Goal: Information Seeking & Learning: Learn about a topic

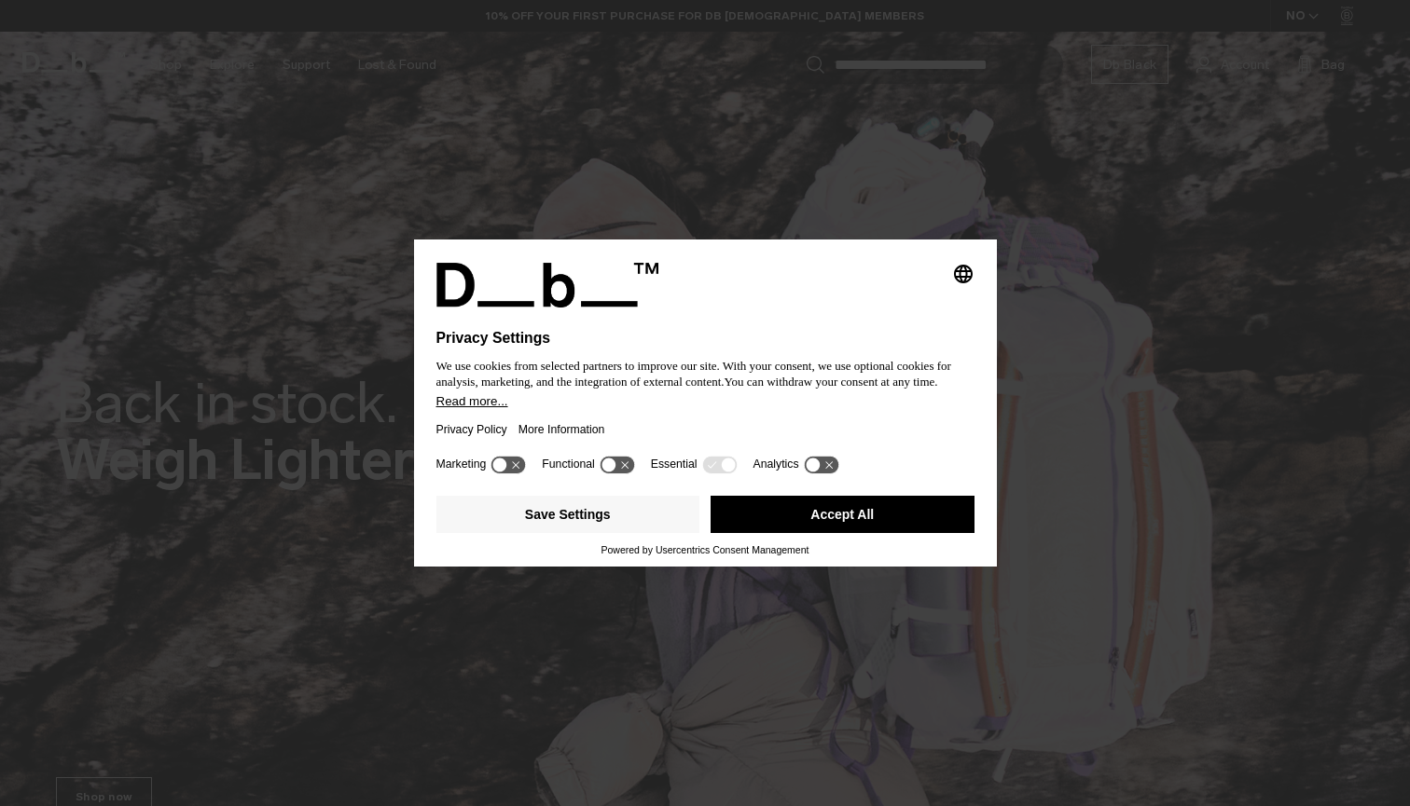
click at [605, 420] on button "More Information" at bounding box center [561, 429] width 87 height 43
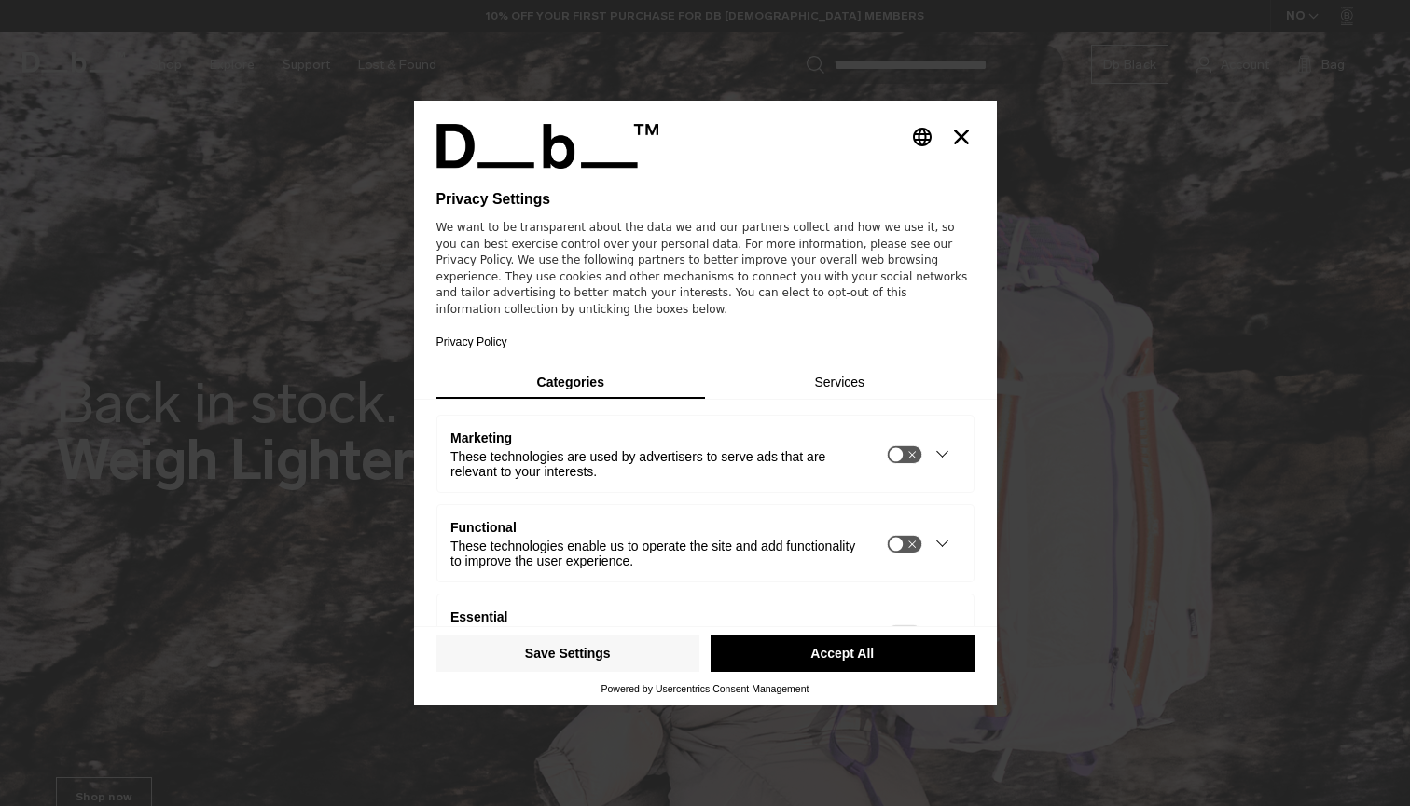
click at [799, 646] on button "Accept All" at bounding box center [842, 653] width 264 height 37
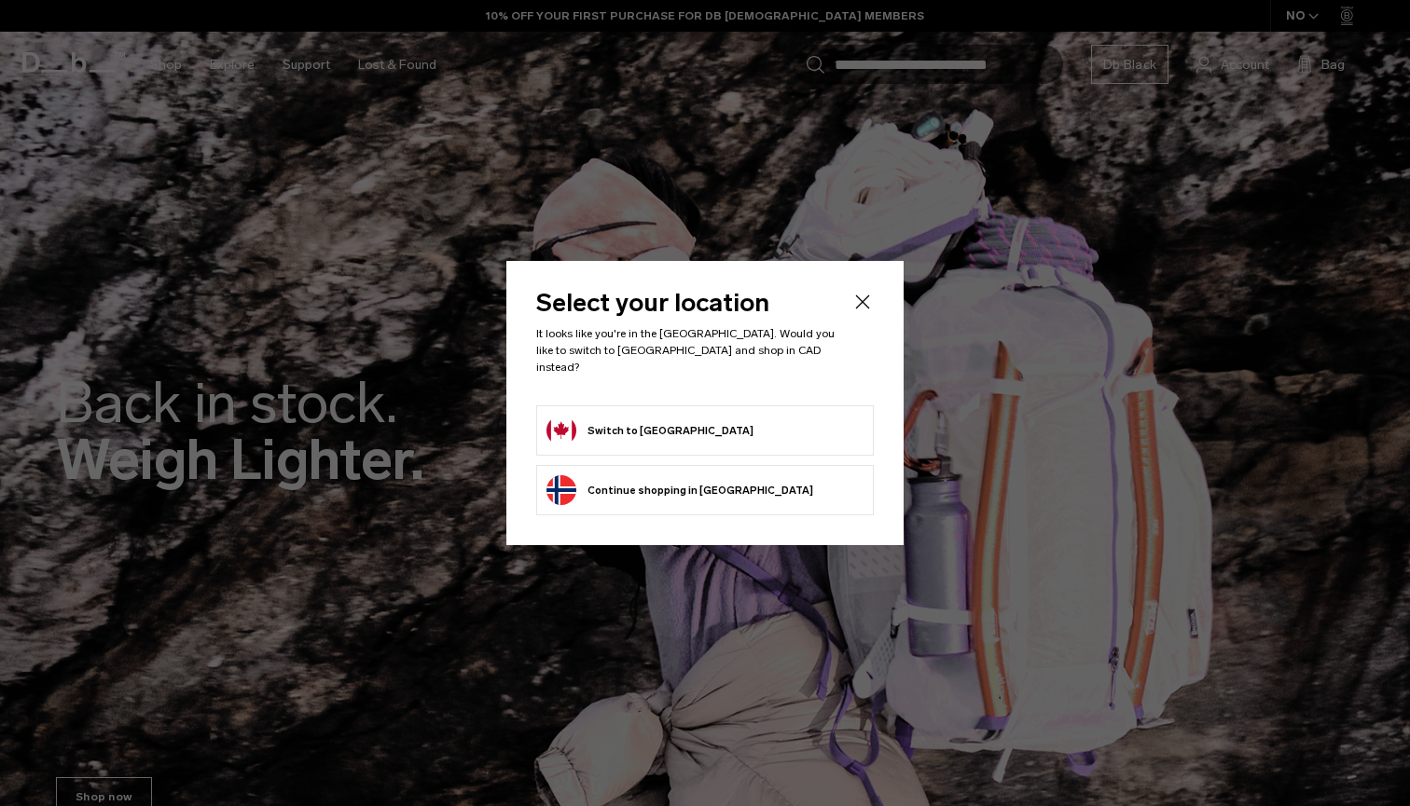
click at [623, 419] on button "Switch to Canada" at bounding box center [649, 431] width 207 height 30
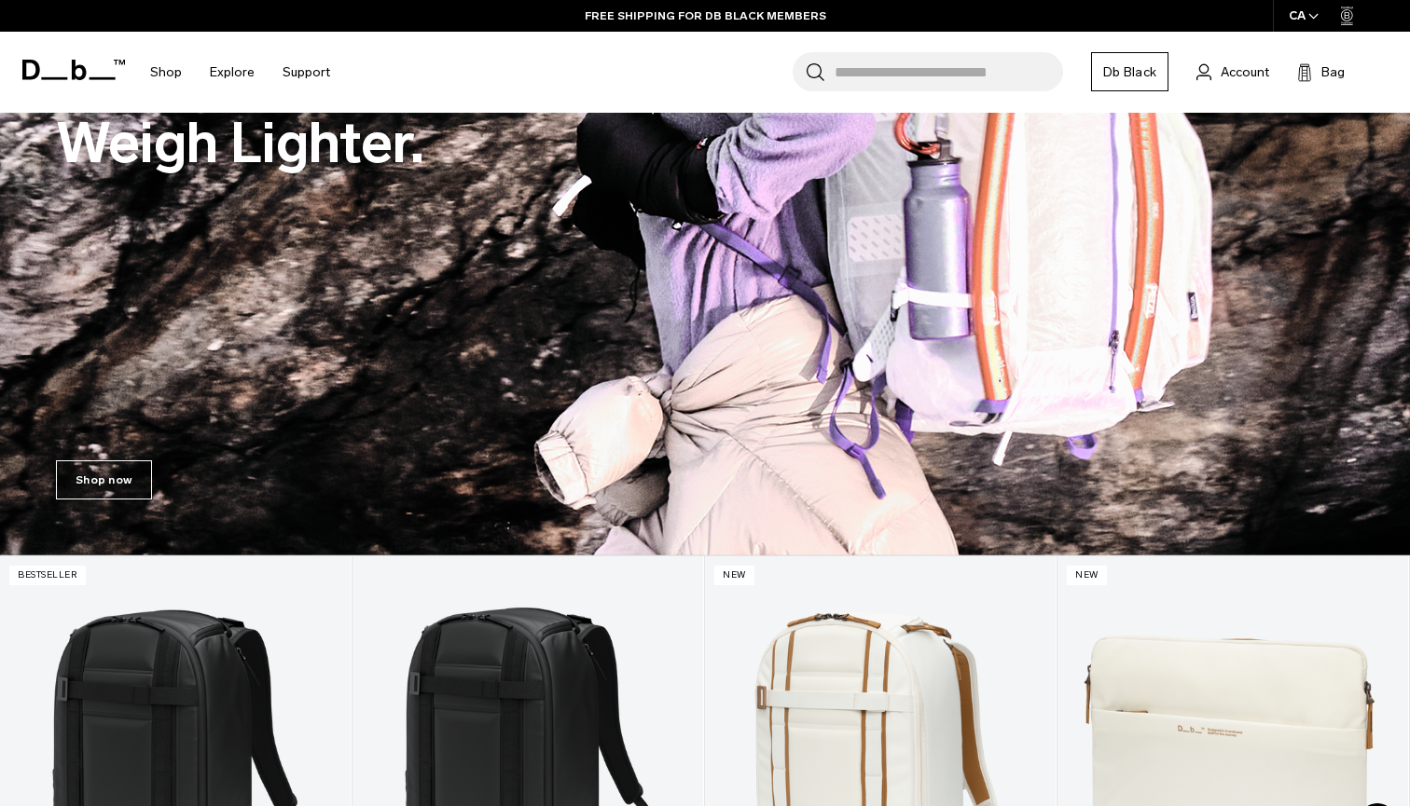
scroll to position [267, 0]
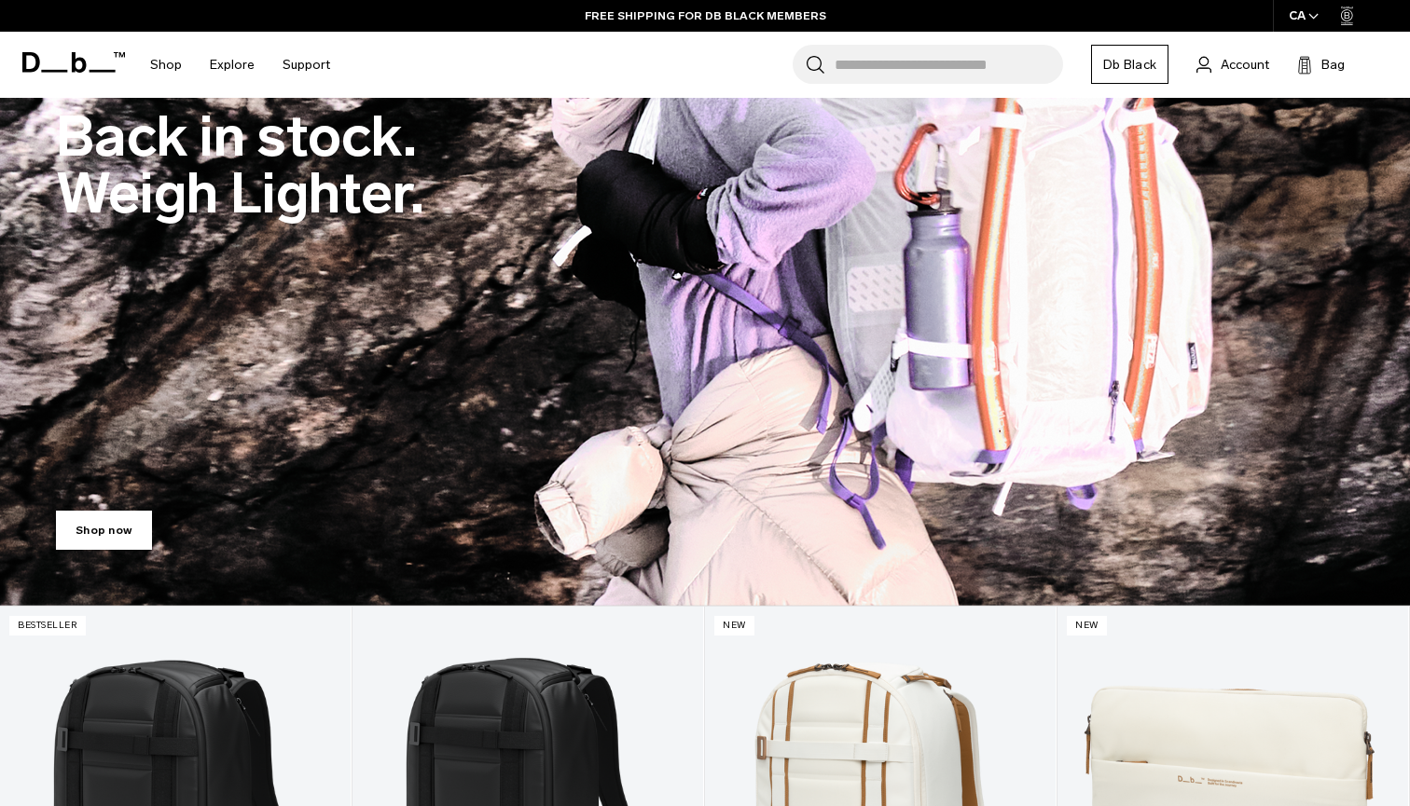
click at [117, 517] on link "Shop now" at bounding box center [104, 530] width 96 height 39
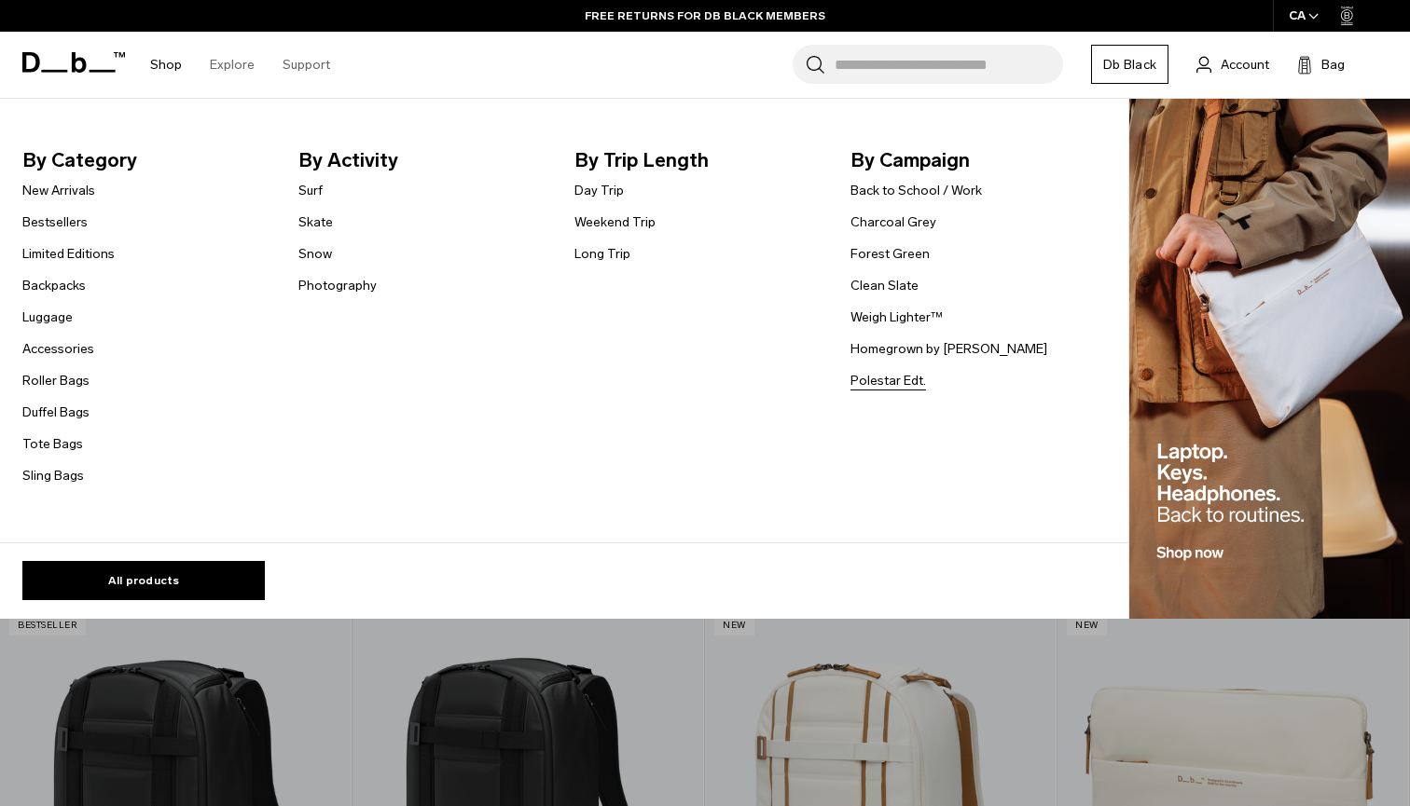
click at [880, 379] on link "Polestar Edt." at bounding box center [888, 381] width 76 height 20
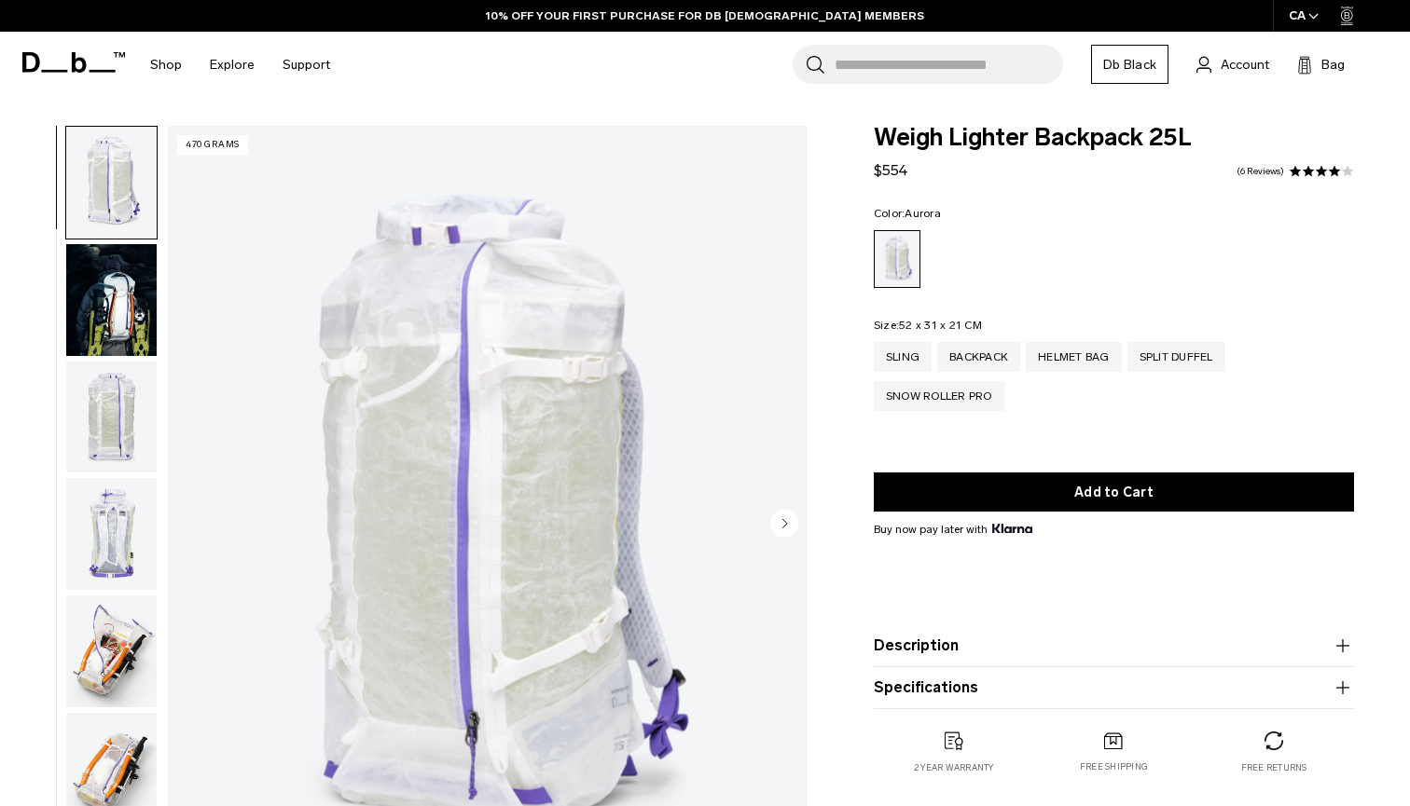
click at [96, 395] on img "button" at bounding box center [111, 418] width 90 height 112
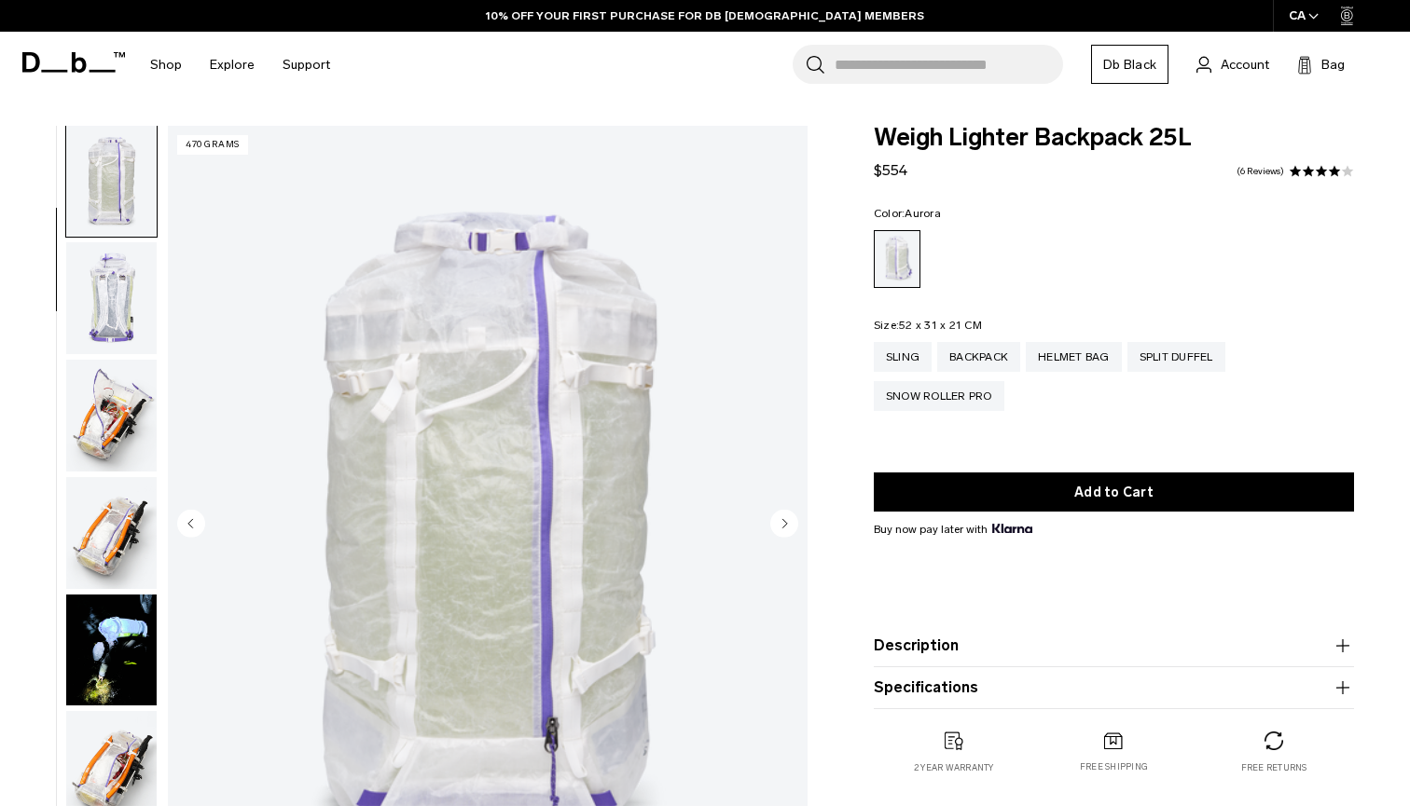
click at [102, 461] on img "button" at bounding box center [111, 416] width 90 height 112
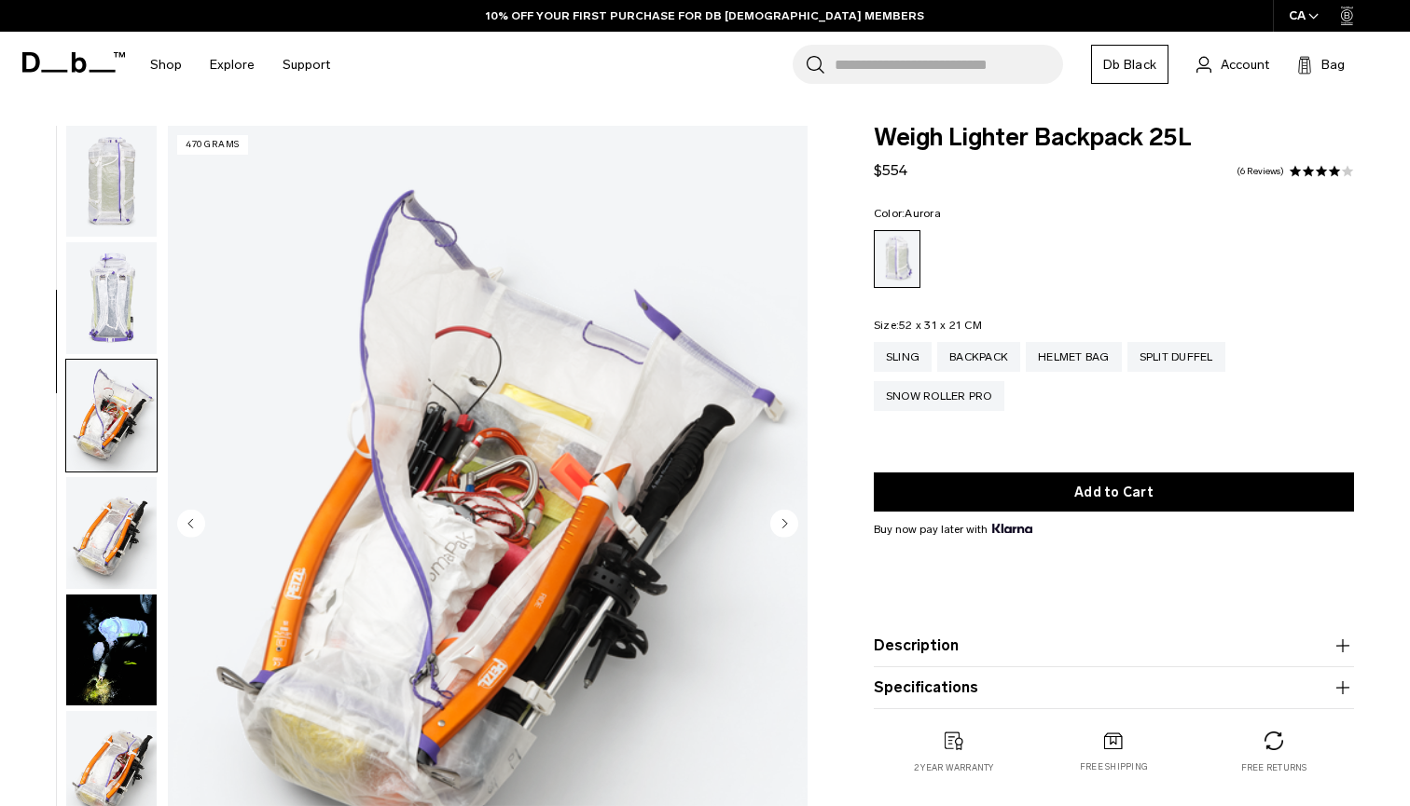
scroll to position [473, 0]
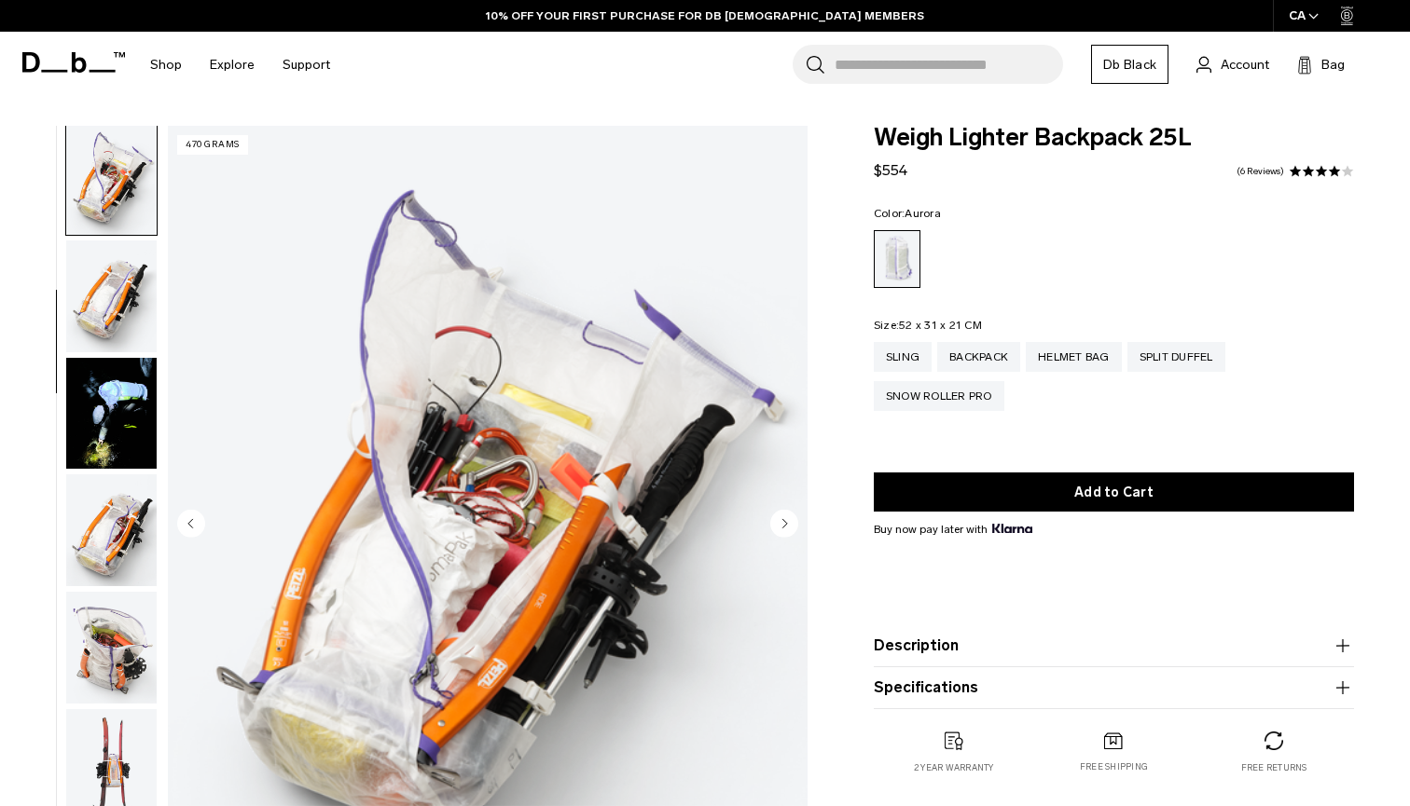
click at [108, 438] on img "button" at bounding box center [111, 414] width 90 height 112
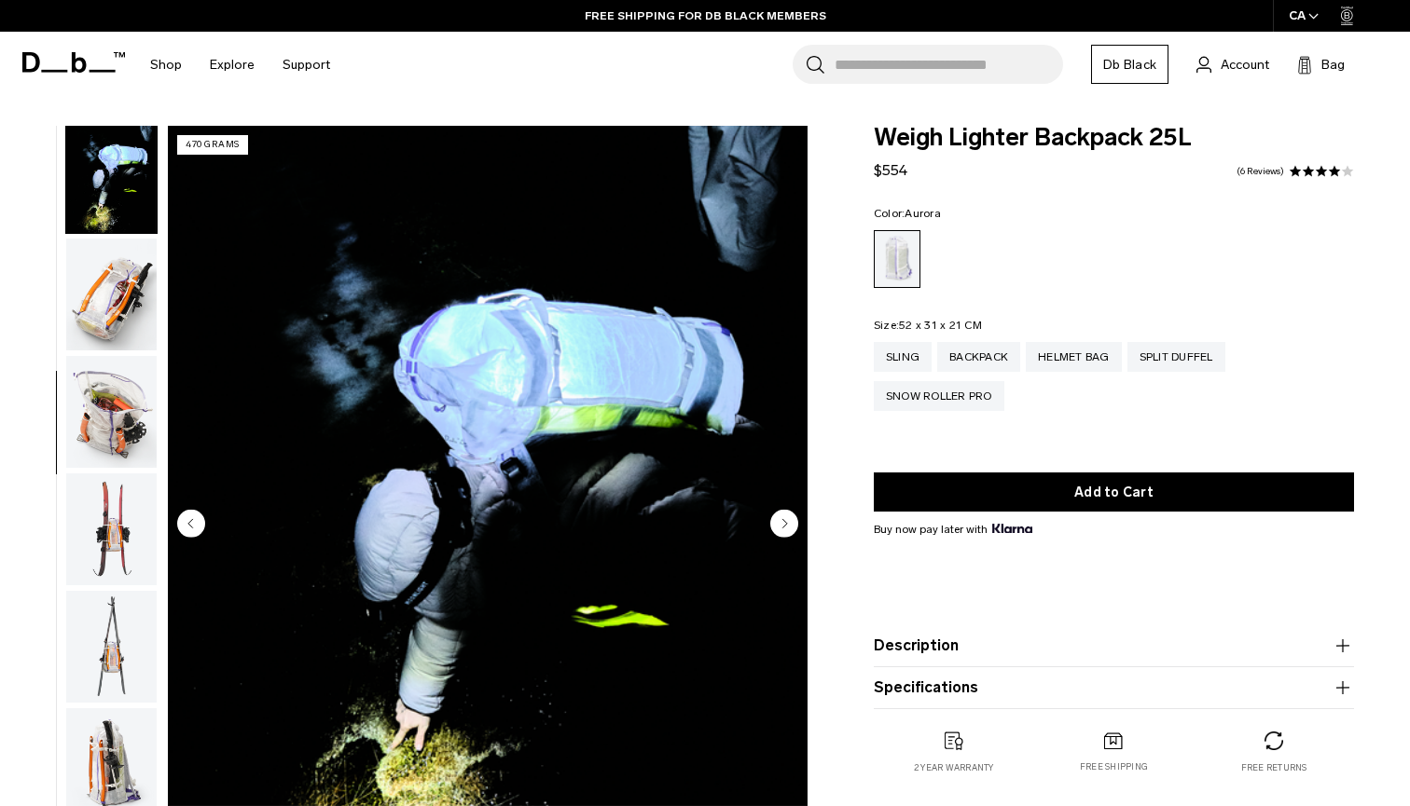
click at [113, 432] on img "button" at bounding box center [111, 412] width 90 height 112
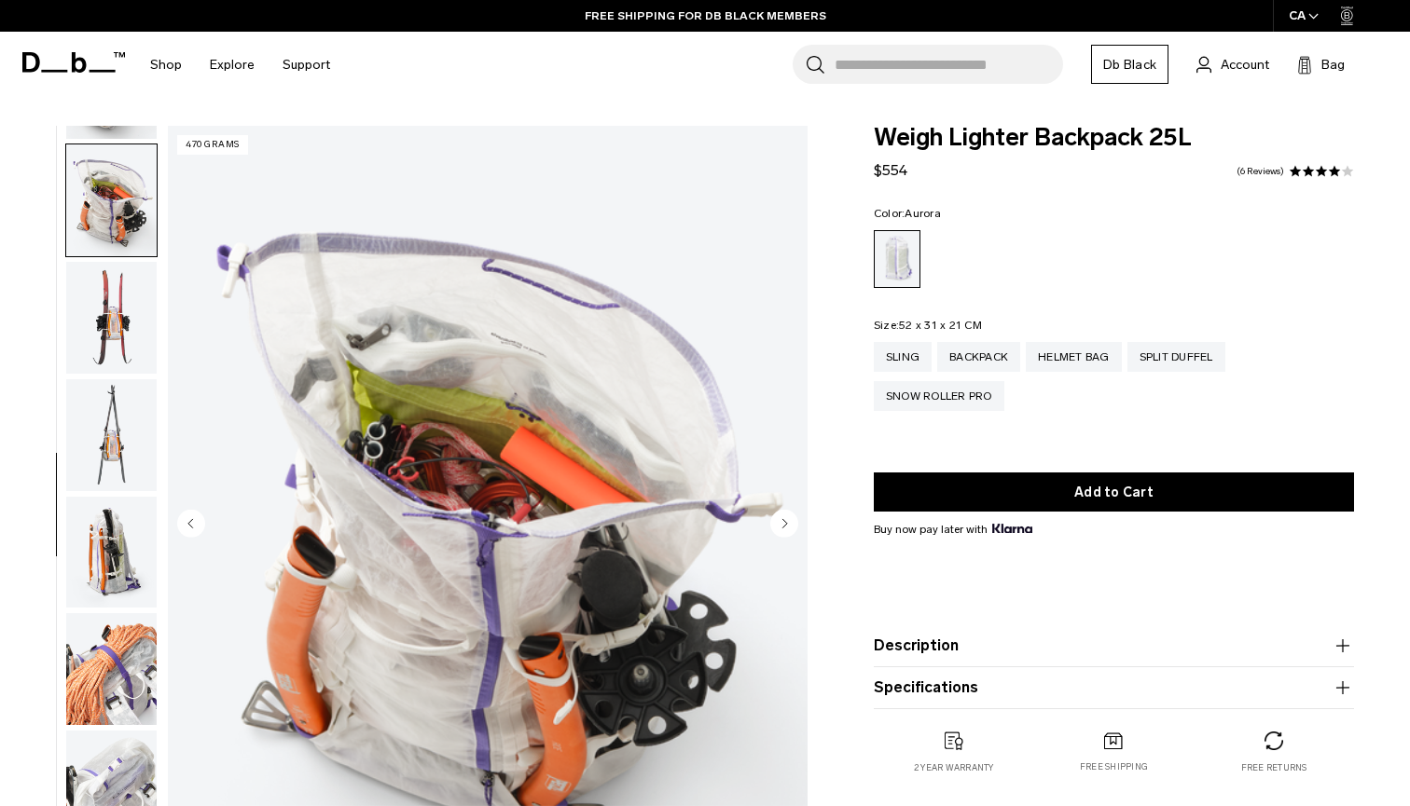
scroll to position [945, 0]
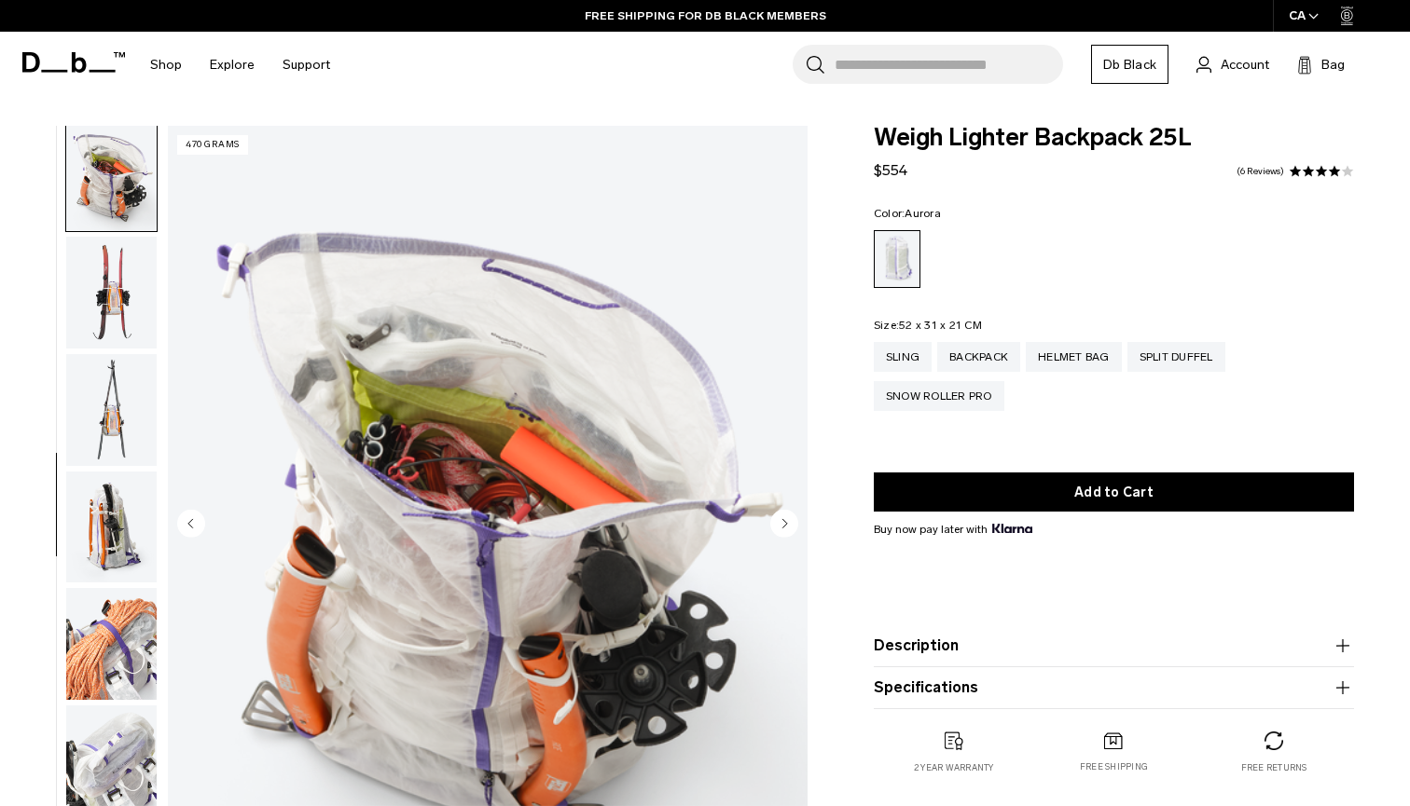
click at [106, 441] on img "button" at bounding box center [111, 410] width 90 height 112
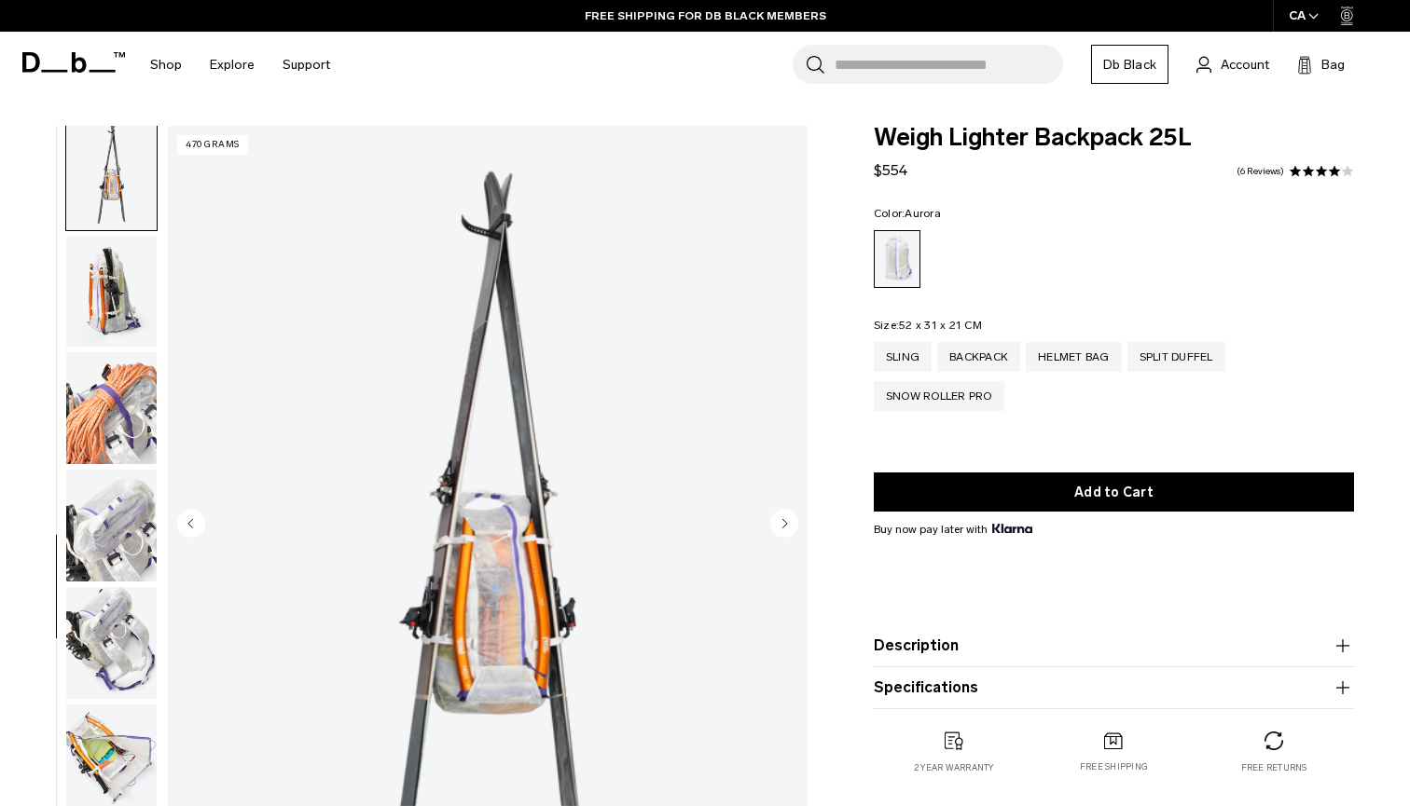
click at [114, 405] on img "button" at bounding box center [111, 408] width 90 height 112
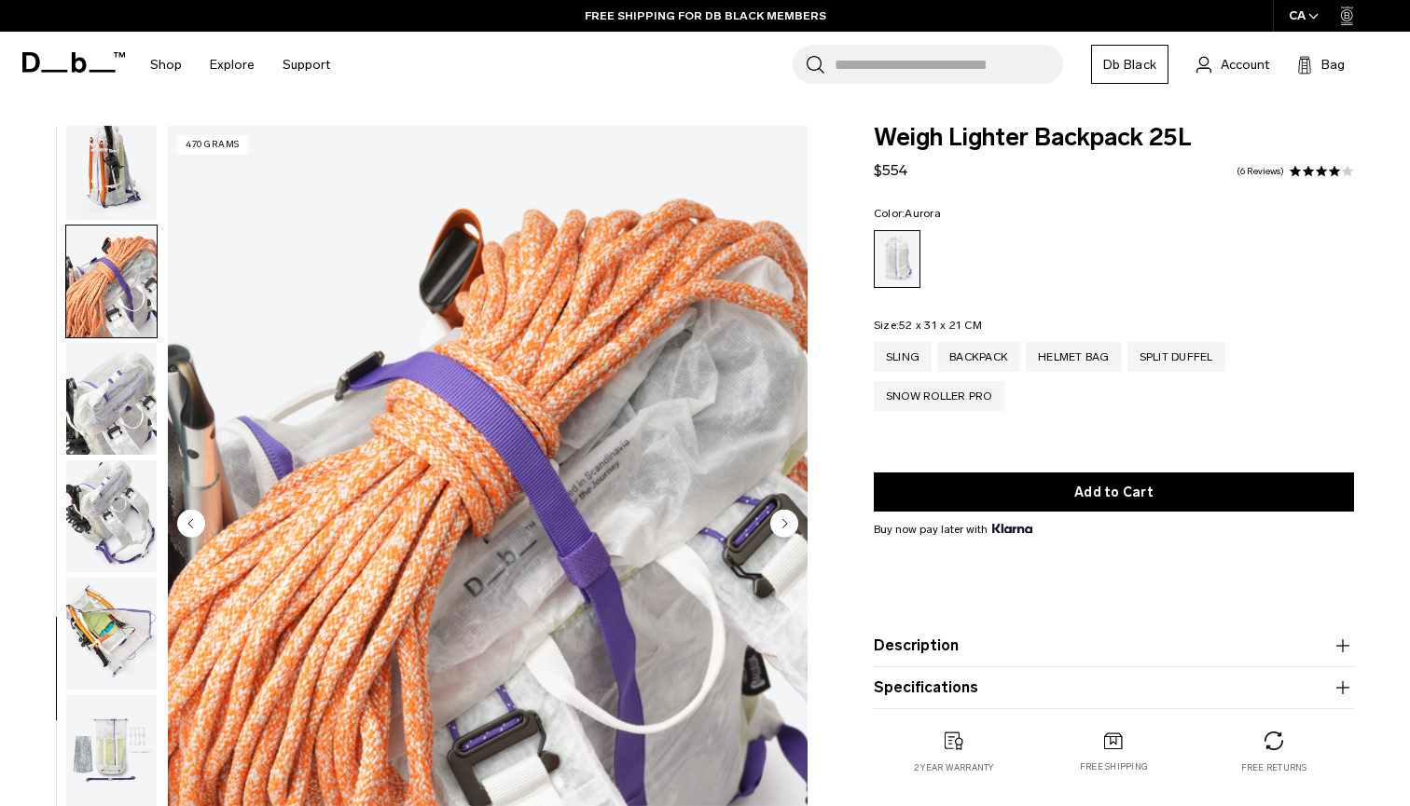
scroll to position [1324, 0]
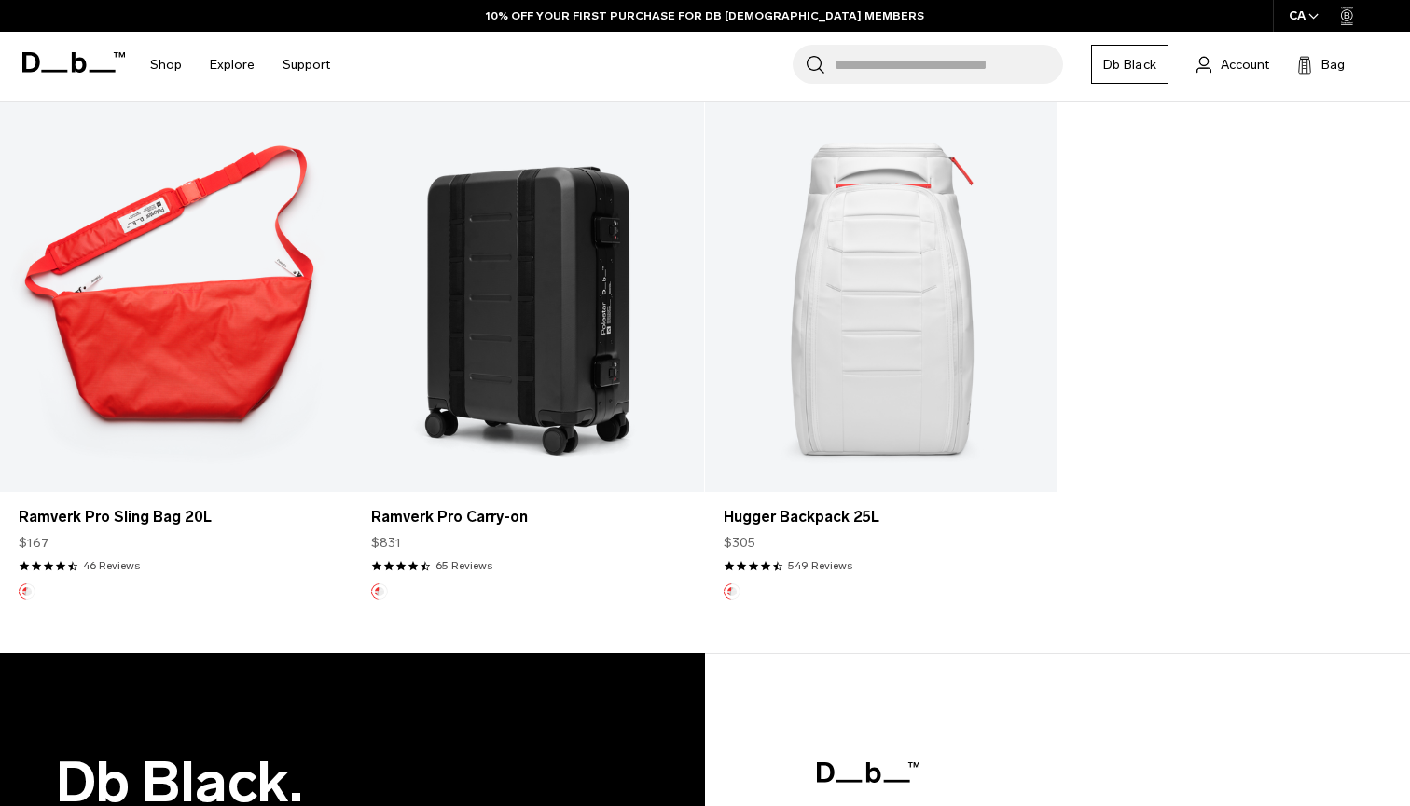
scroll to position [373, 0]
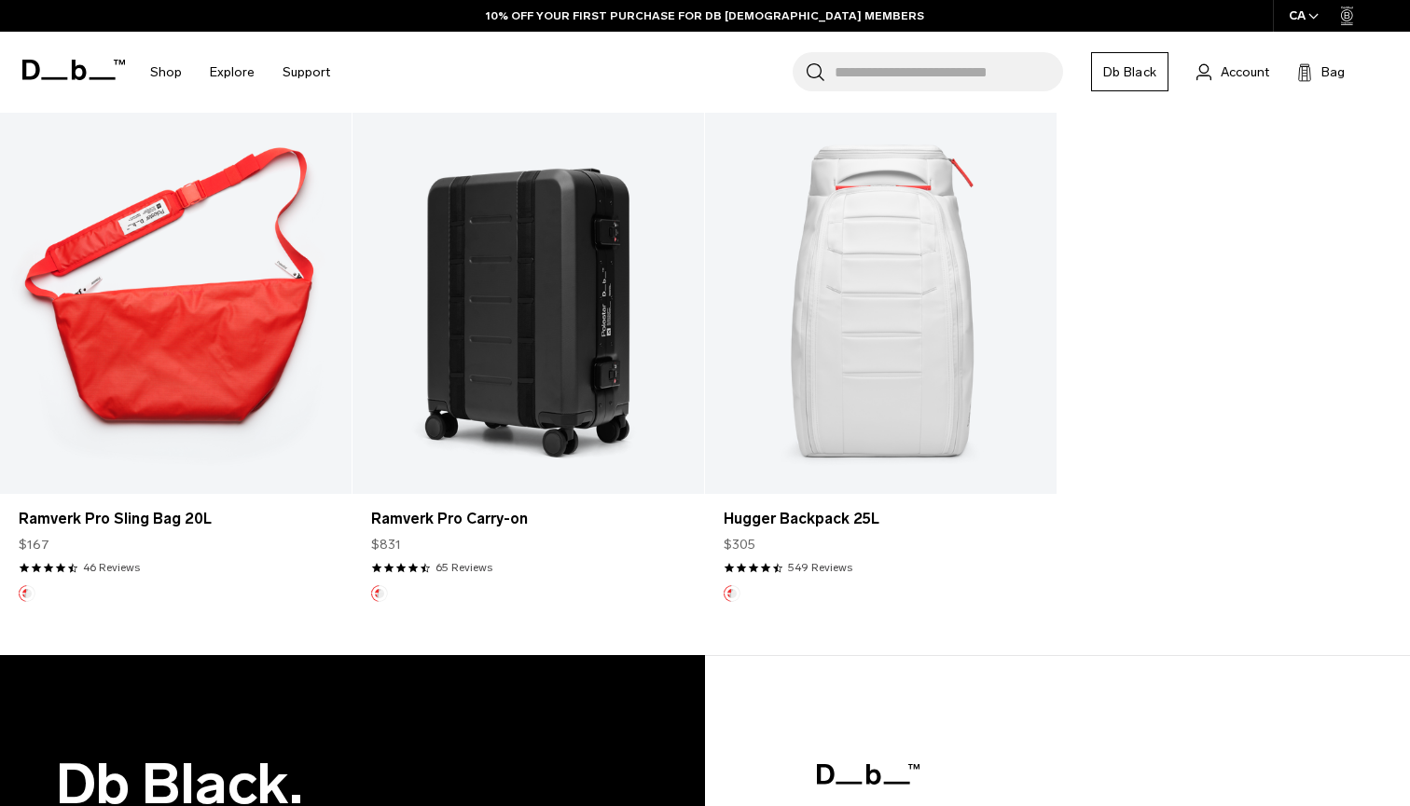
click at [948, 262] on link "Hugger Backpack 25L" at bounding box center [880, 298] width 351 height 391
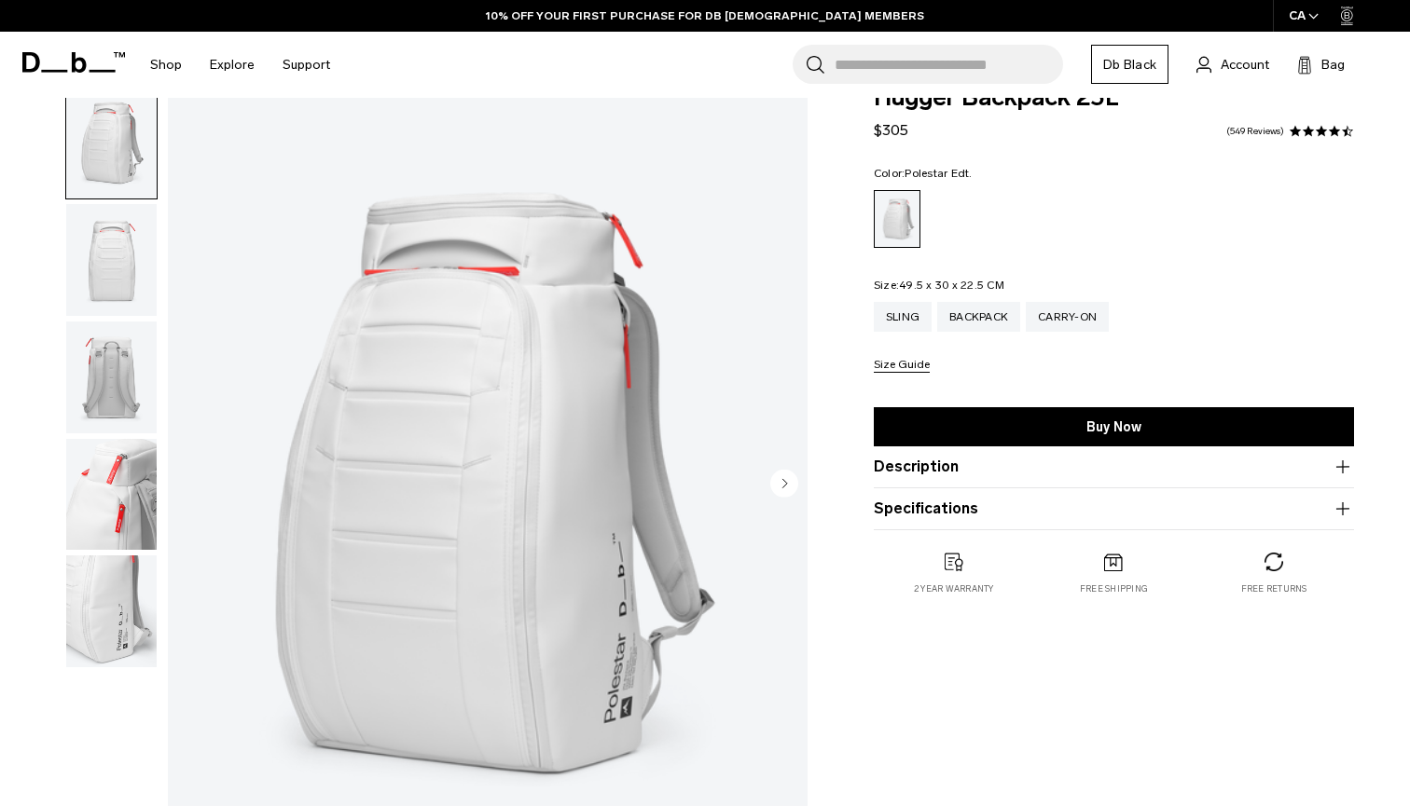
scroll to position [153, 0]
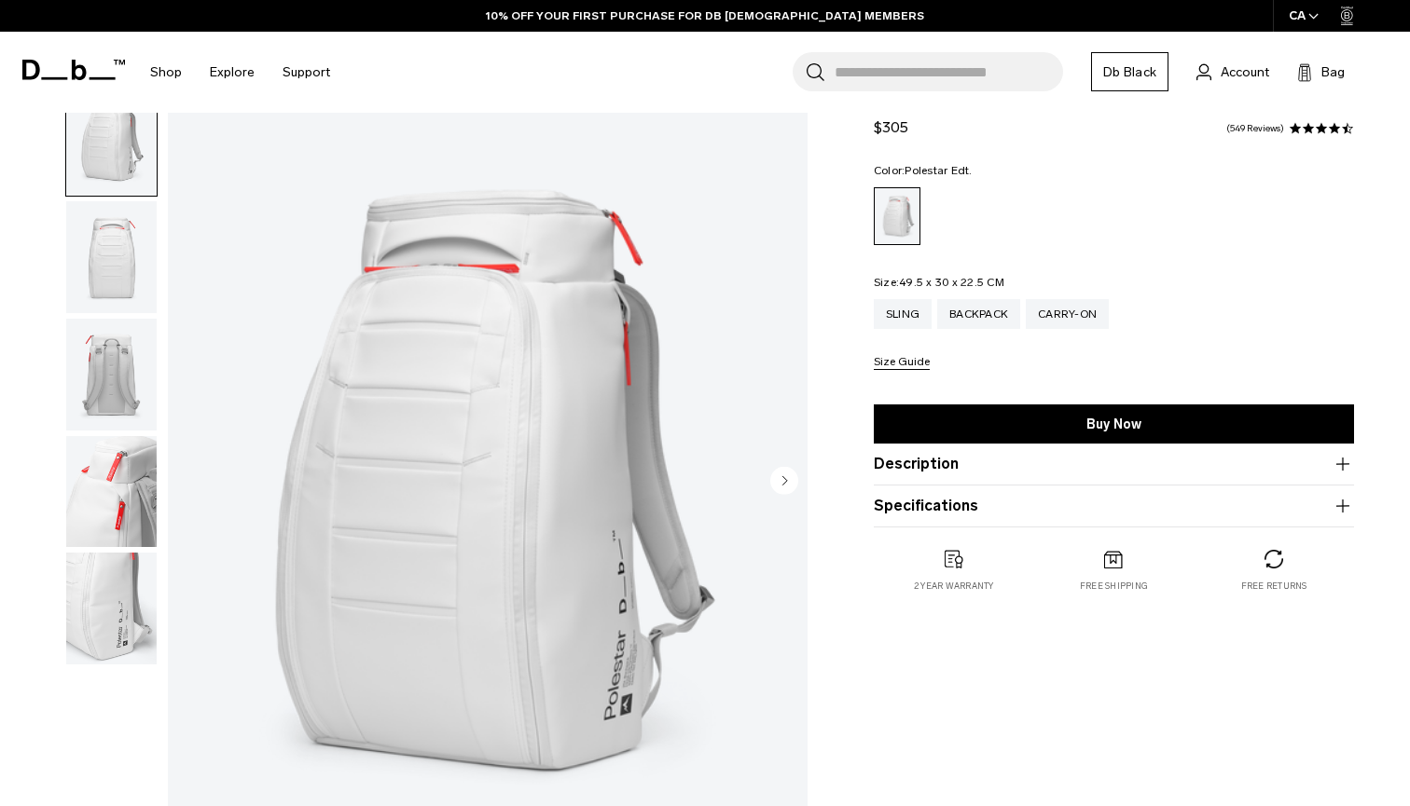
click at [87, 246] on img "button" at bounding box center [111, 257] width 90 height 112
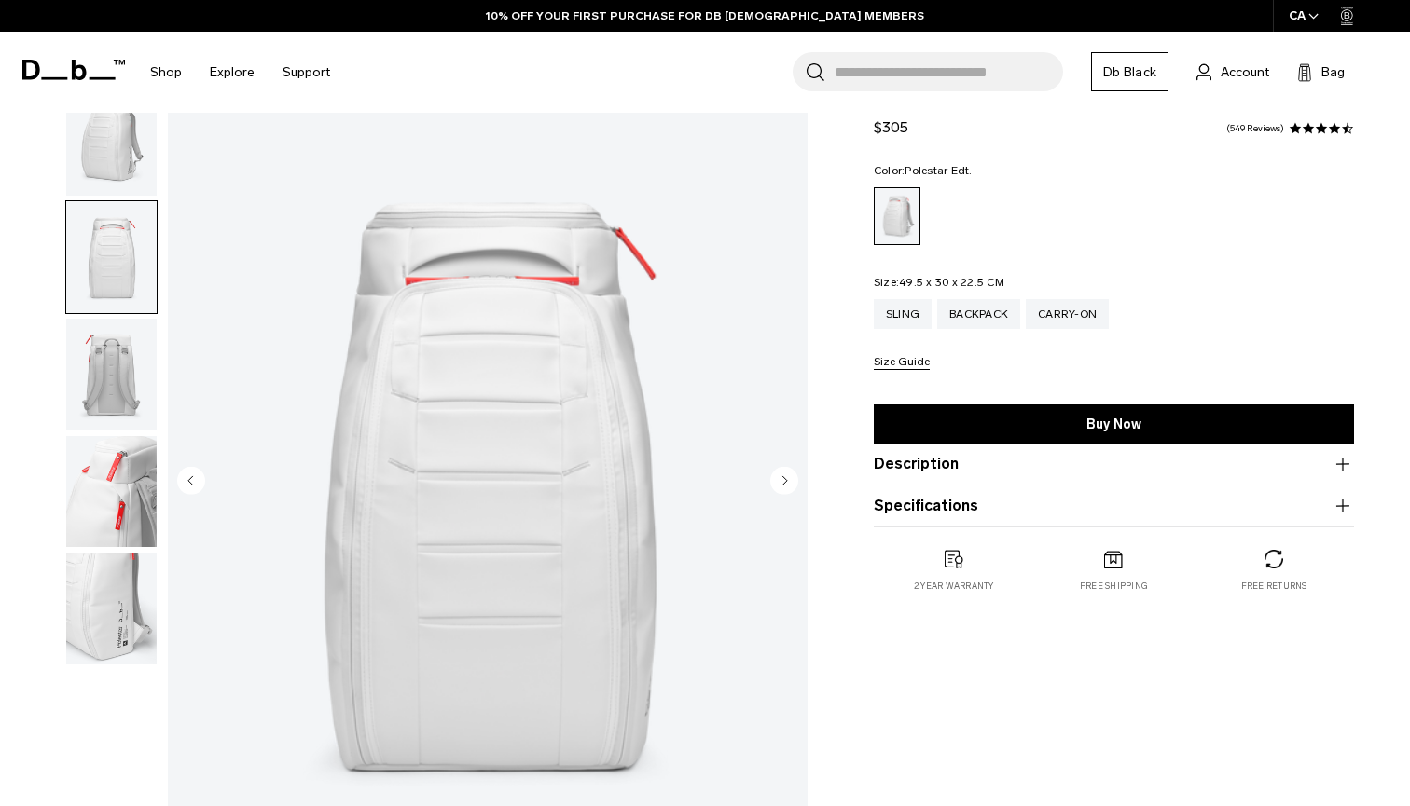
click at [92, 282] on img "button" at bounding box center [111, 257] width 90 height 112
click at [107, 342] on img "button" at bounding box center [111, 375] width 90 height 112
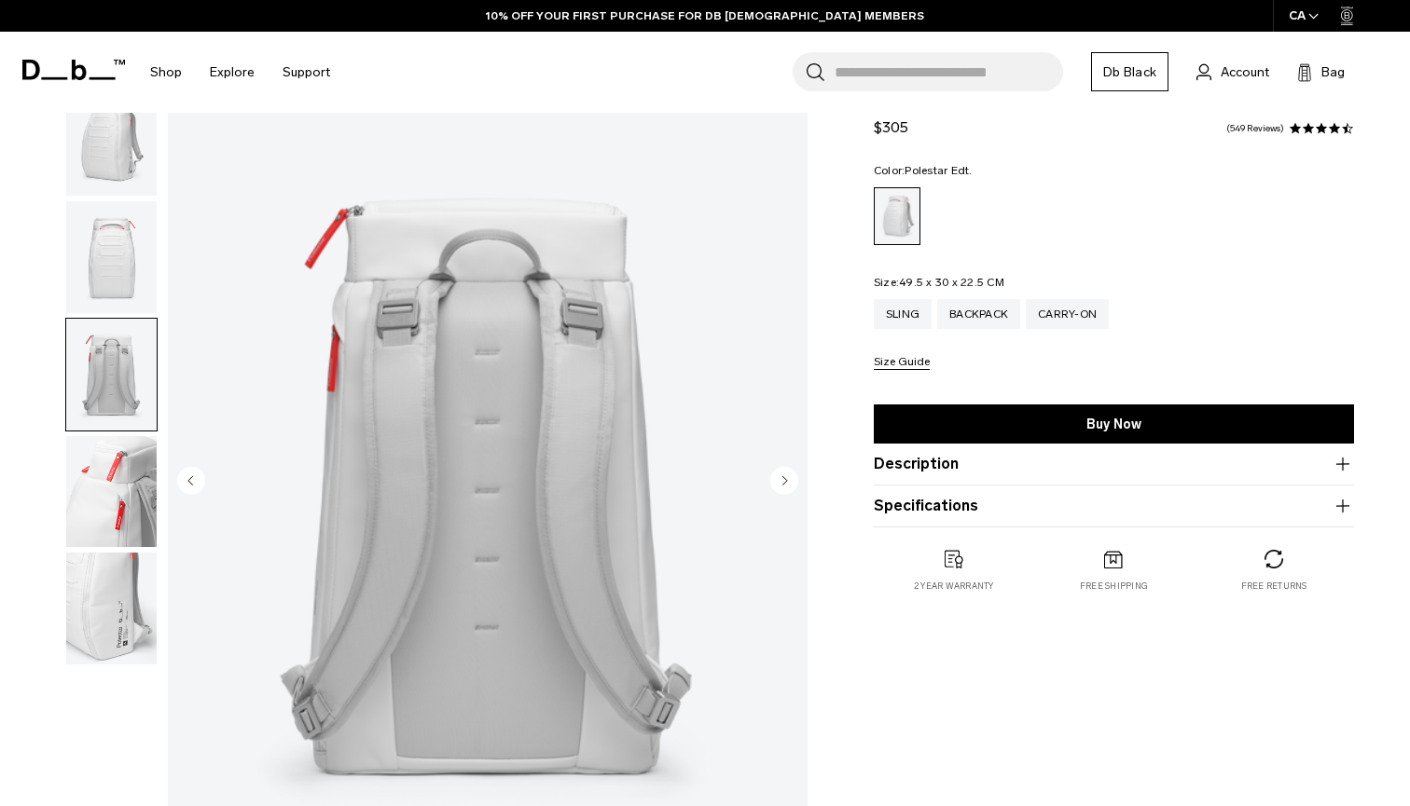
click at [124, 468] on img "button" at bounding box center [111, 492] width 90 height 112
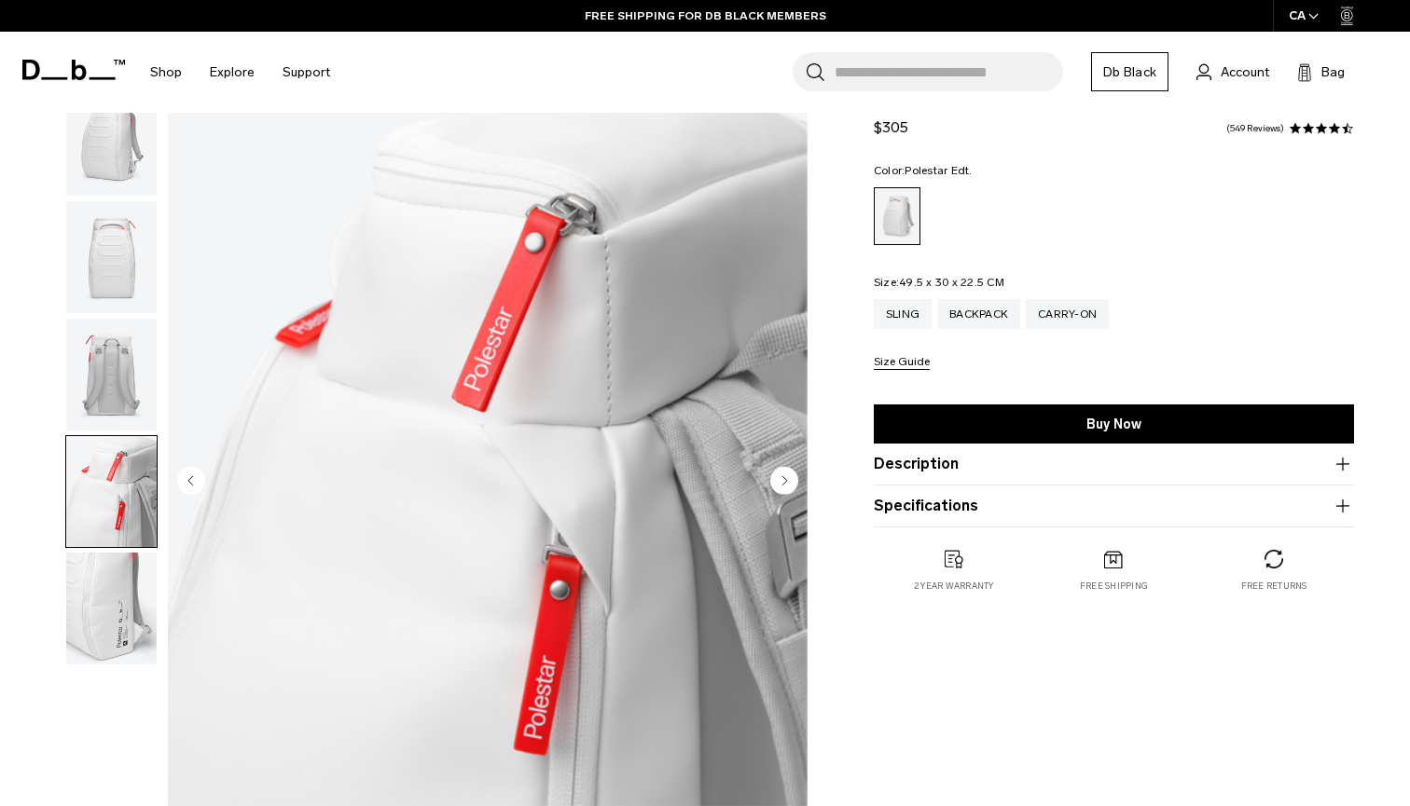
click at [111, 600] on img "button" at bounding box center [111, 609] width 90 height 112
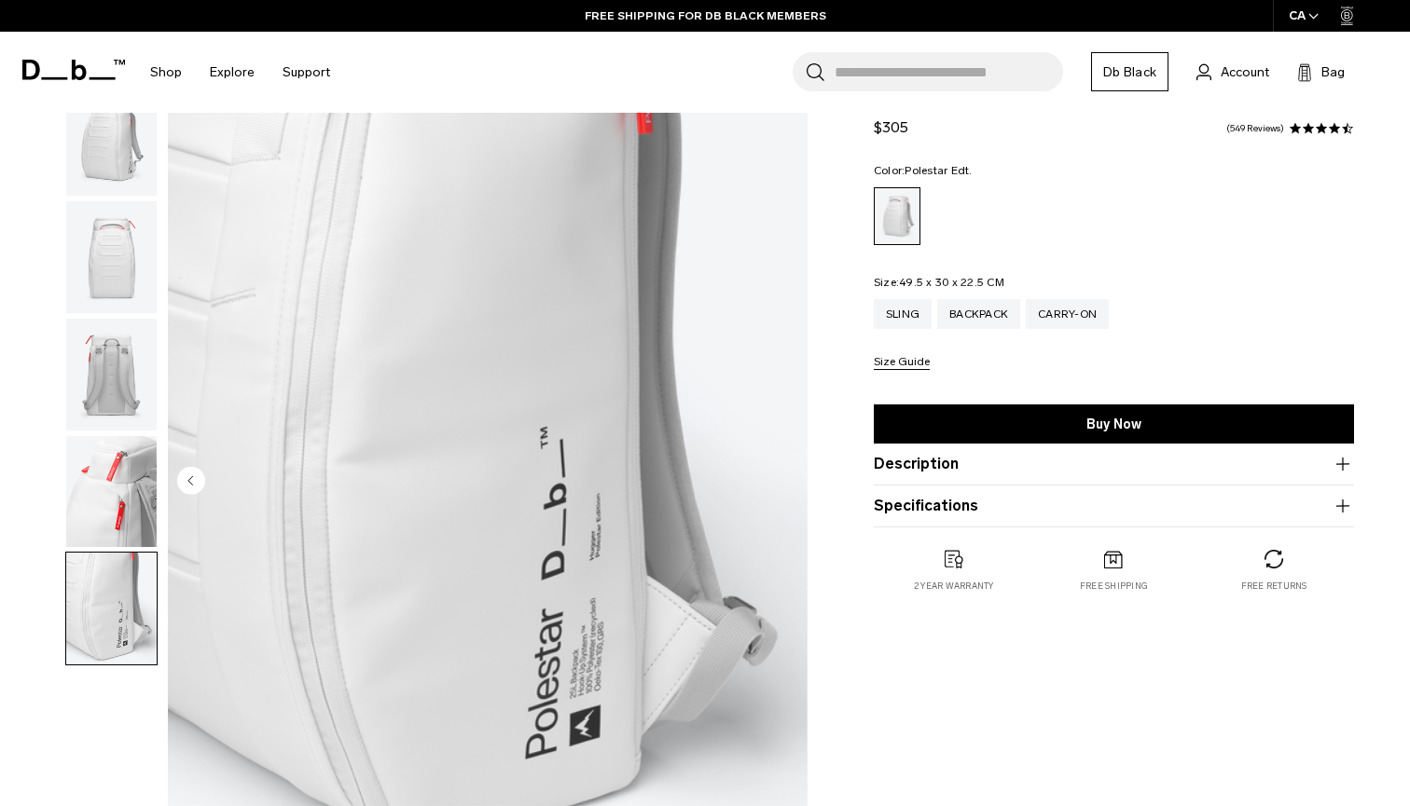
click at [100, 485] on img "button" at bounding box center [111, 492] width 90 height 112
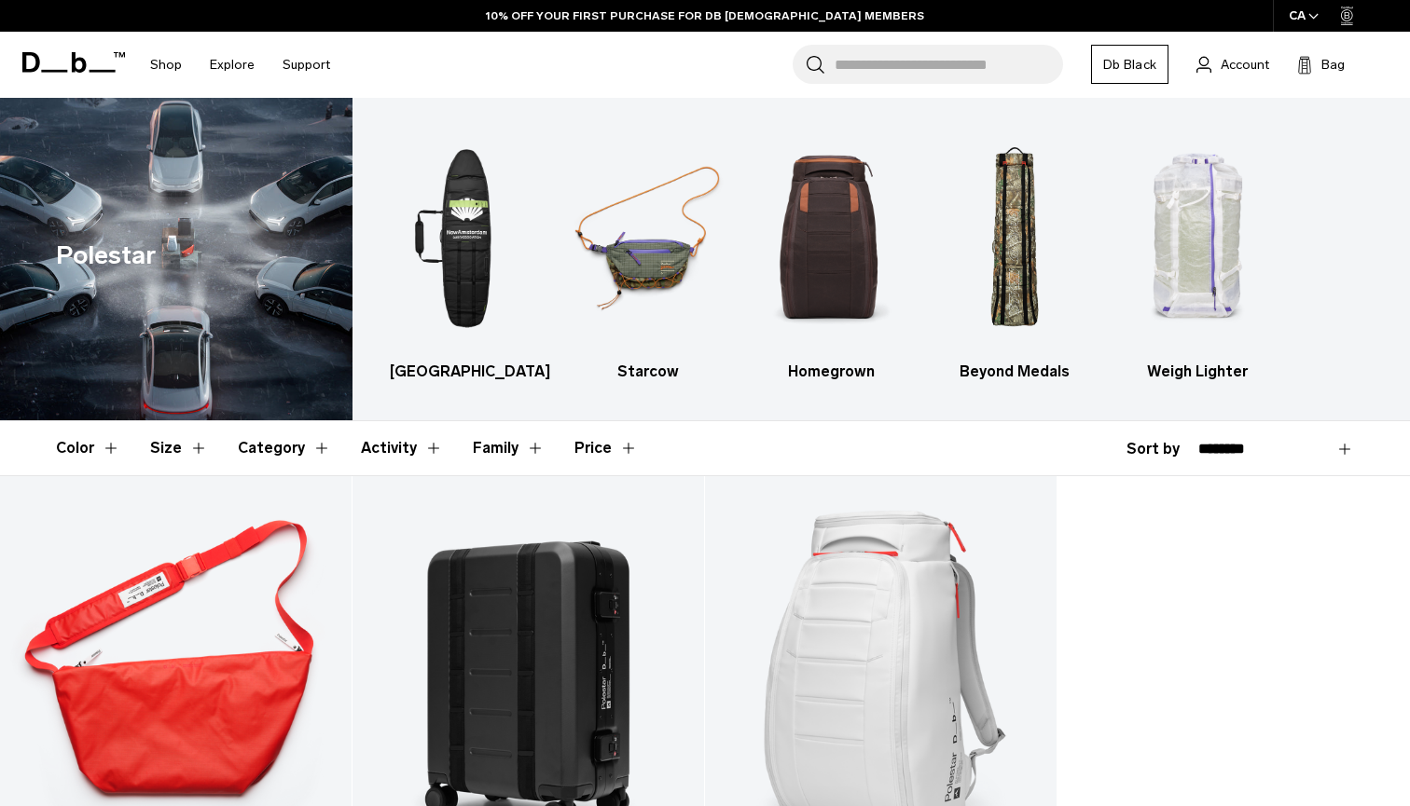
click at [76, 48] on span at bounding box center [73, 62] width 103 height 71
click at [71, 59] on icon at bounding box center [73, 62] width 103 height 21
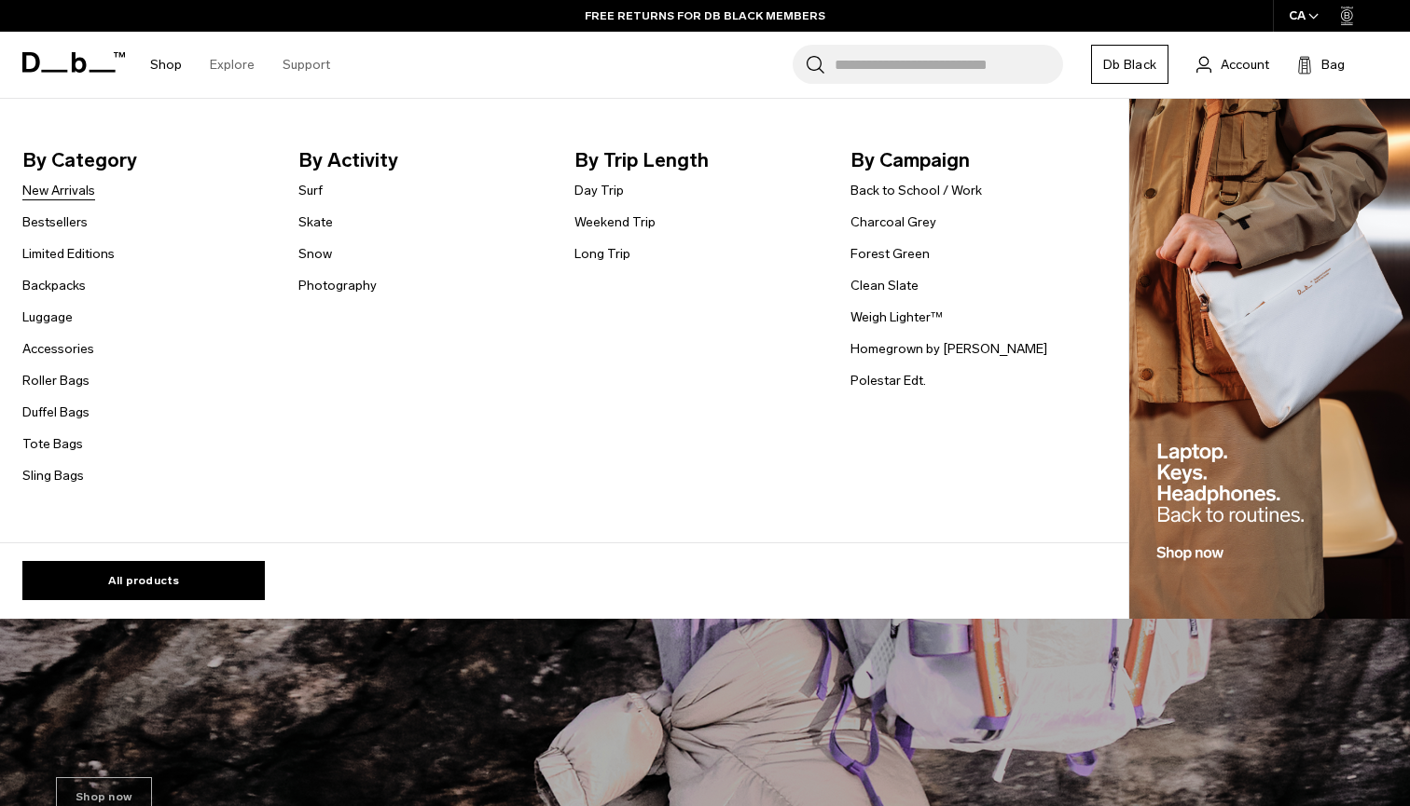
click at [53, 186] on link "New Arrivals" at bounding box center [58, 191] width 73 height 20
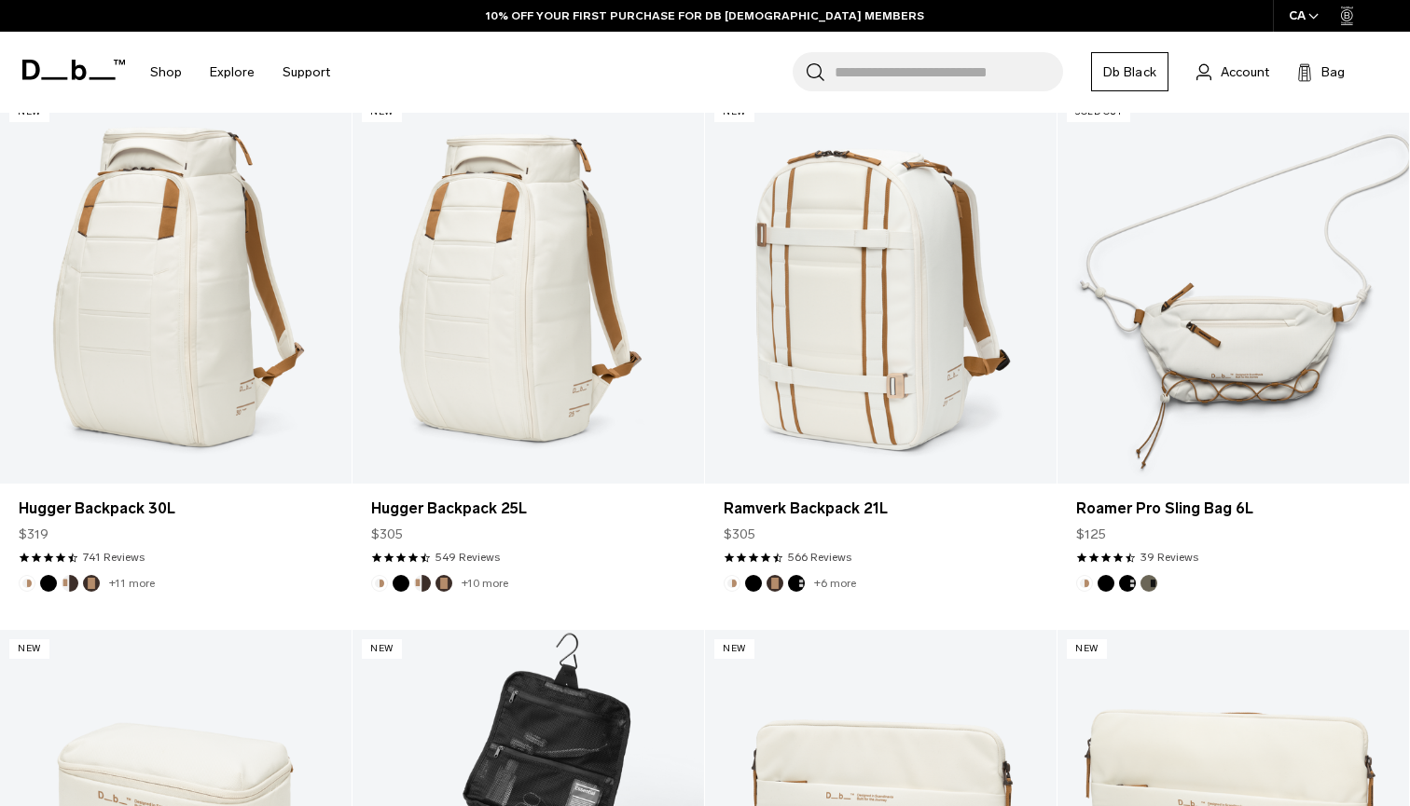
scroll to position [543, 0]
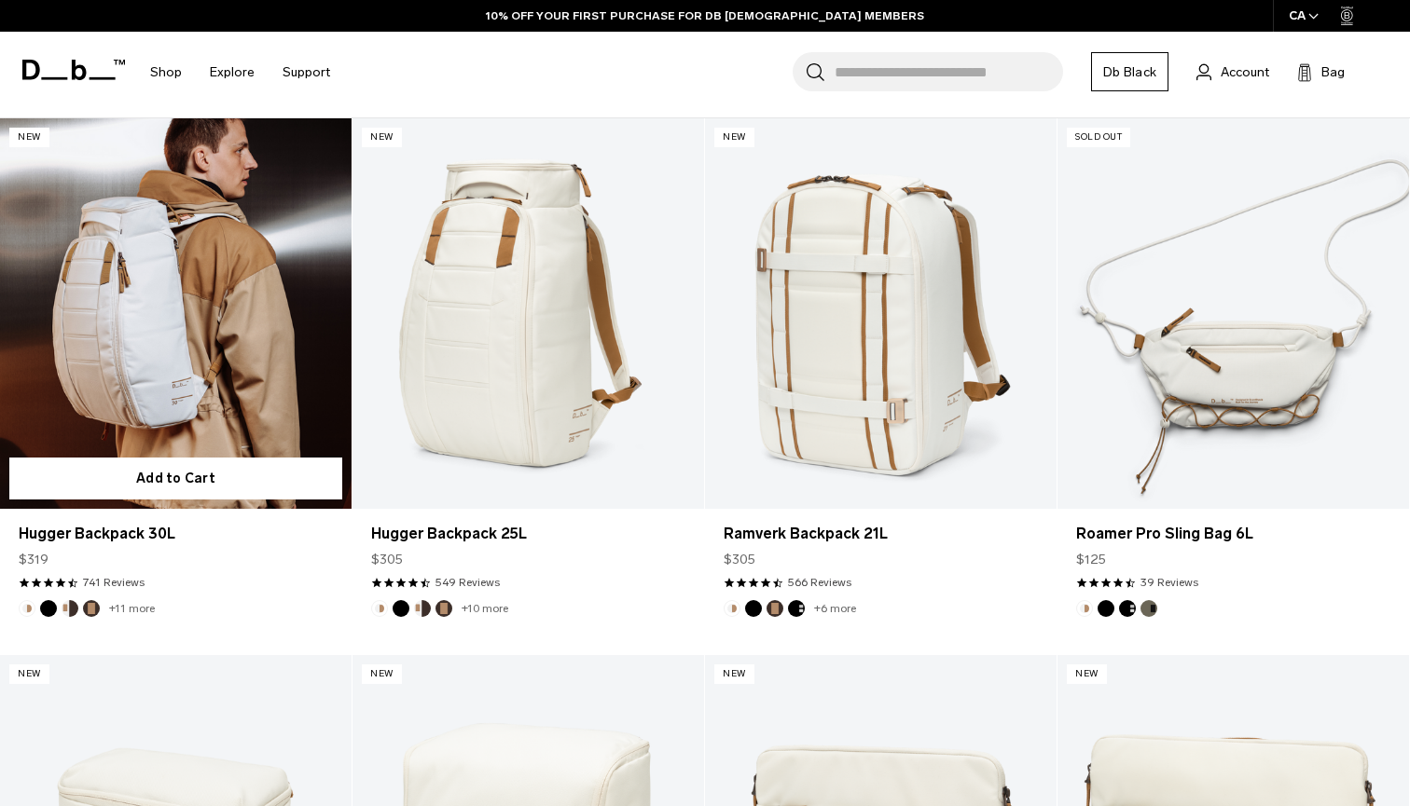
click at [222, 259] on link "Hugger Backpack 30L" at bounding box center [175, 313] width 351 height 391
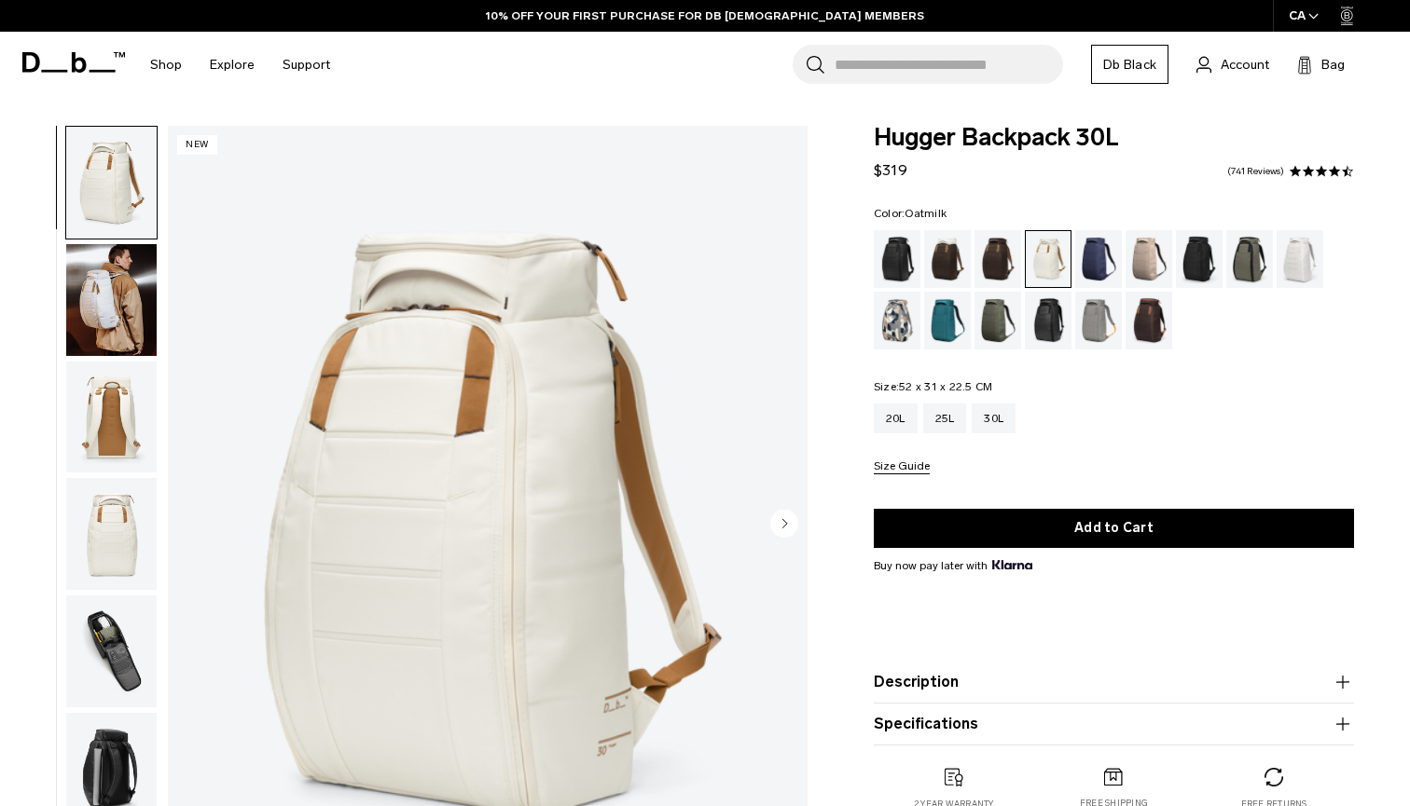
click at [117, 433] on img "button" at bounding box center [111, 418] width 90 height 112
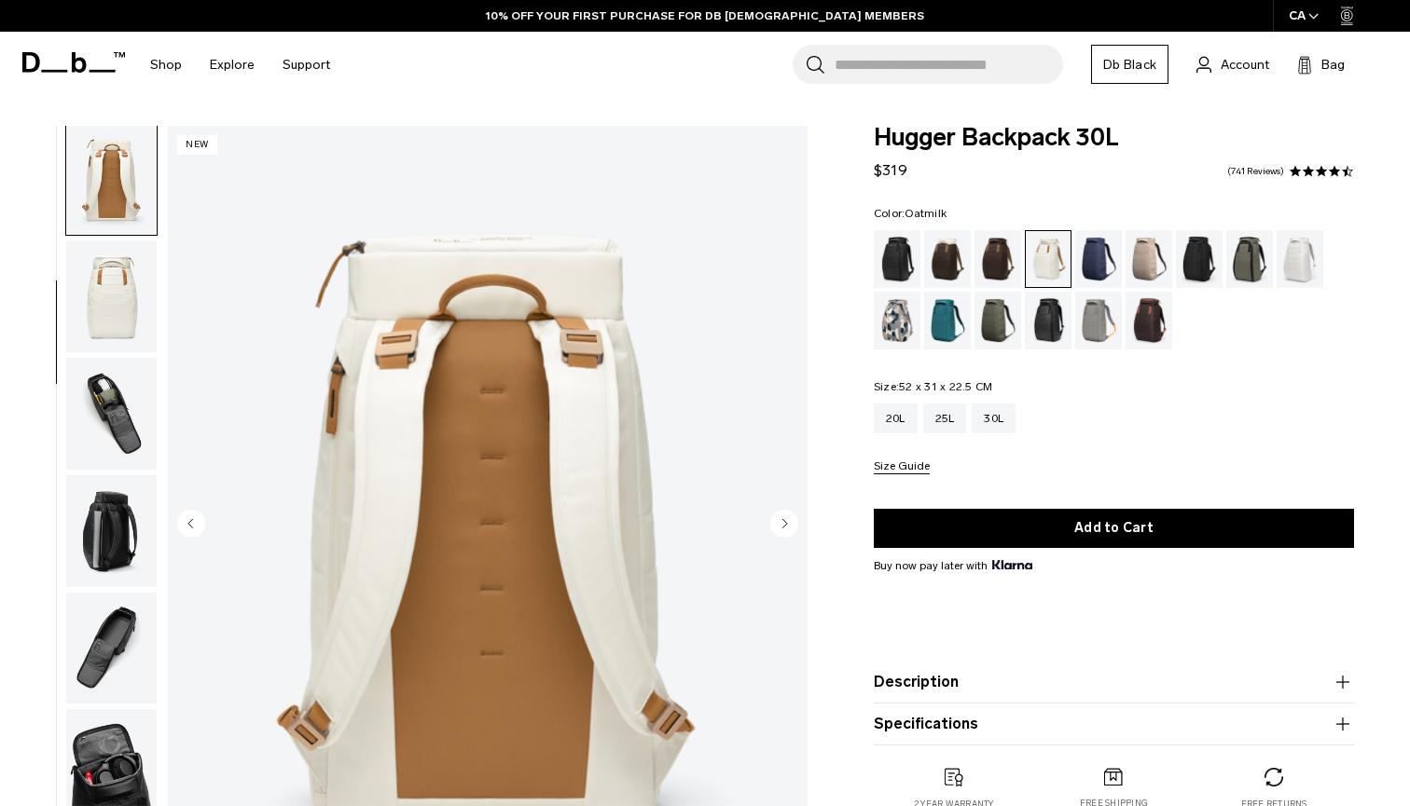
click at [123, 496] on img "button" at bounding box center [111, 531] width 90 height 112
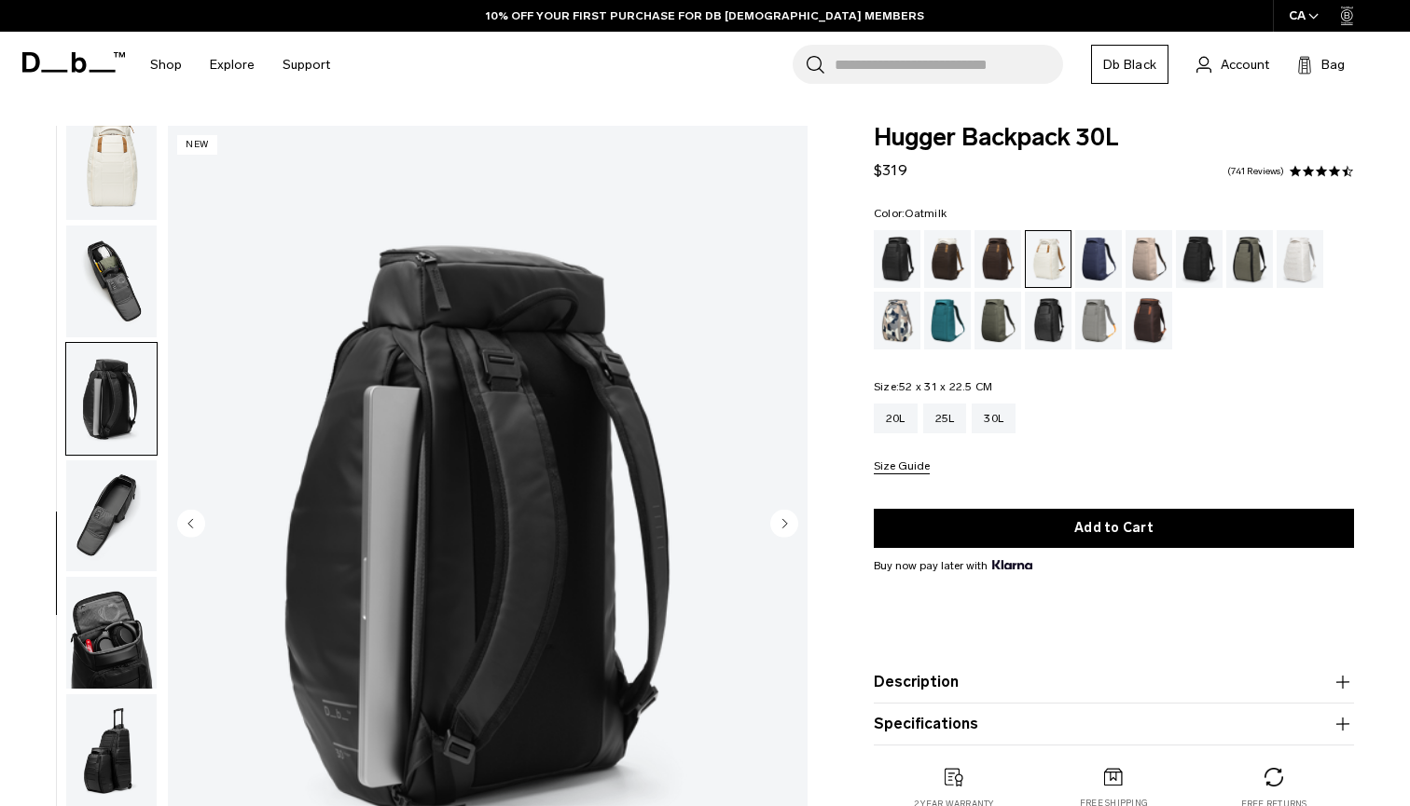
click at [139, 194] on img "button" at bounding box center [111, 164] width 90 height 112
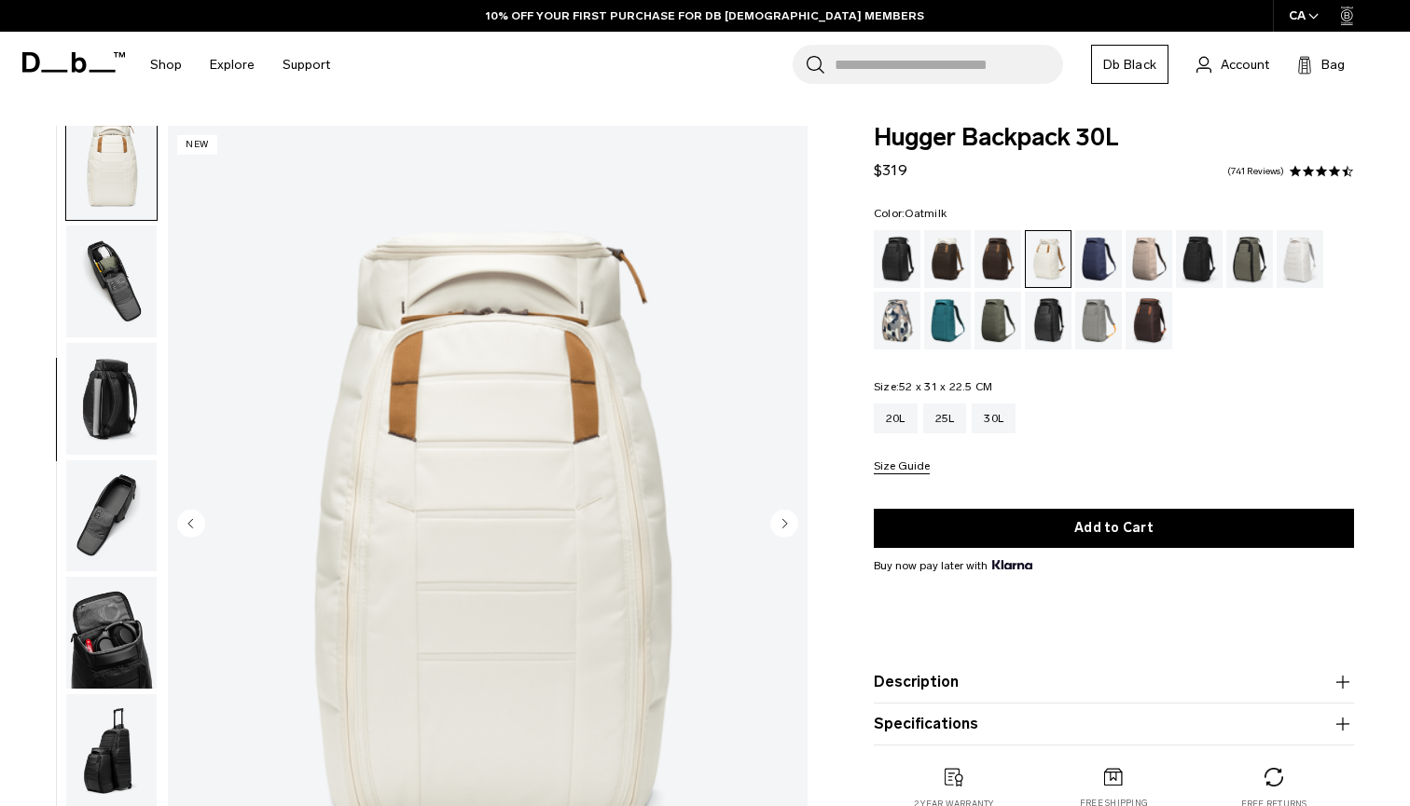
scroll to position [356, 0]
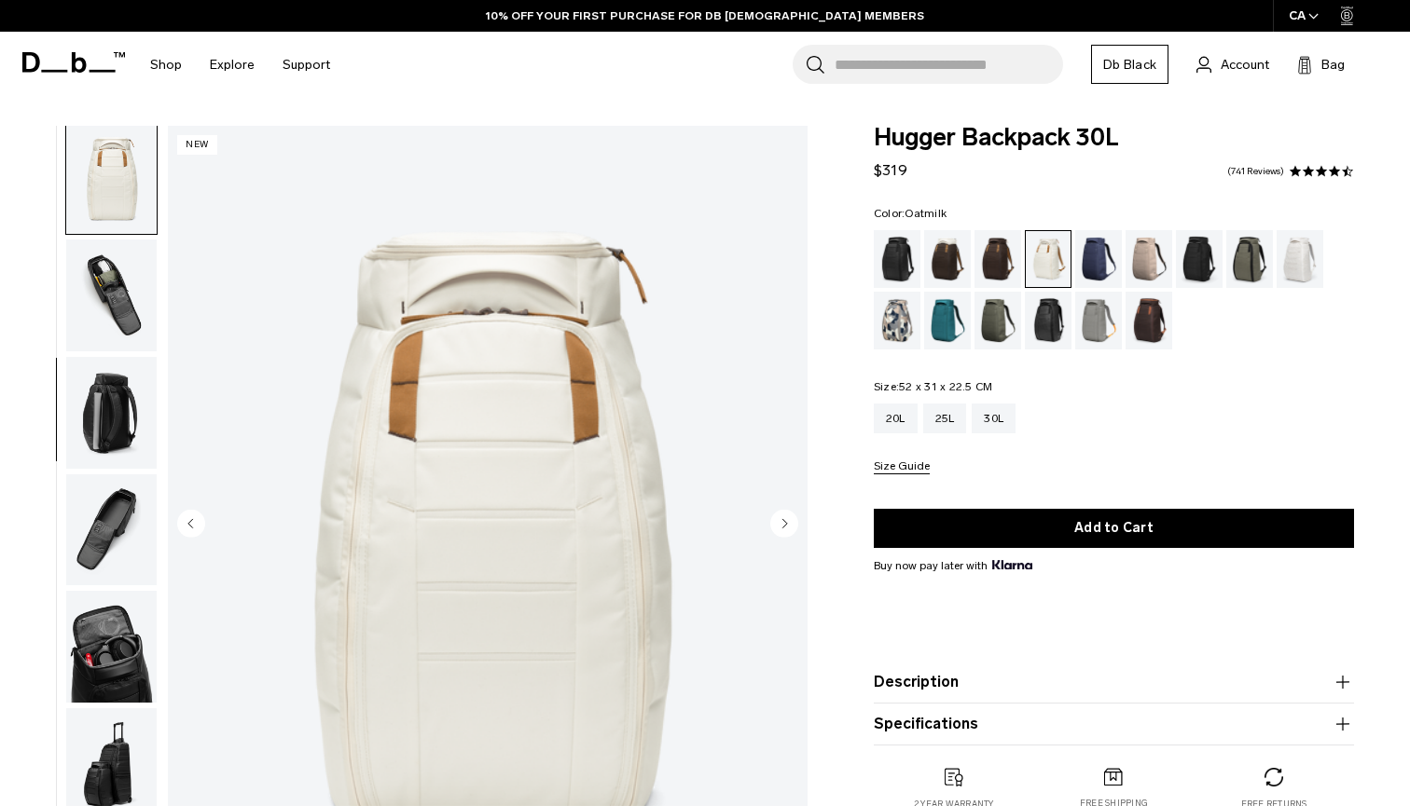
click at [457, 436] on img "4 / 10" at bounding box center [488, 525] width 640 height 799
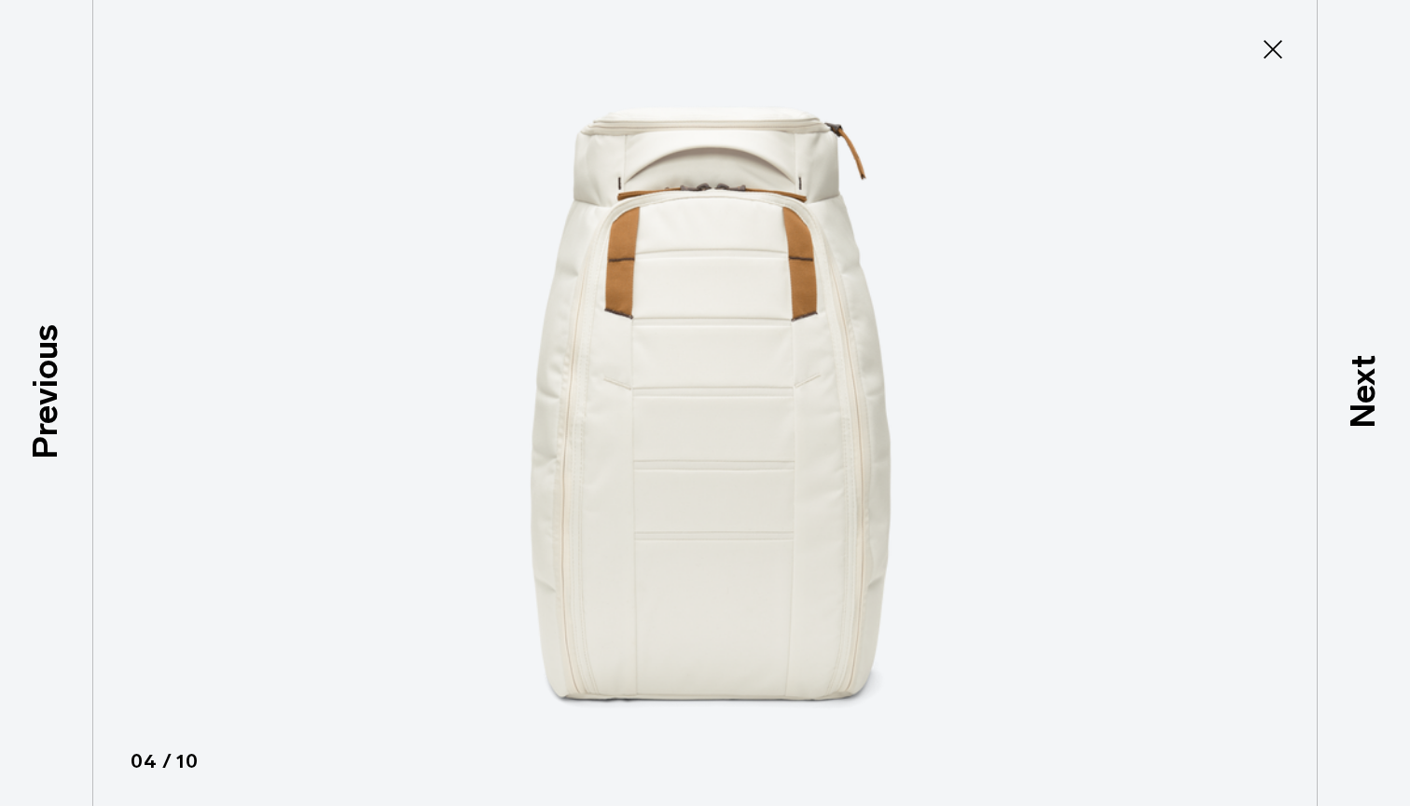
click at [624, 395] on img at bounding box center [704, 403] width 839 height 806
click at [1278, 48] on icon at bounding box center [1273, 49] width 30 height 30
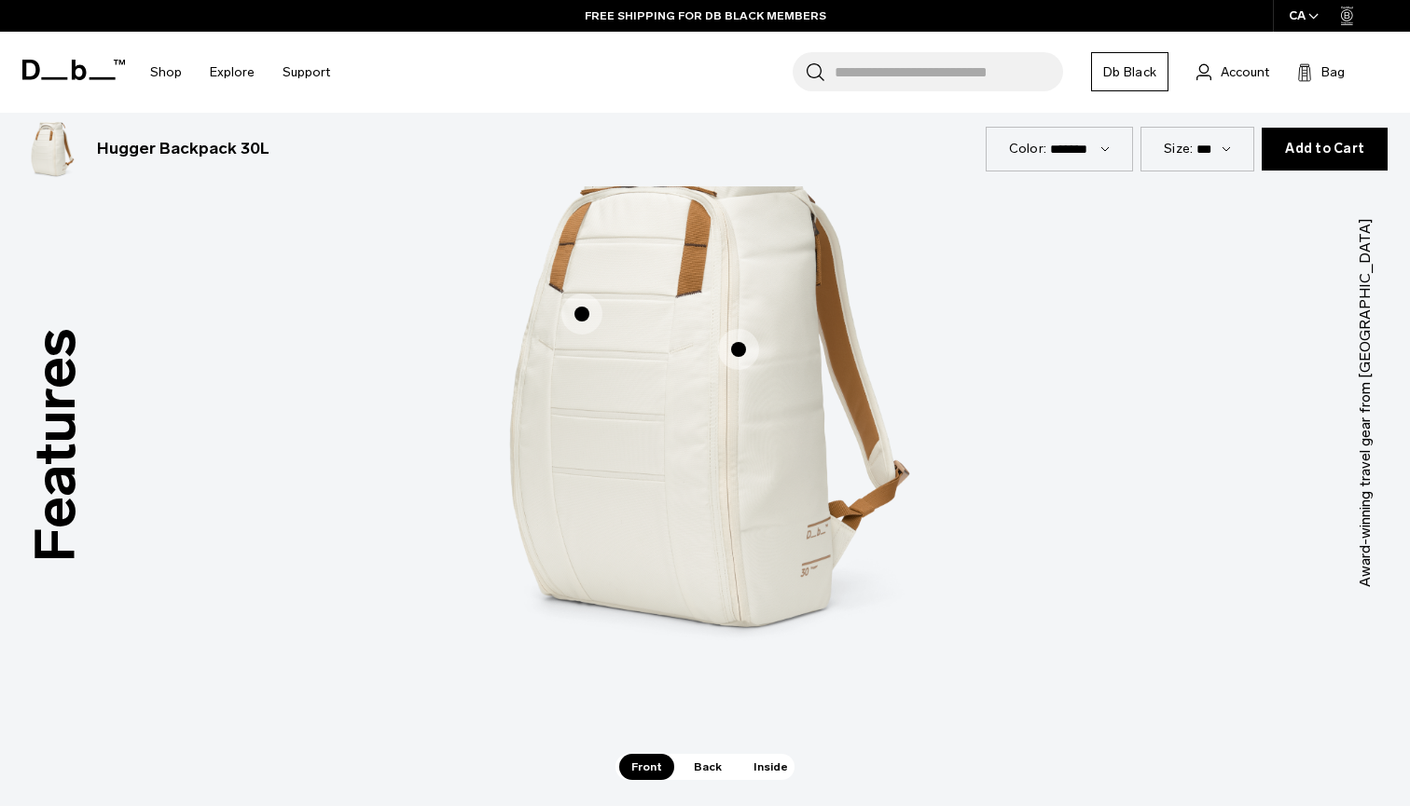
scroll to position [2407, 0]
click at [705, 764] on span "Back" at bounding box center [707, 766] width 52 height 26
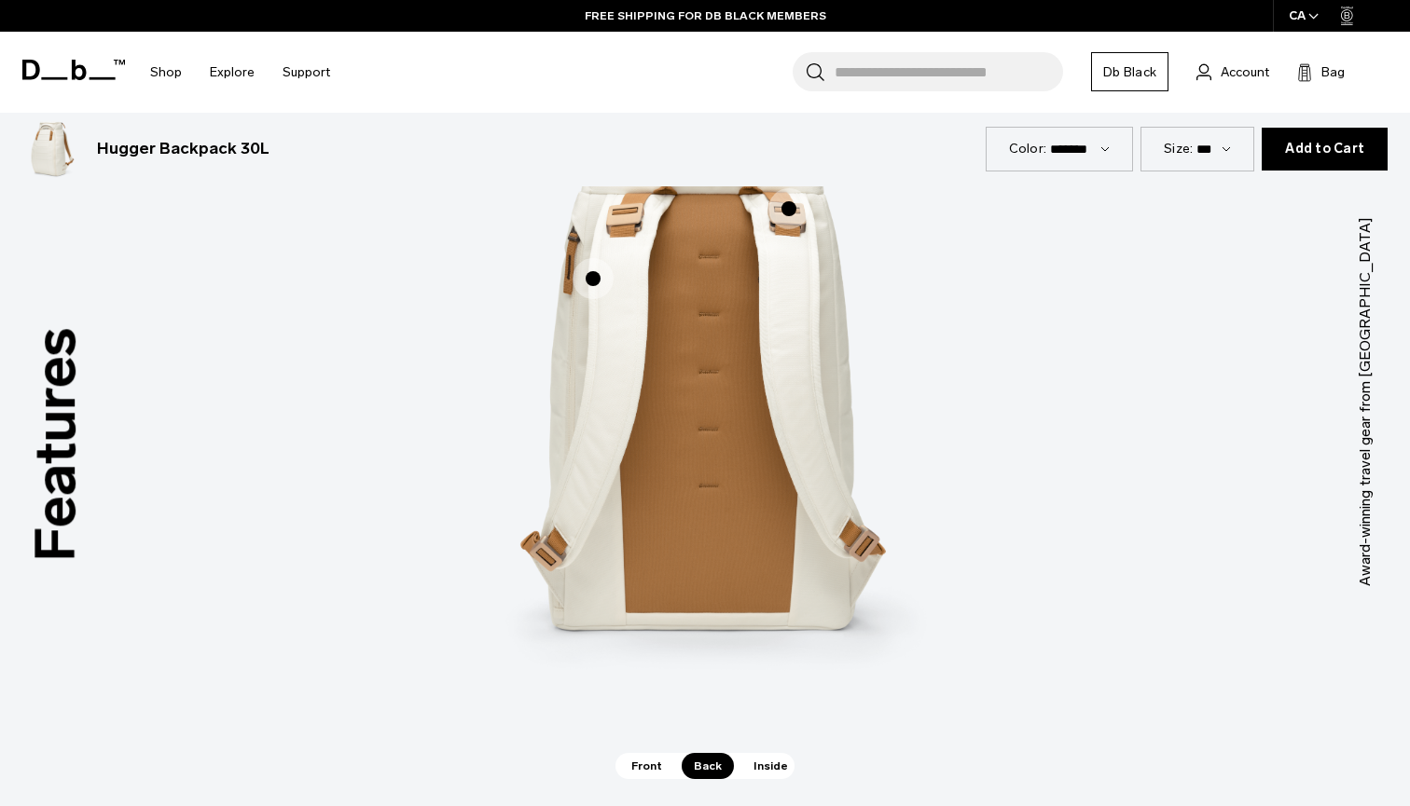
click at [764, 764] on span "Inside" at bounding box center [770, 766] width 59 height 26
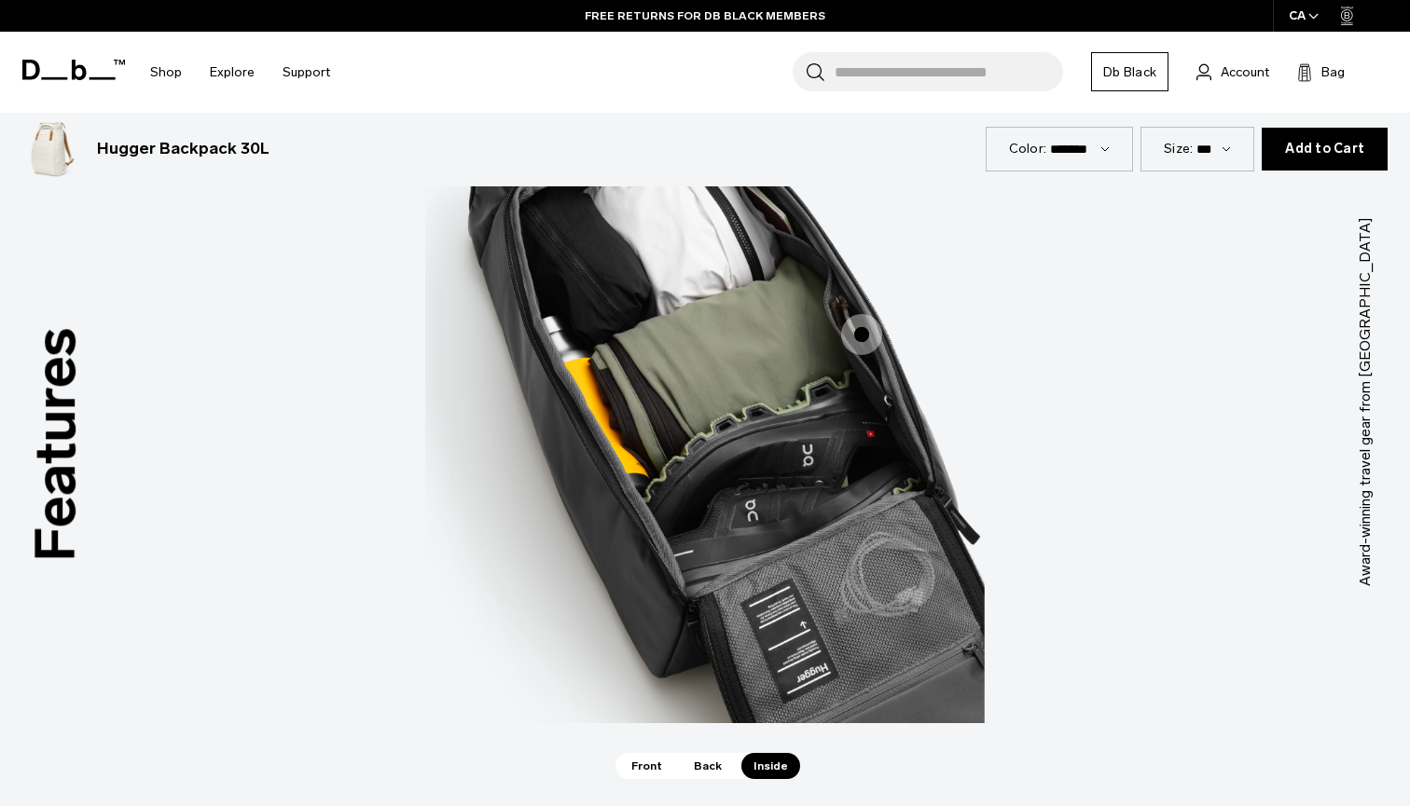
click at [714, 757] on span "Back" at bounding box center [707, 766] width 52 height 26
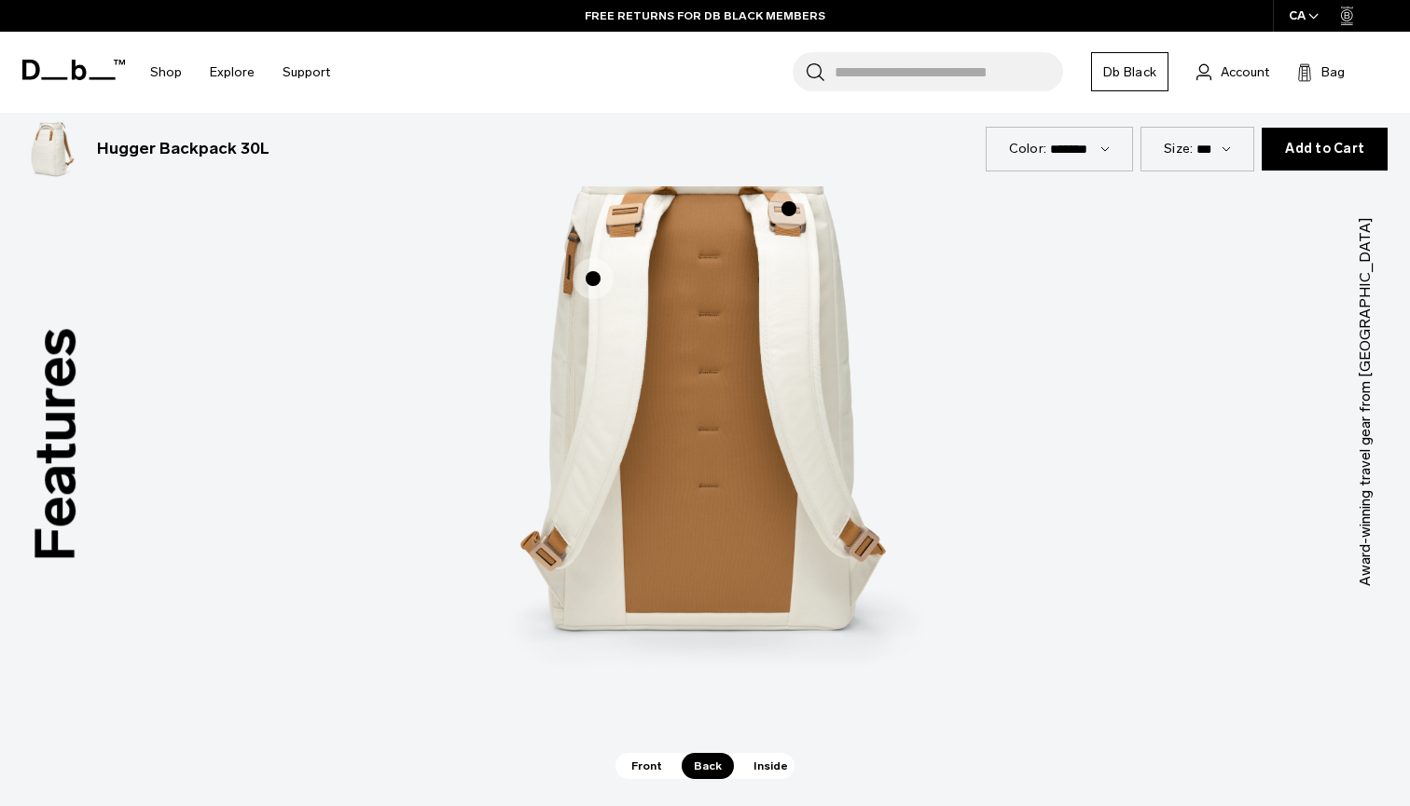
click at [651, 761] on span "Front" at bounding box center [646, 766] width 55 height 26
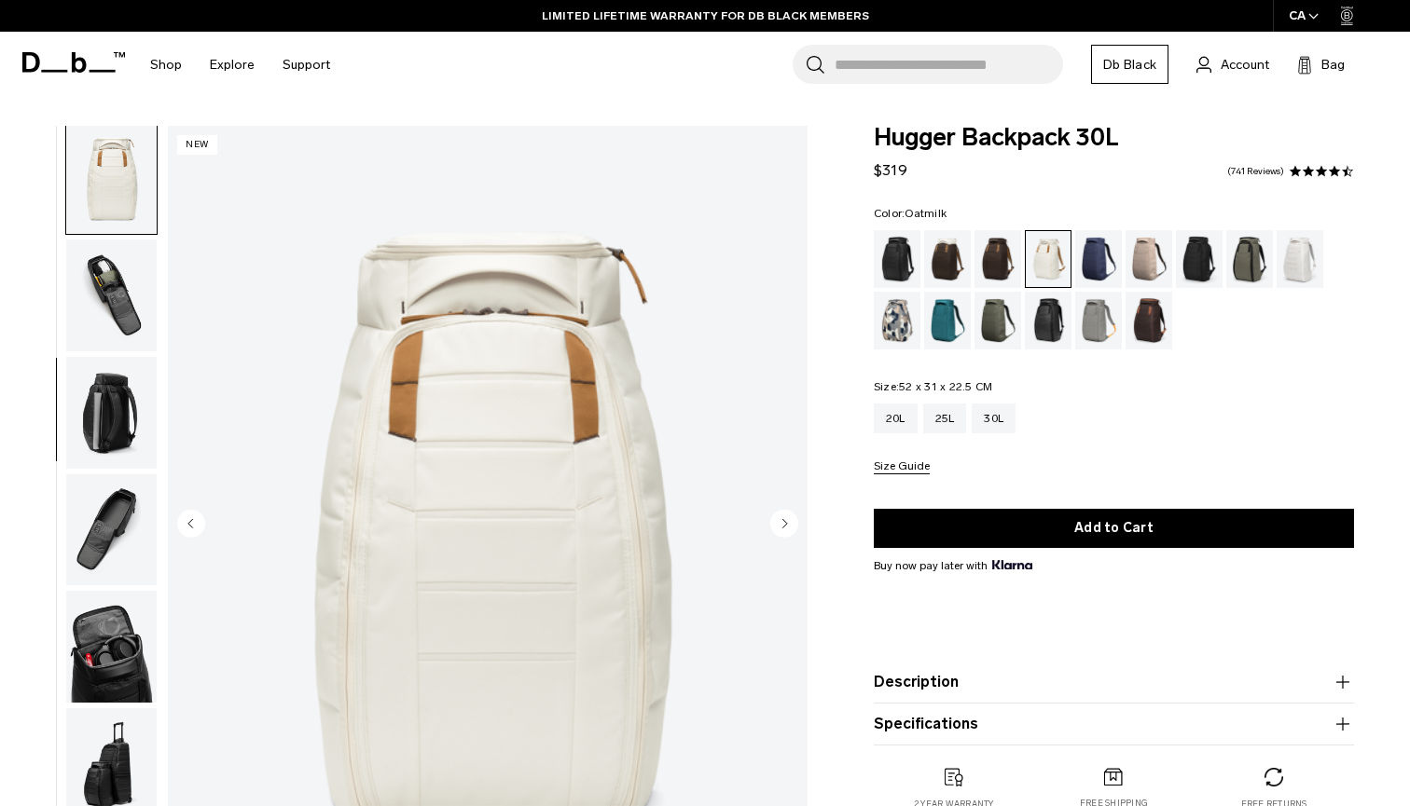
scroll to position [0, 0]
click at [996, 692] on button "Description" at bounding box center [1114, 682] width 480 height 22
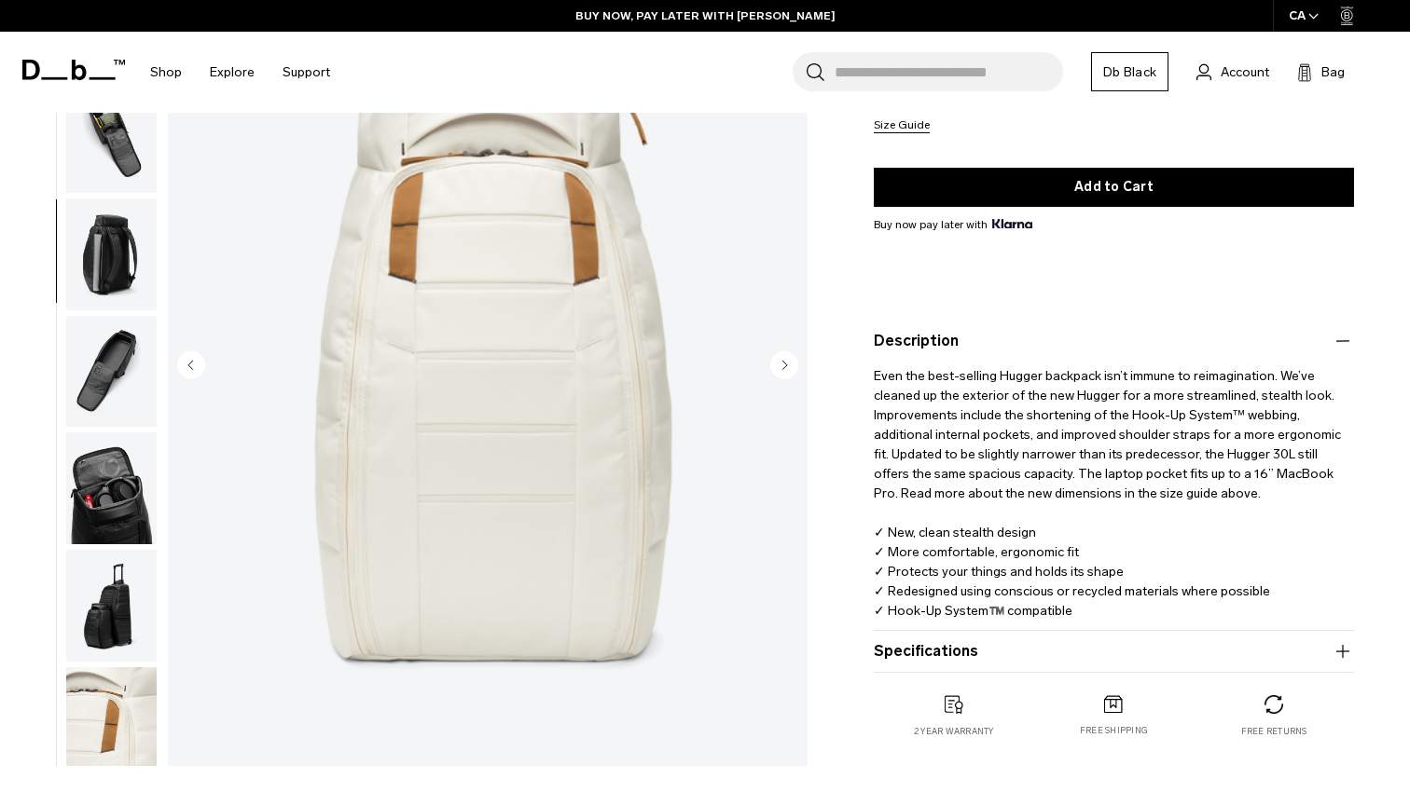
scroll to position [343, 0]
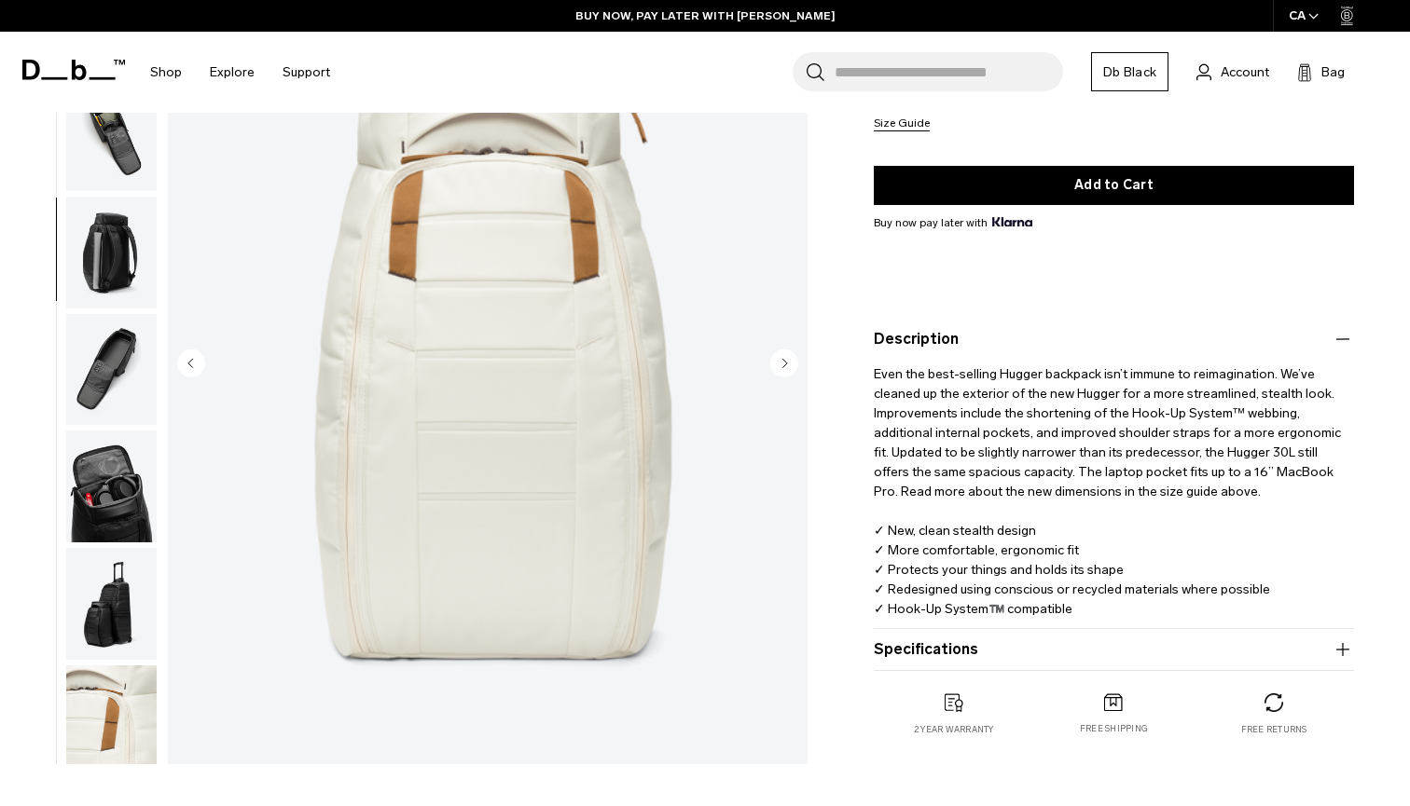
click at [962, 634] on product-accordion "Specifications Volume 30 Litres Dimensions 52 x 31 x 22.5 CM (H x W x D) Weight…" at bounding box center [1114, 650] width 480 height 42
click at [939, 644] on button "Specifications" at bounding box center [1114, 650] width 480 height 22
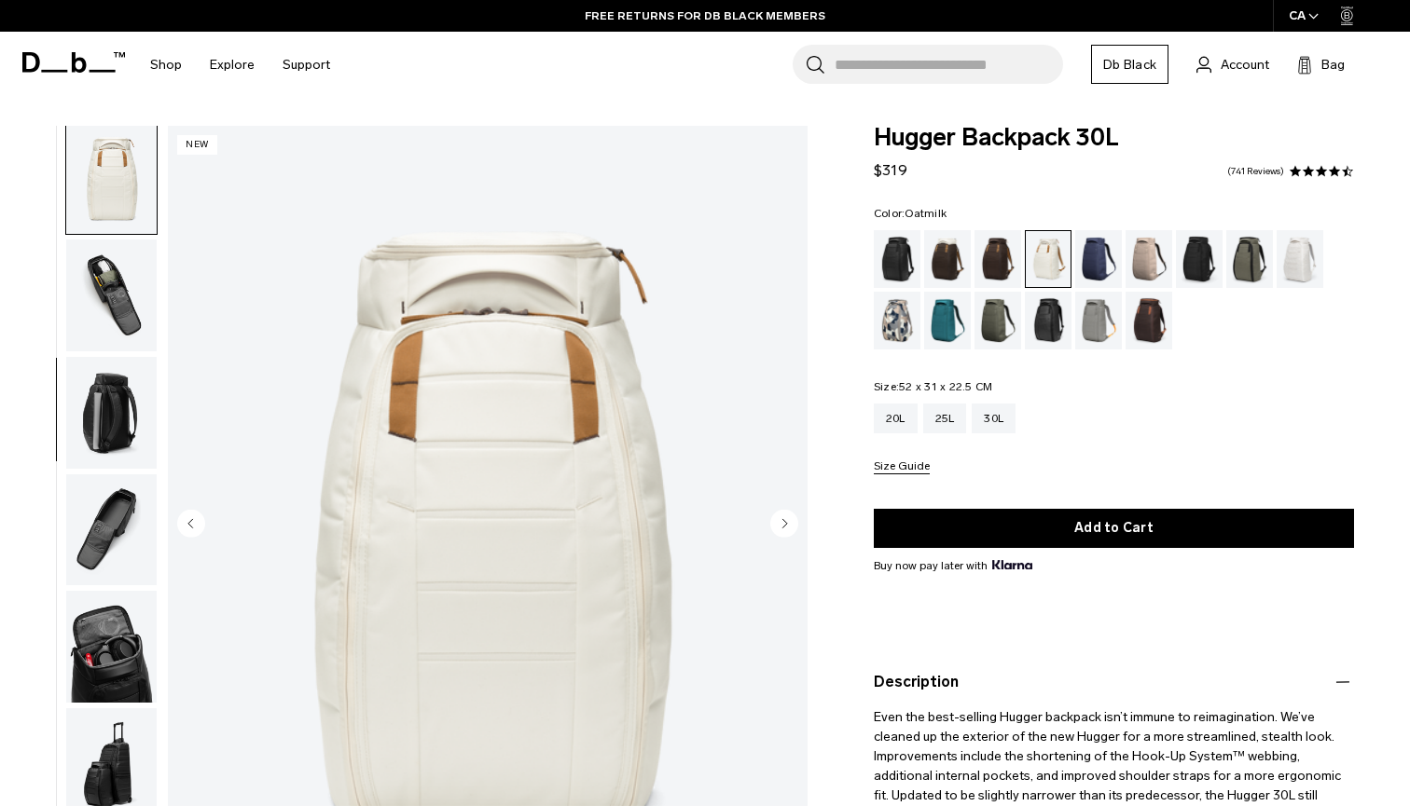
scroll to position [0, 0]
click at [778, 511] on icon "Next slide" at bounding box center [784, 523] width 28 height 28
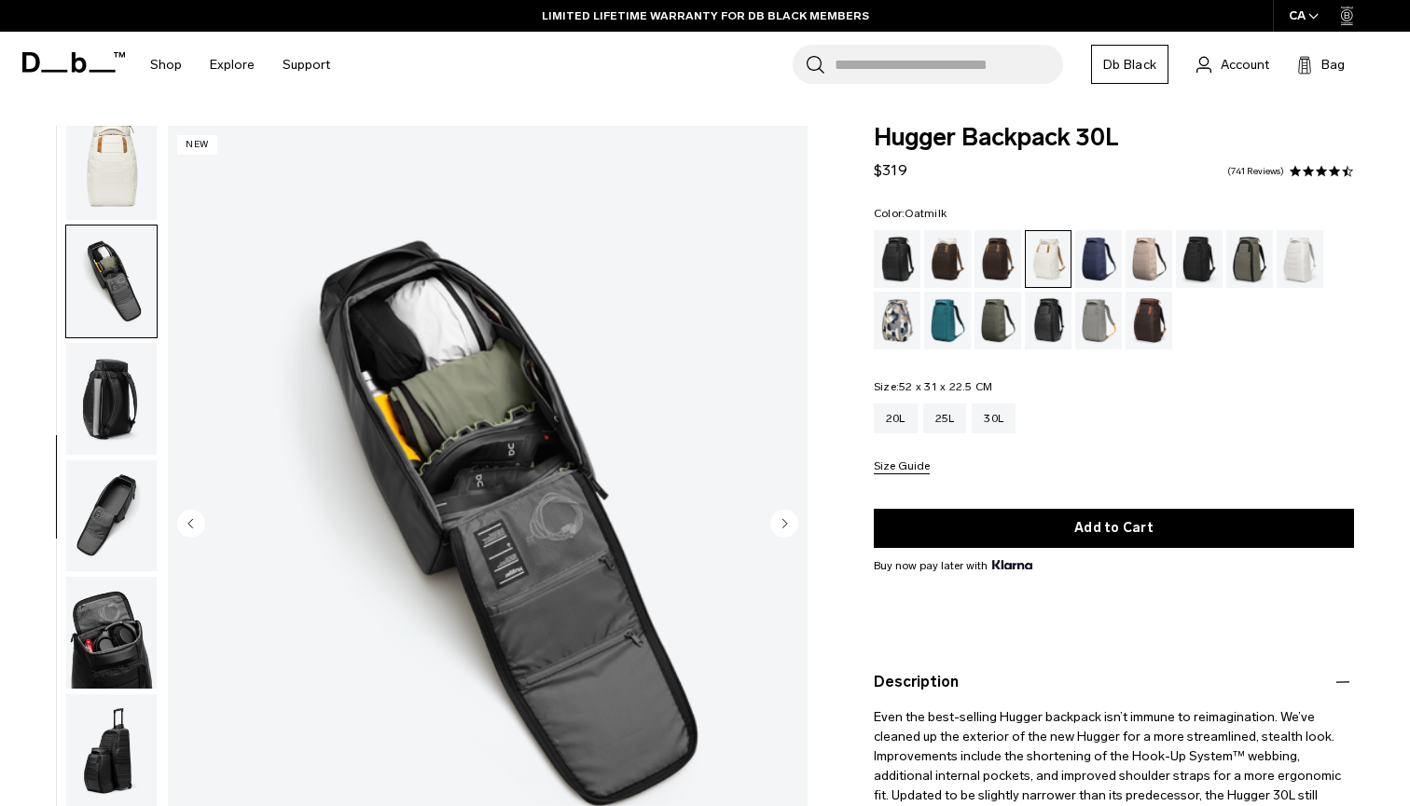
click at [782, 515] on circle "Next slide" at bounding box center [784, 523] width 28 height 28
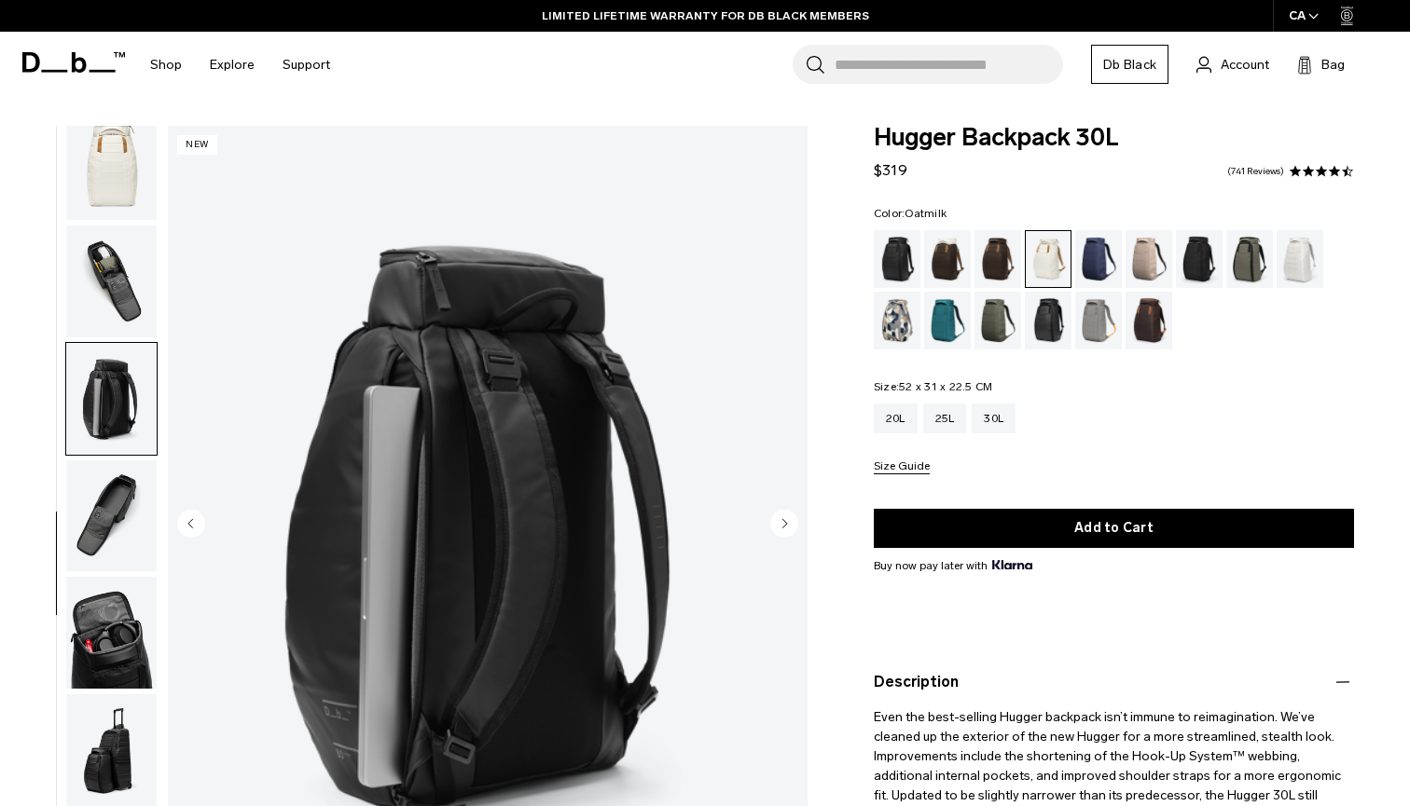
click at [782, 515] on circle "Next slide" at bounding box center [784, 523] width 28 height 28
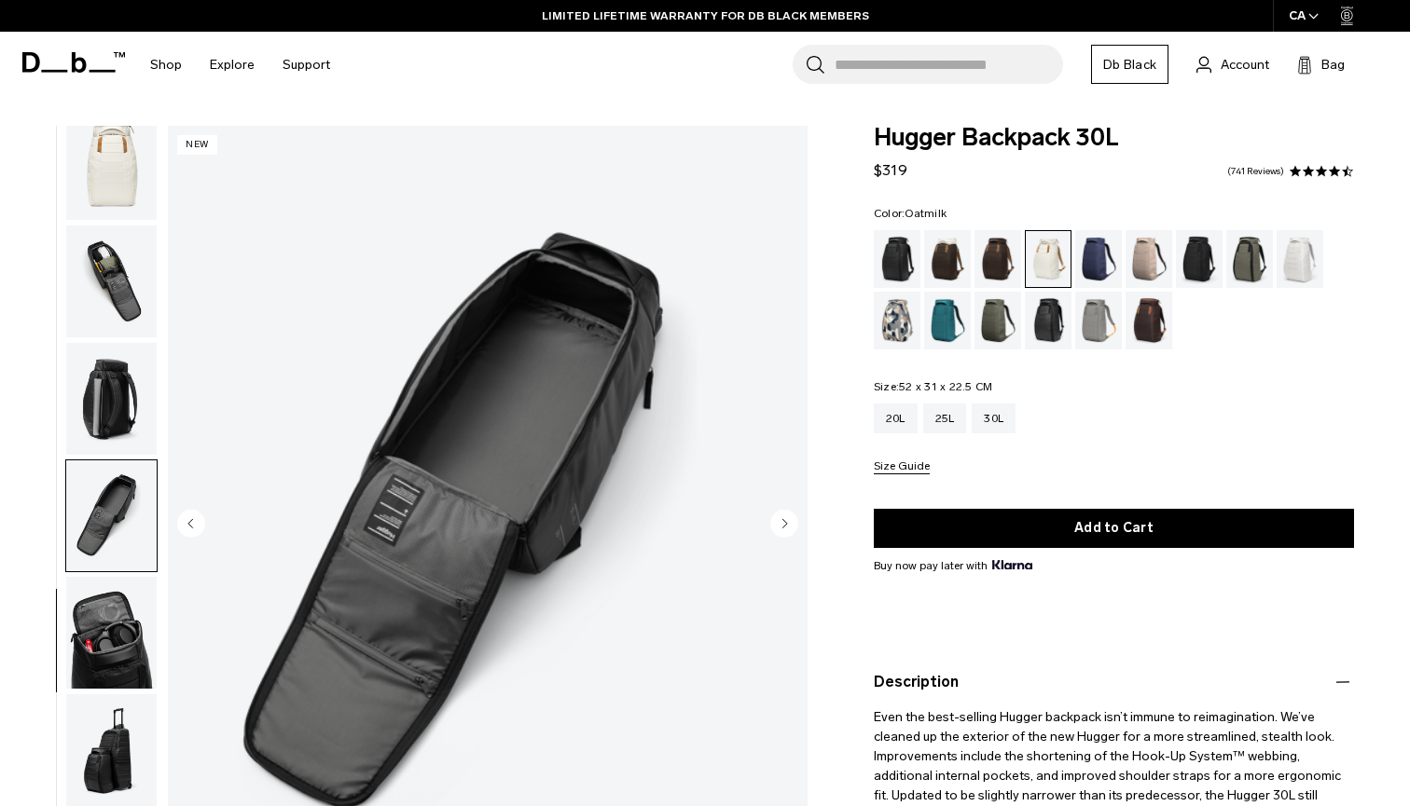
click at [782, 515] on circle "Next slide" at bounding box center [784, 523] width 28 height 28
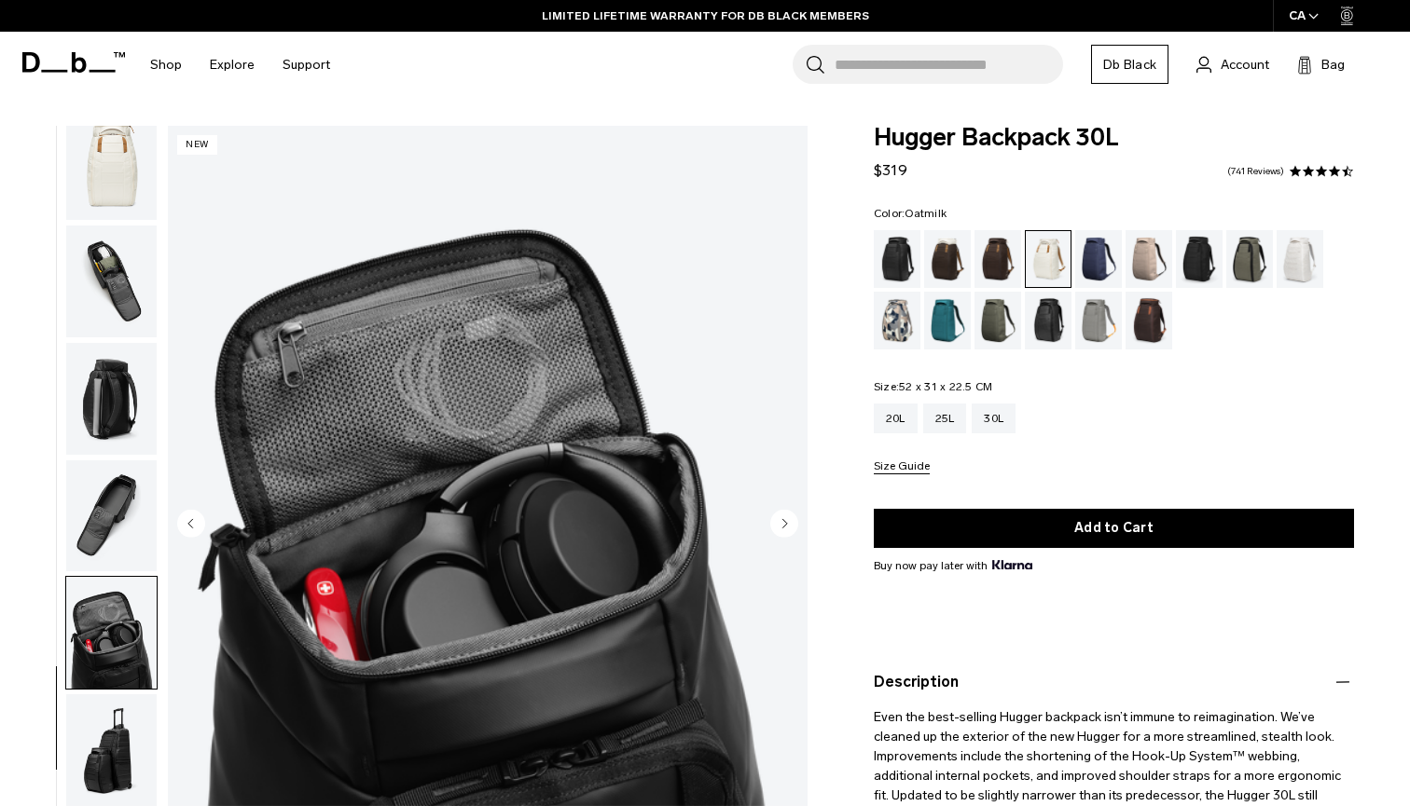
click at [782, 515] on circle "Next slide" at bounding box center [784, 523] width 28 height 28
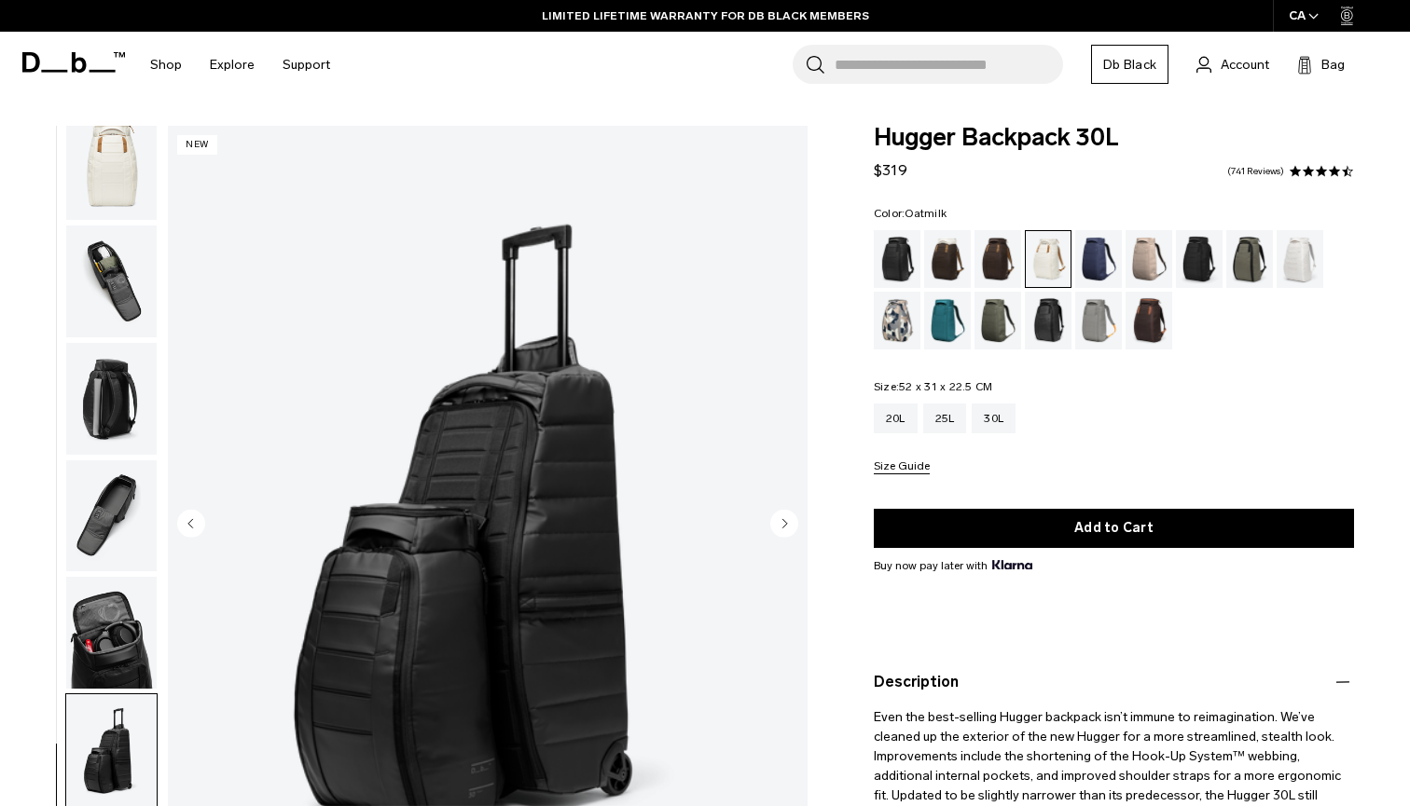
click at [782, 515] on circle "Next slide" at bounding box center [784, 523] width 28 height 28
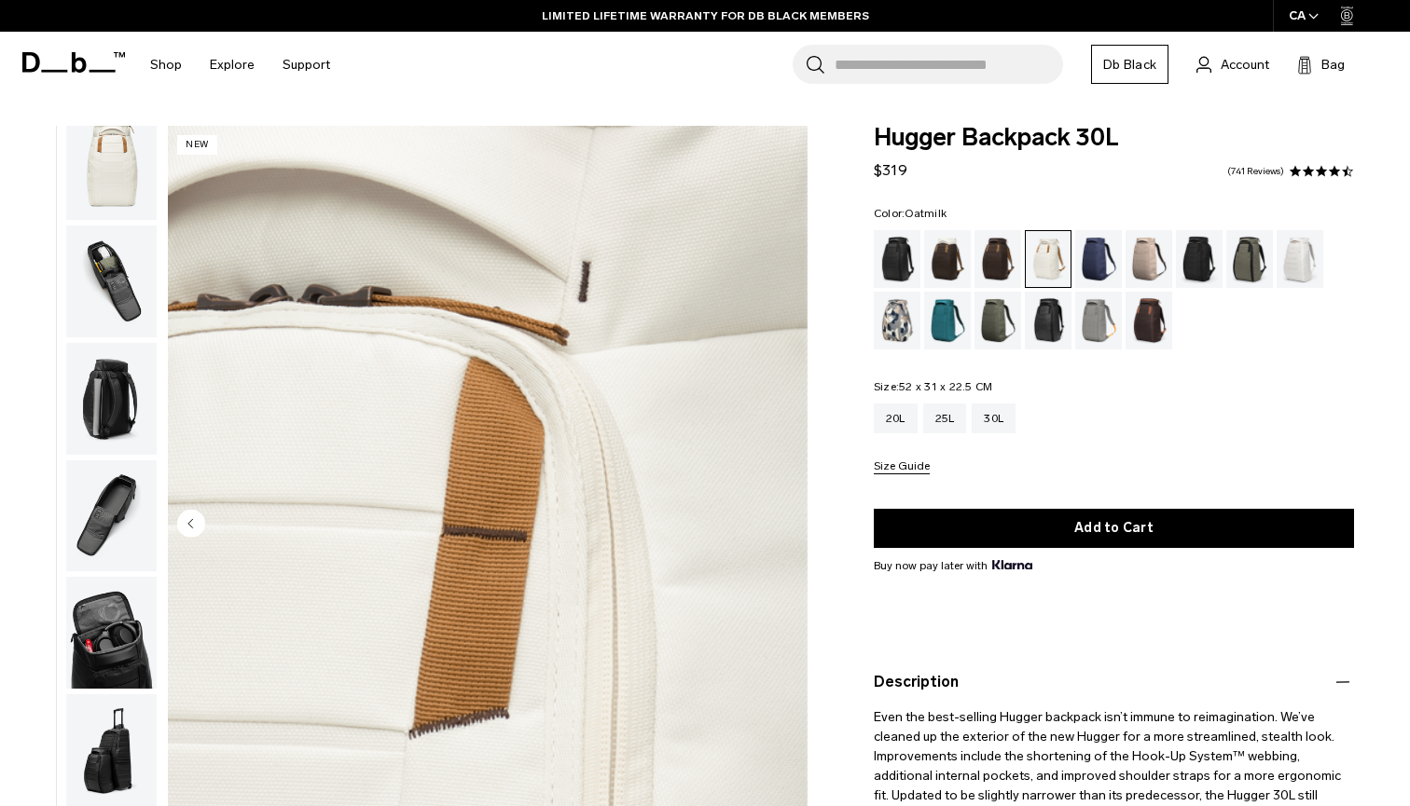
click at [782, 515] on img "10 / 10" at bounding box center [488, 525] width 640 height 799
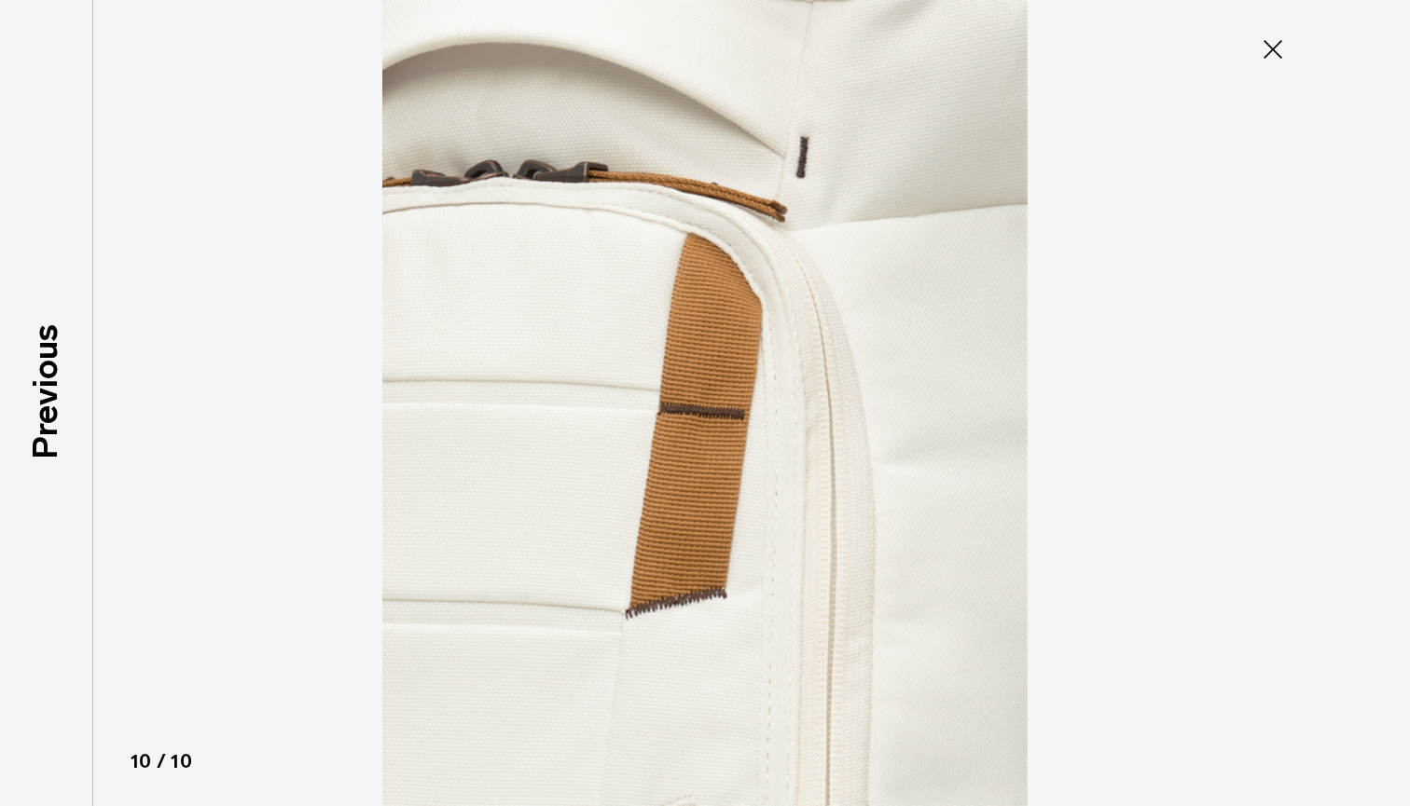
click at [1281, 52] on icon at bounding box center [1273, 49] width 30 height 30
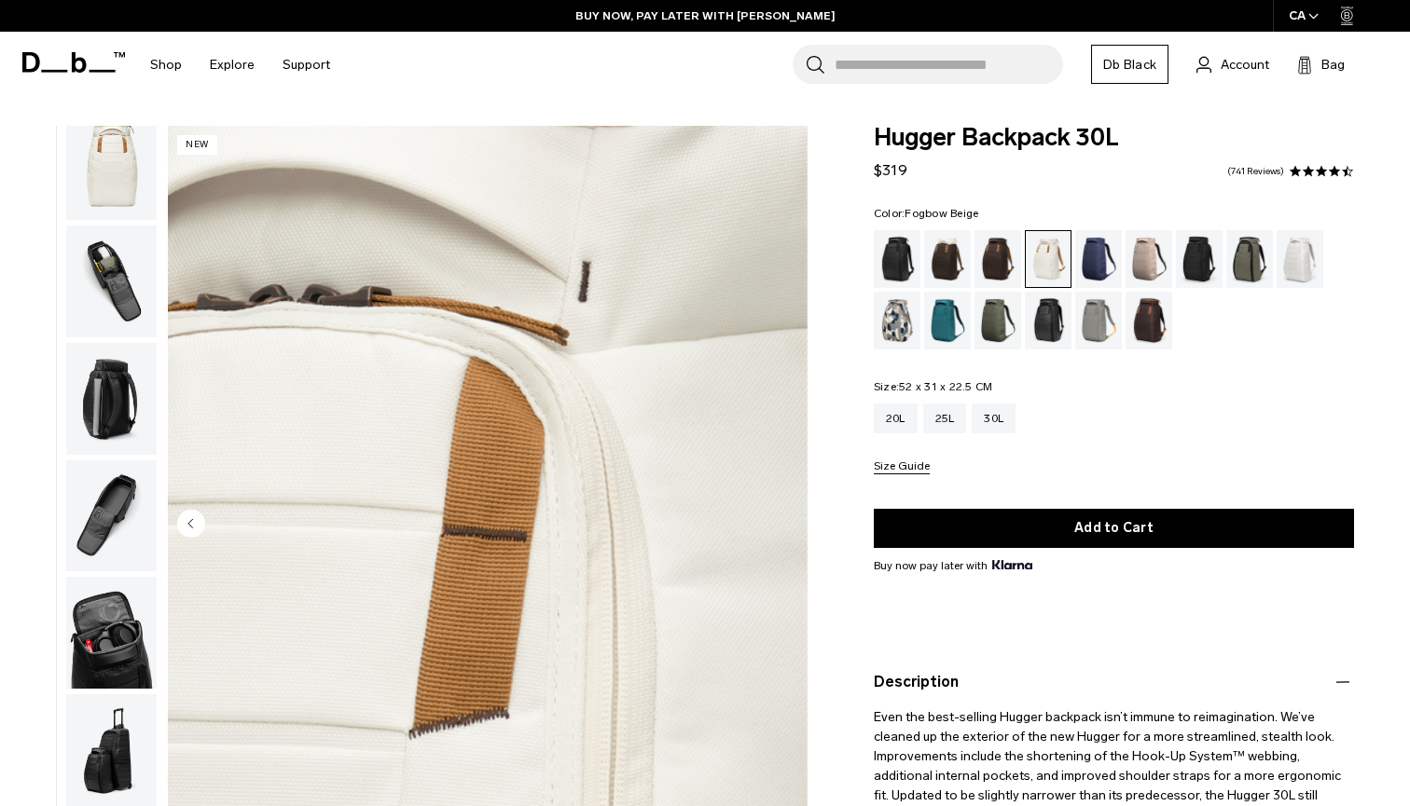
click at [1147, 260] on div "Fogbow Beige" at bounding box center [1149, 259] width 48 height 58
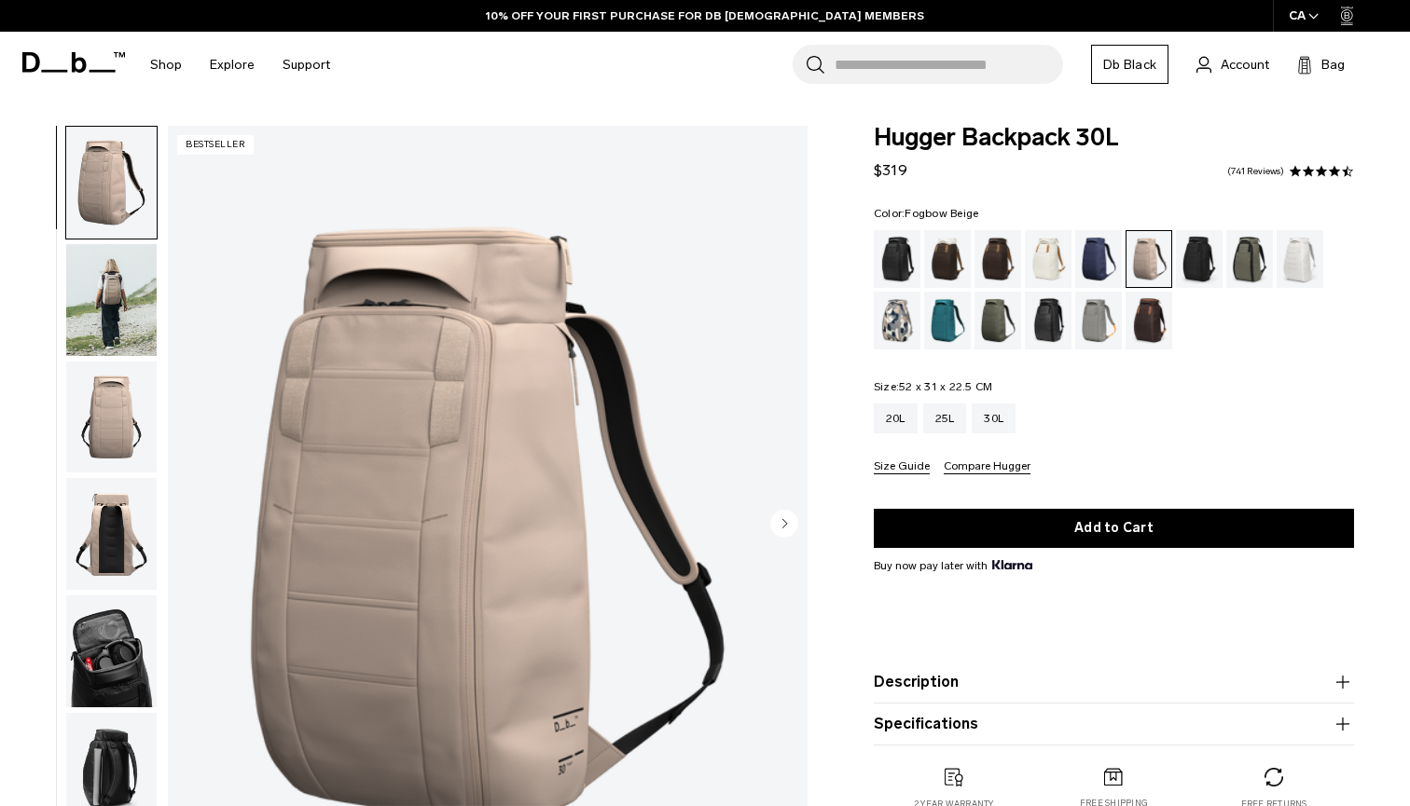
click at [779, 528] on circle "Next slide" at bounding box center [784, 523] width 28 height 28
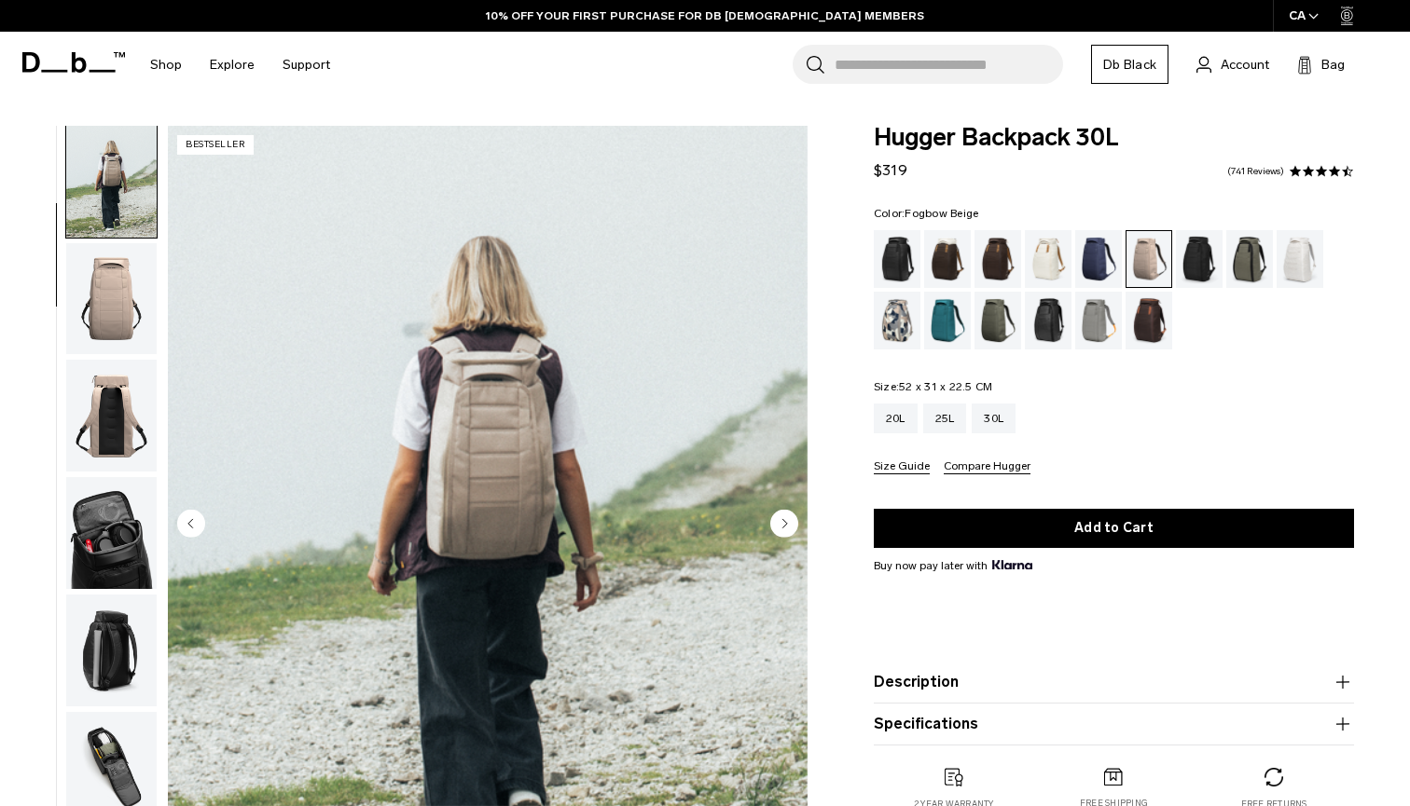
click at [779, 528] on circle "Next slide" at bounding box center [784, 523] width 28 height 28
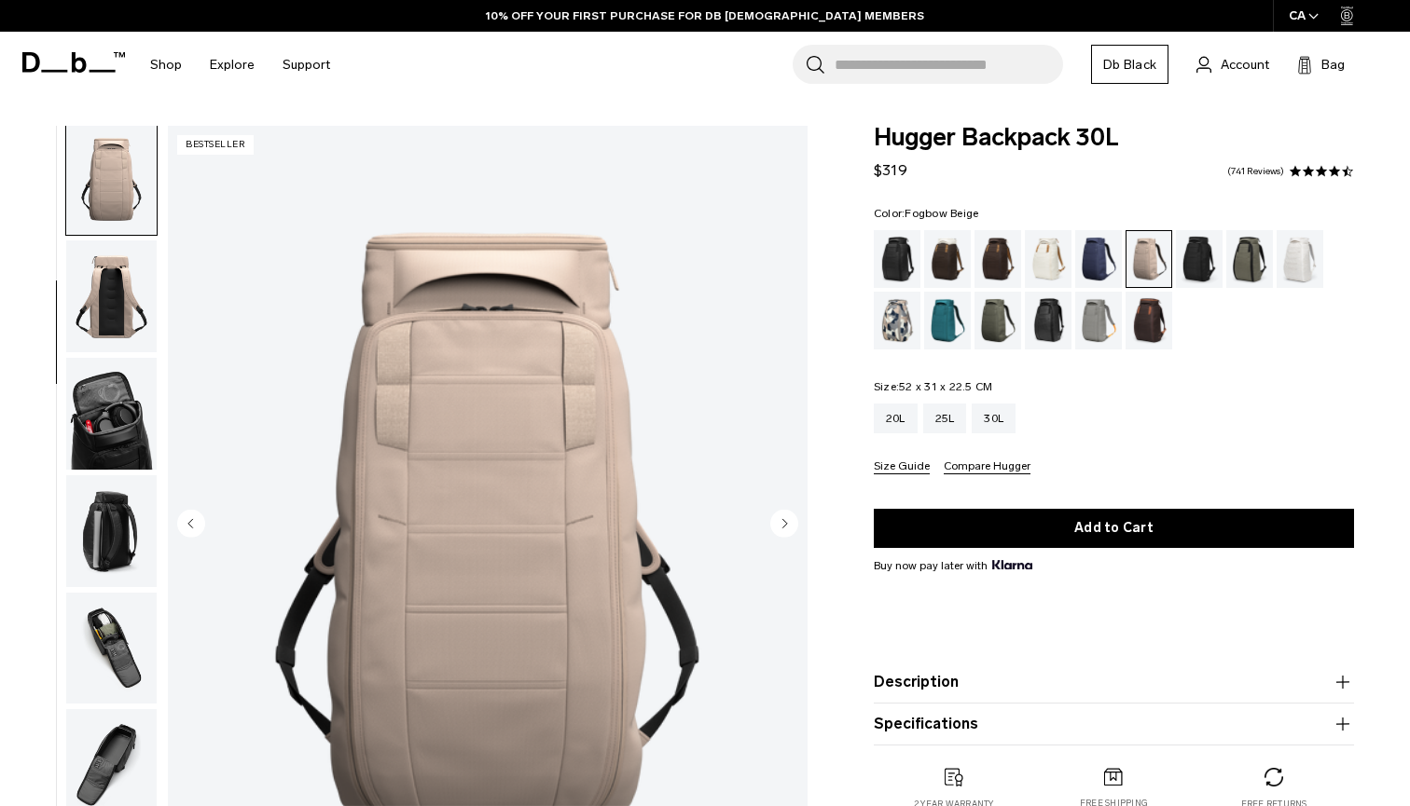
click at [779, 528] on circle "Next slide" at bounding box center [784, 523] width 28 height 28
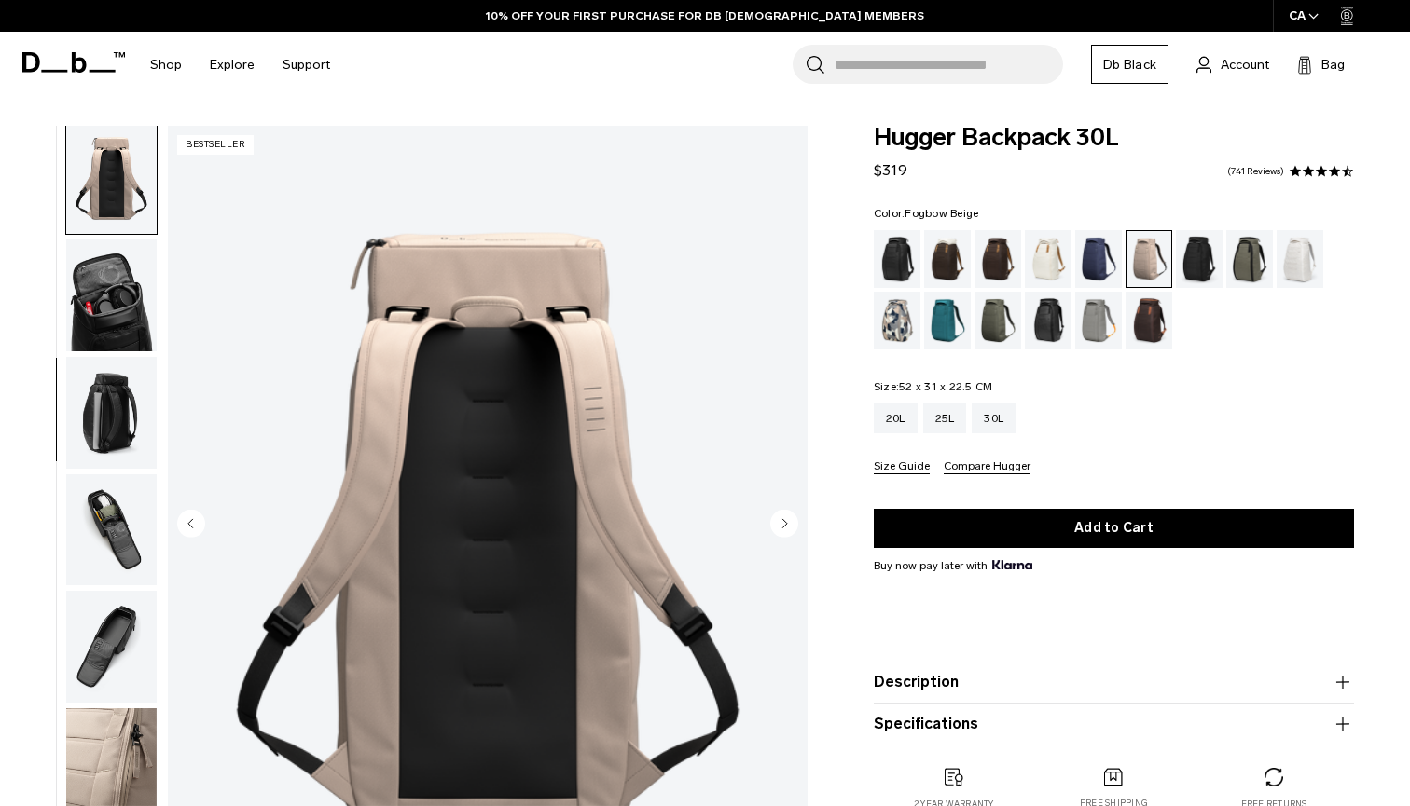
click at [782, 525] on circle "Next slide" at bounding box center [784, 523] width 28 height 28
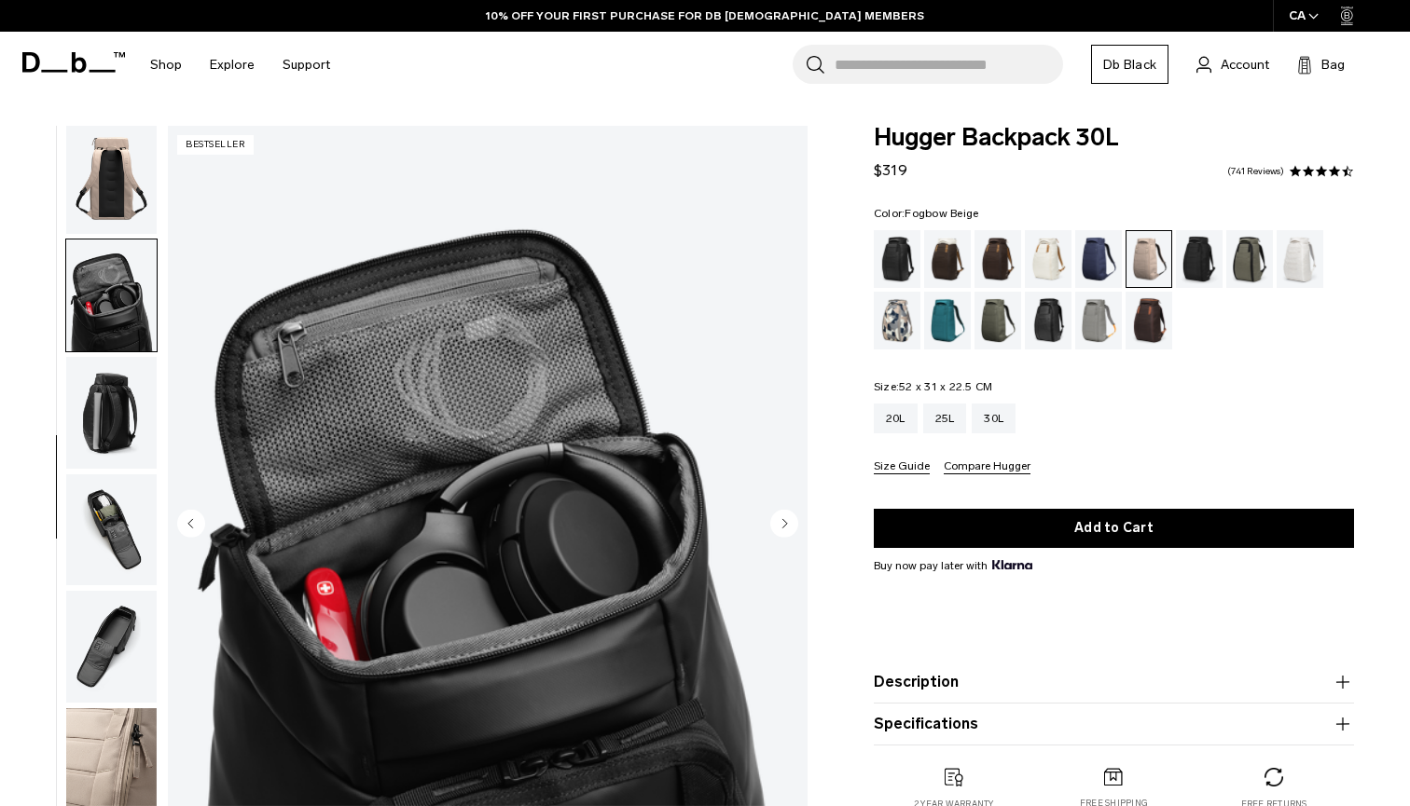
scroll to position [384, 0]
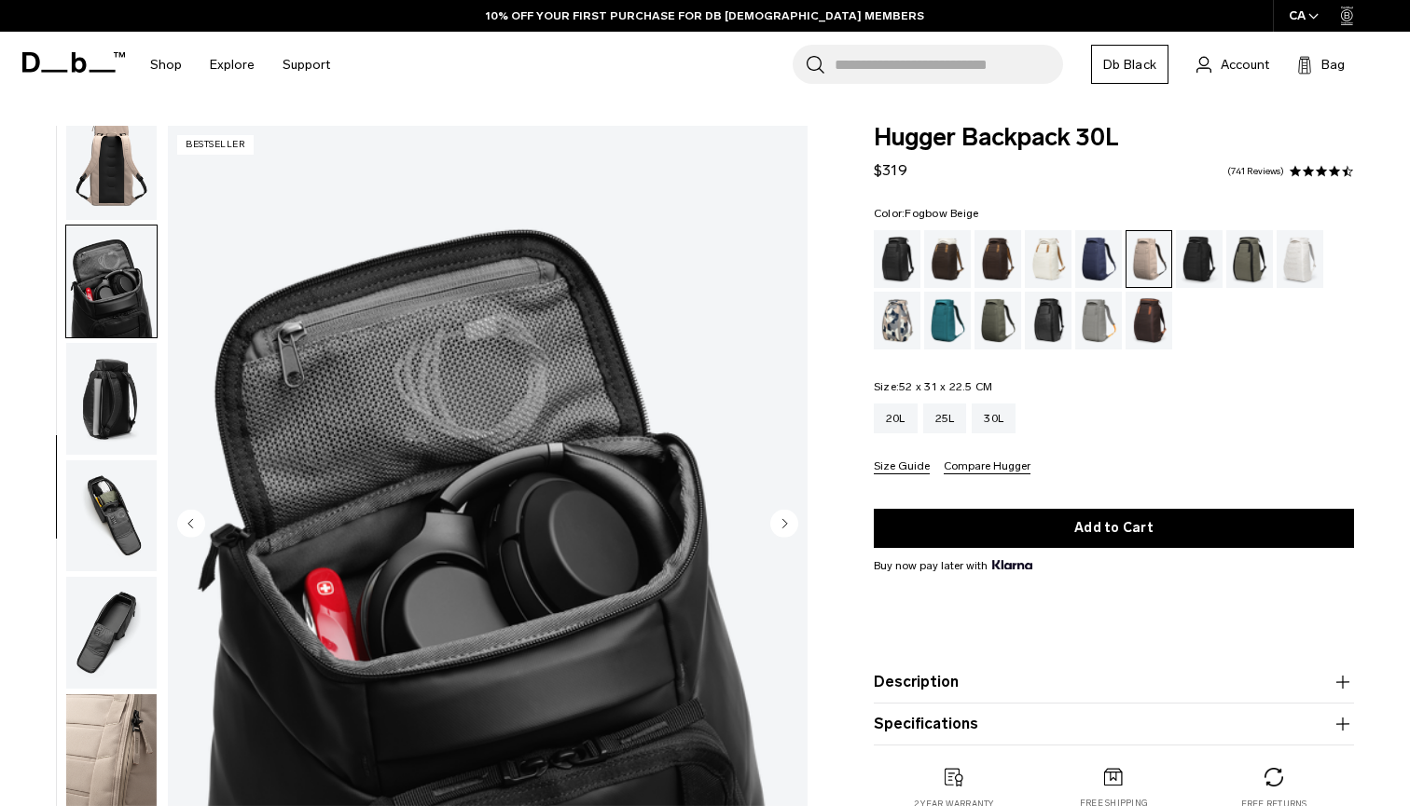
click at [782, 525] on circle "Next slide" at bounding box center [784, 523] width 28 height 28
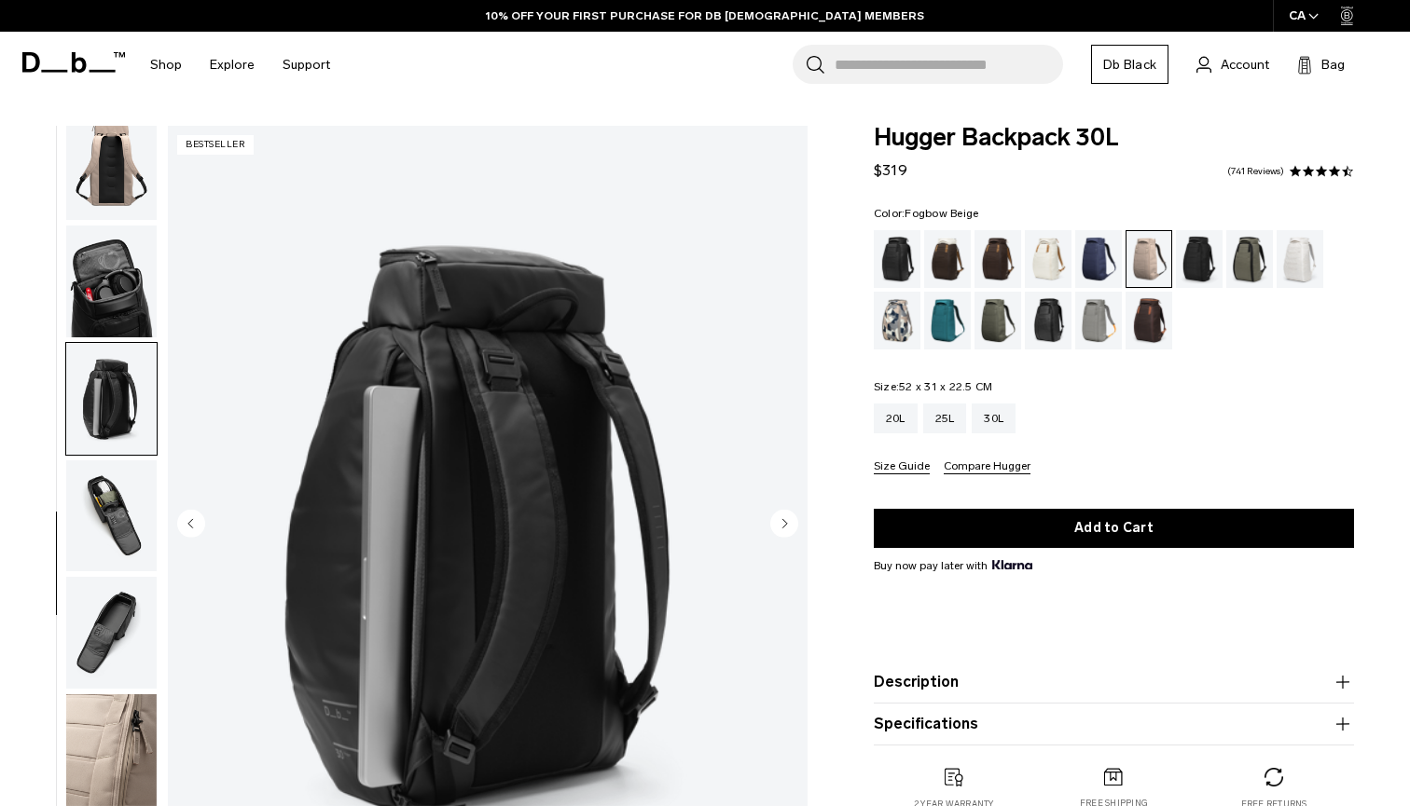
click at [782, 525] on circle "Next slide" at bounding box center [784, 523] width 28 height 28
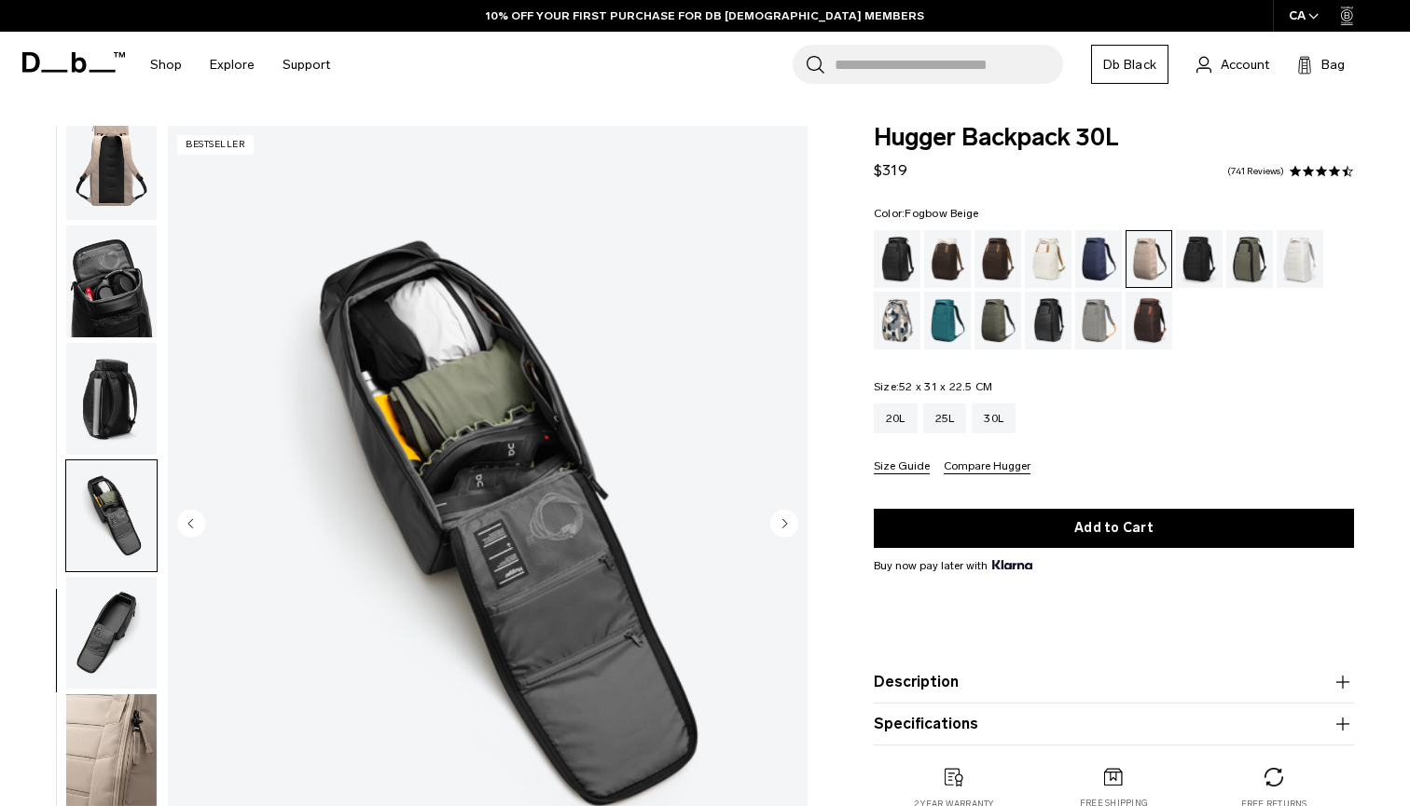
click at [782, 525] on circle "Next slide" at bounding box center [784, 523] width 28 height 28
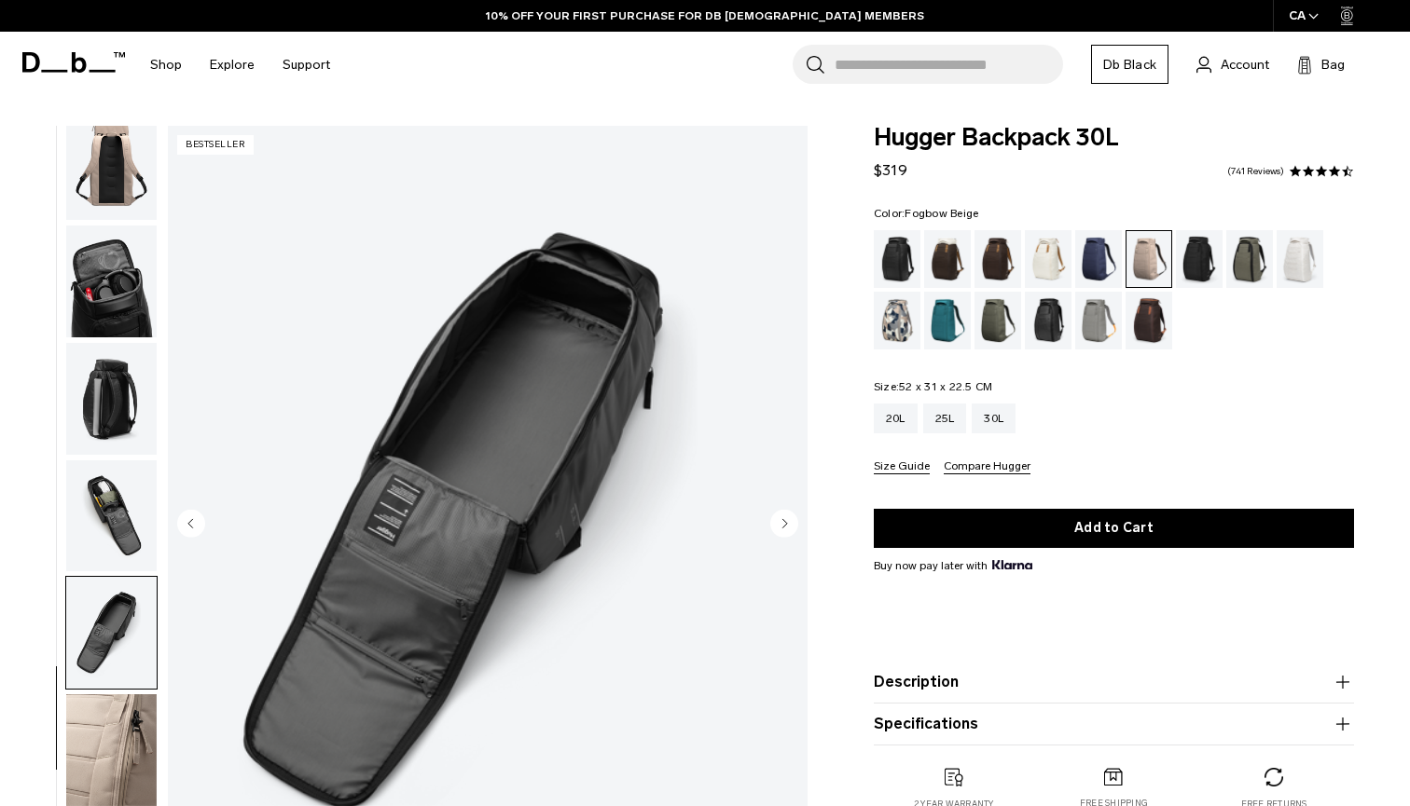
click at [782, 525] on circle "Next slide" at bounding box center [784, 523] width 28 height 28
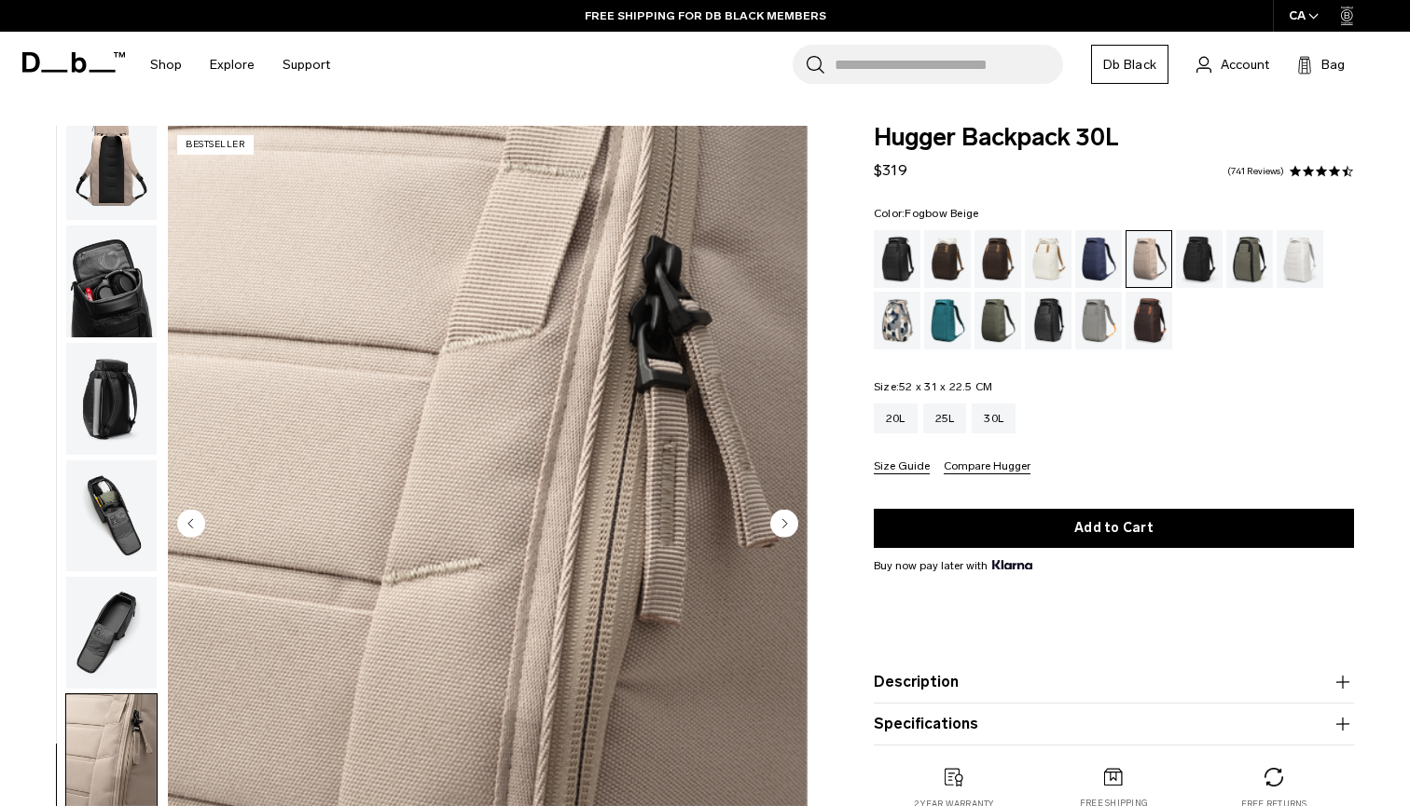
click at [782, 525] on circle "Next slide" at bounding box center [784, 523] width 28 height 28
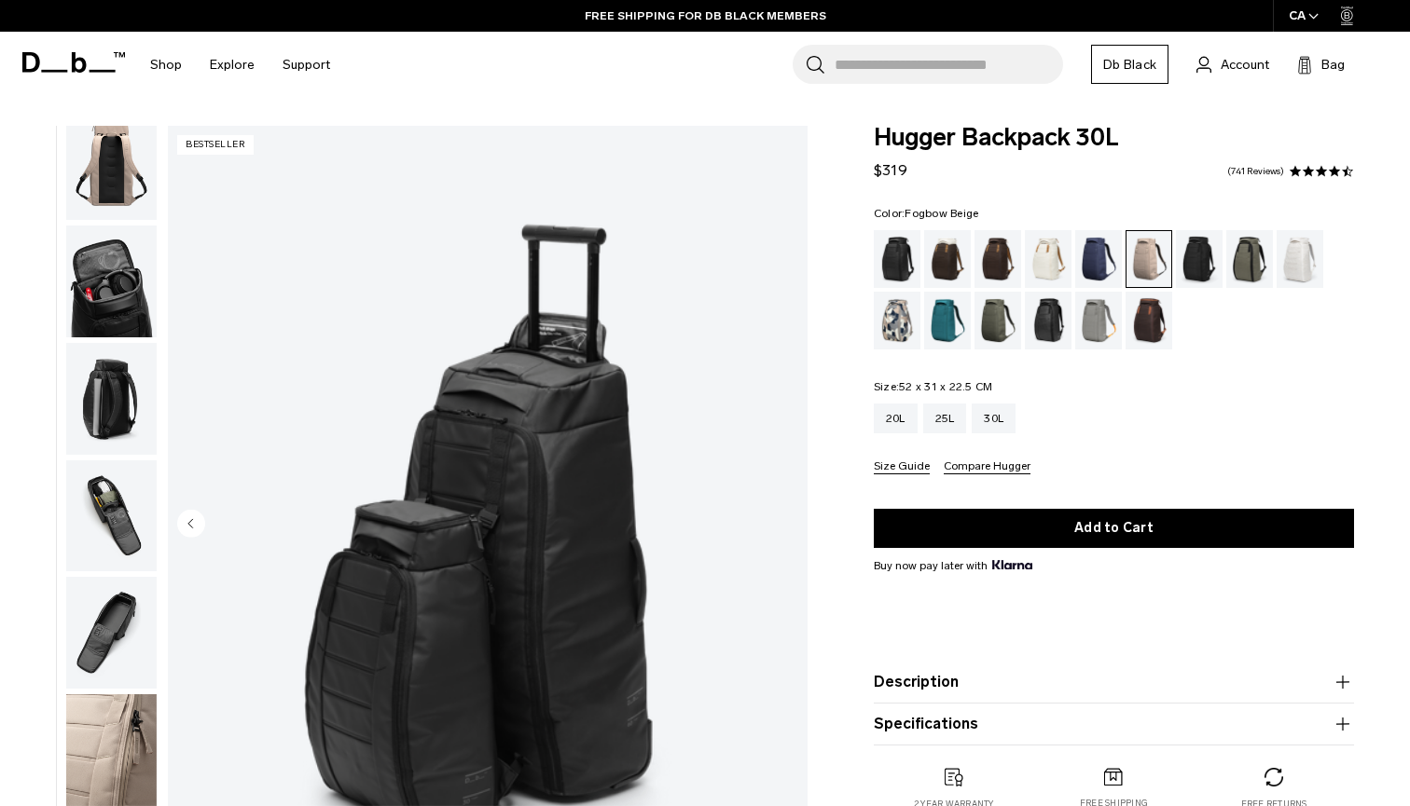
click at [782, 525] on img "10 / 10" at bounding box center [488, 525] width 640 height 799
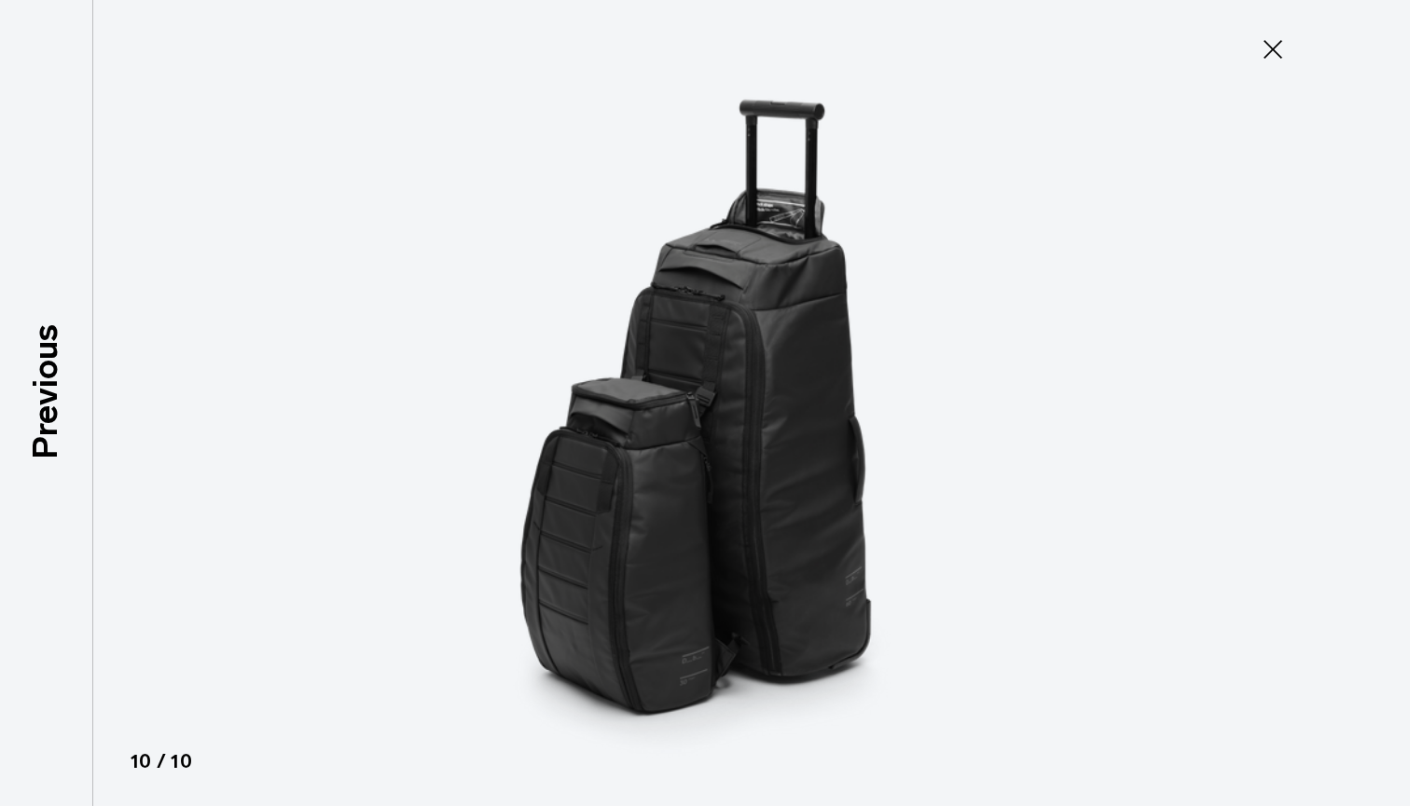
click at [1279, 46] on icon at bounding box center [1273, 49] width 30 height 30
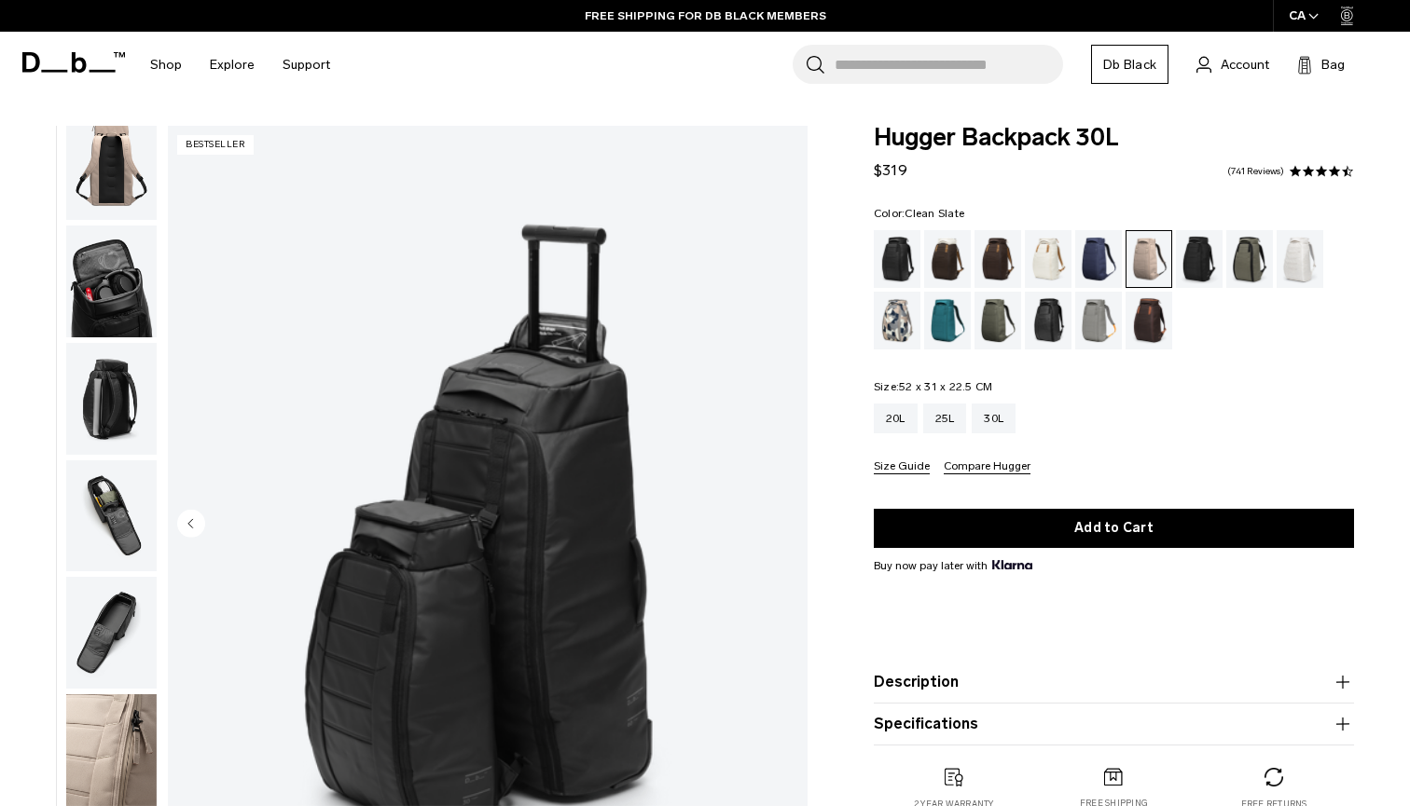
click at [1308, 255] on div "Clean Slate" at bounding box center [1300, 259] width 48 height 58
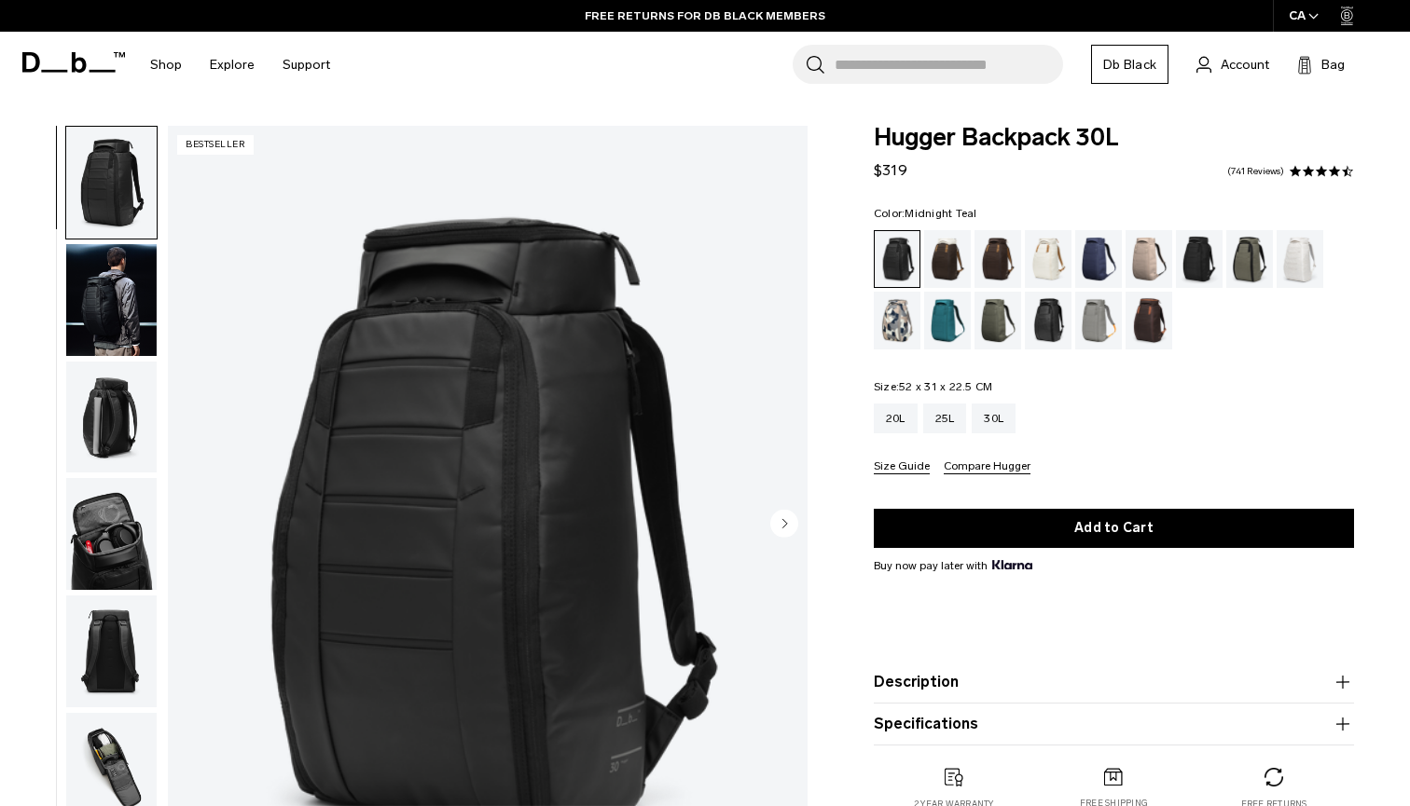
click at [945, 305] on div "Midnight Teal" at bounding box center [948, 321] width 48 height 58
